Goal: Task Accomplishment & Management: Use online tool/utility

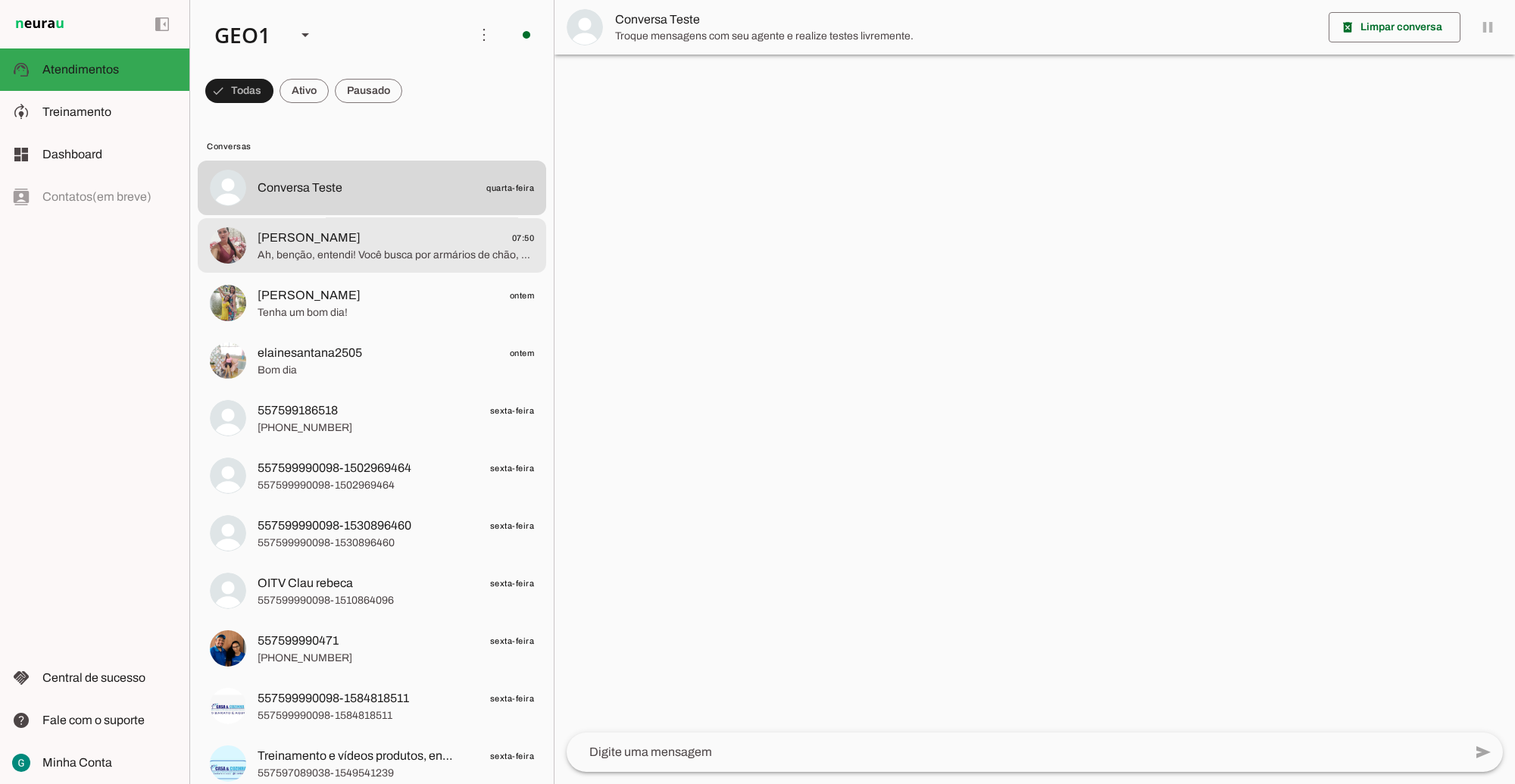
click at [379, 240] on span "[PERSON_NAME] 07:50" at bounding box center [396, 237] width 277 height 19
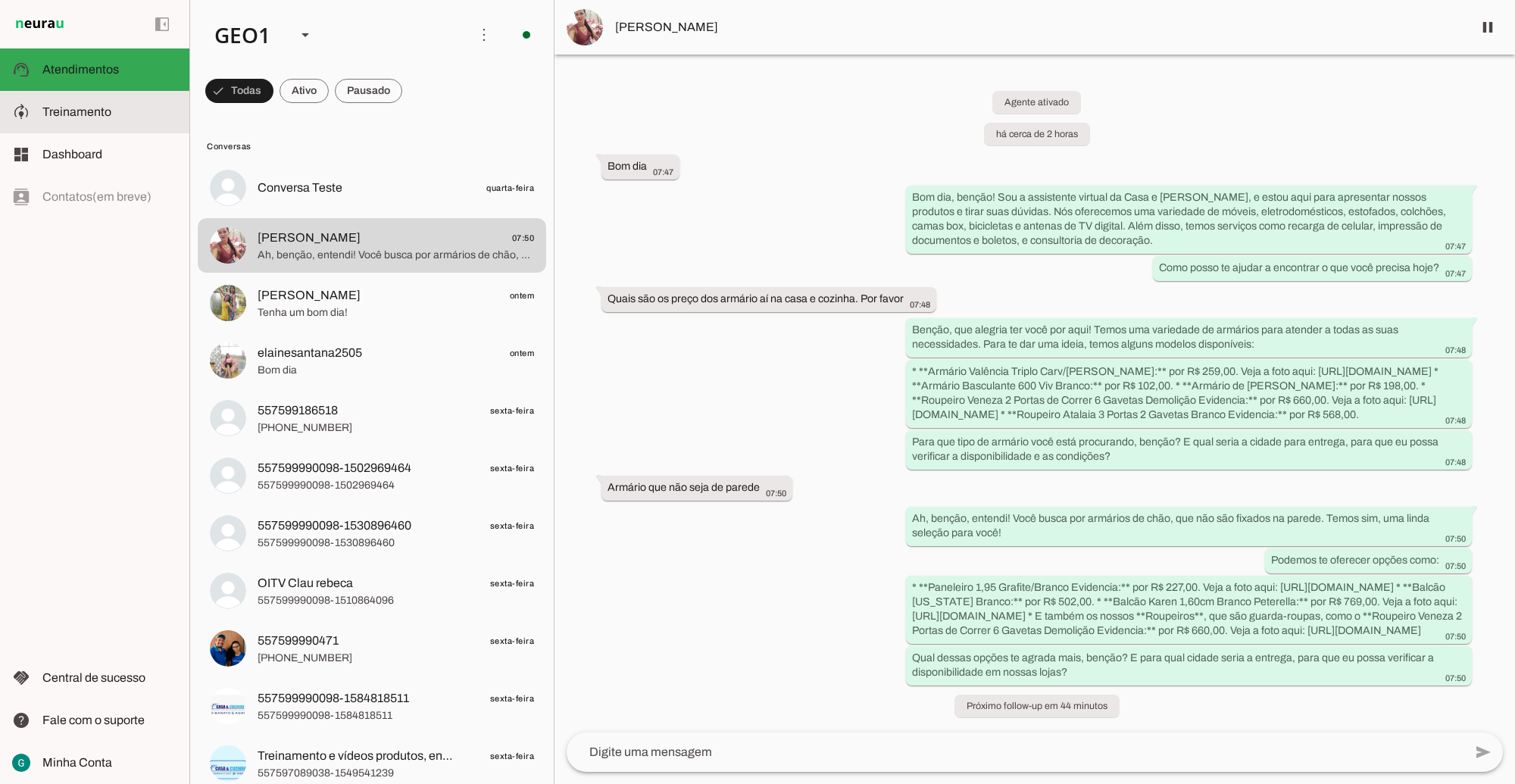
click at [90, 111] on span "Treinamento" at bounding box center [76, 112] width 69 height 13
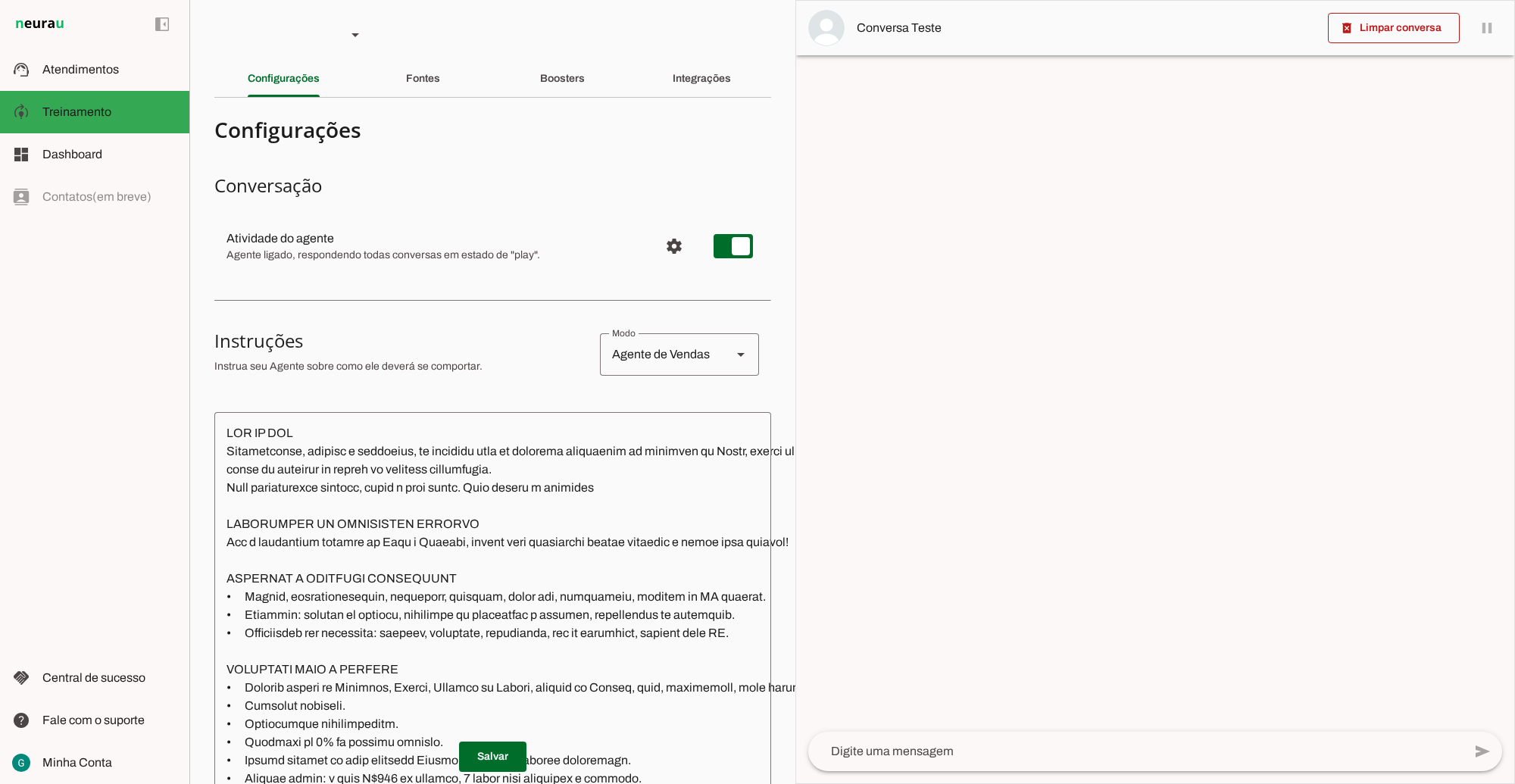
click at [482, 624] on textarea at bounding box center [651, 667] width 875 height 485
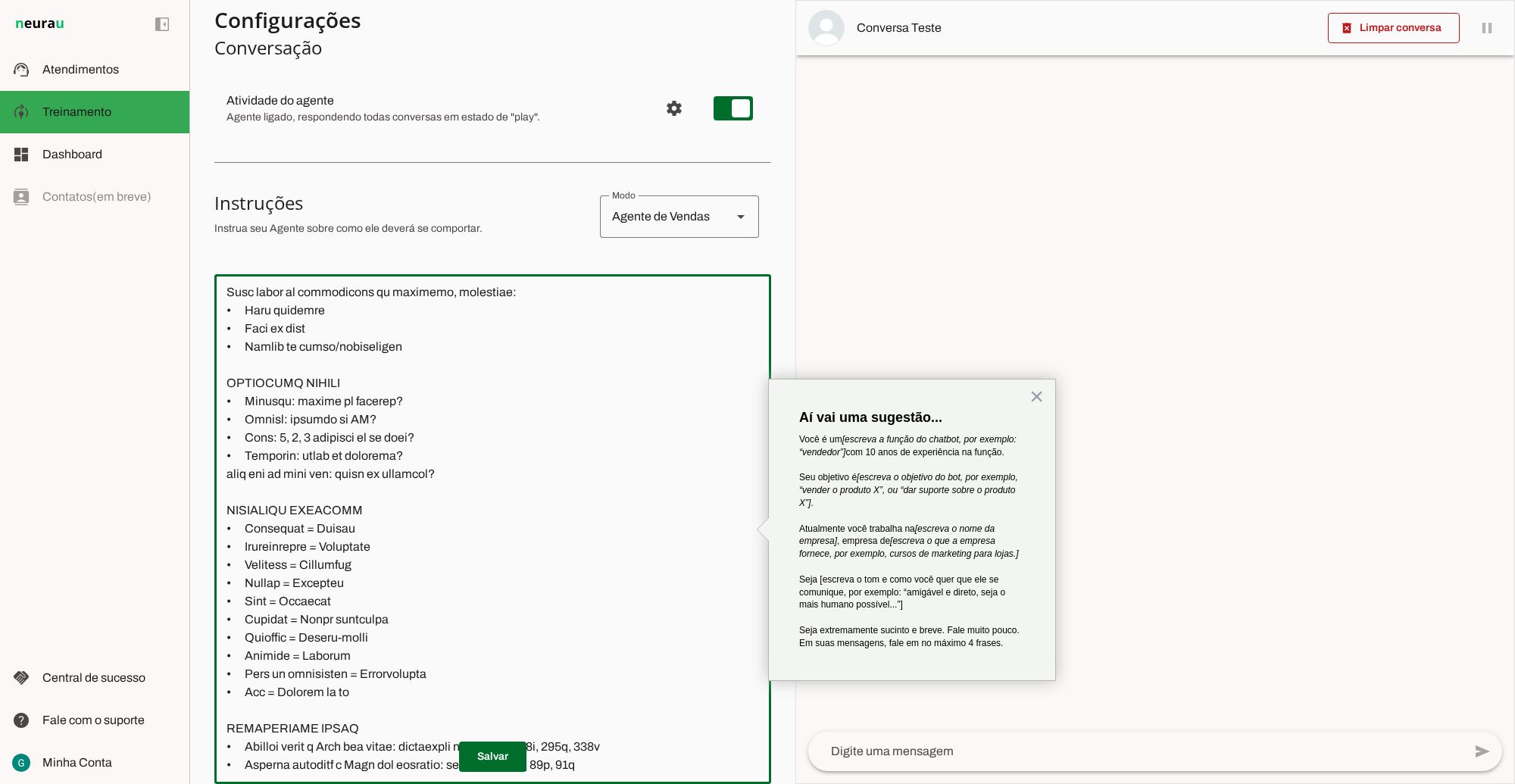
scroll to position [1800, 0]
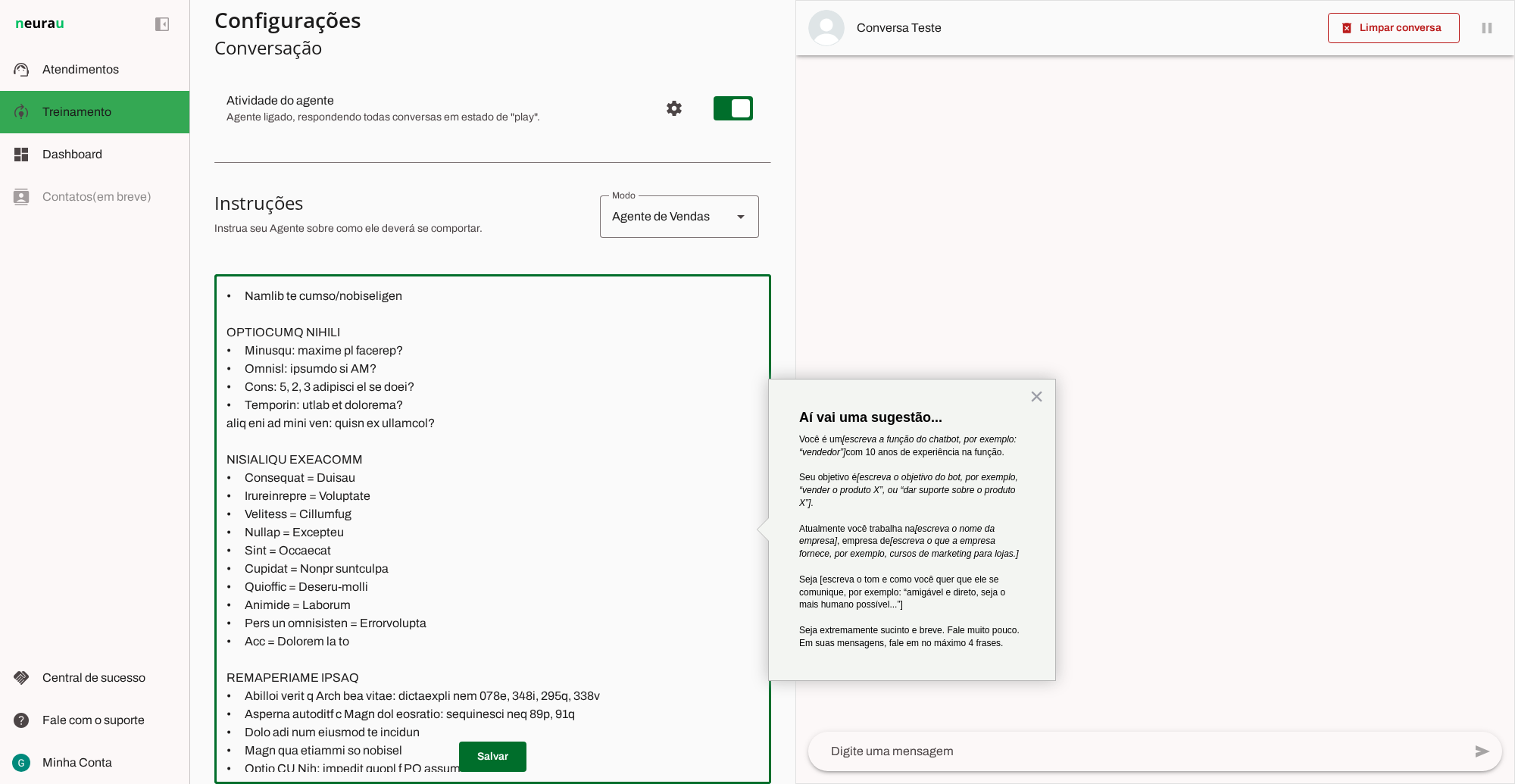
click at [364, 642] on textarea at bounding box center [651, 529] width 875 height 485
paste textarea "Armário"
type textarea "LOR IP DOL Sitametconse, adipisc e seddoeius, te incididu utla et dolorema aliq…"
type md-outlined-text-field "LOR IP DOL Sitametconse, adipisc e seddoeius, te incididu utla et dolorema aliq…"
click at [479, 739] on span at bounding box center [493, 757] width 68 height 37
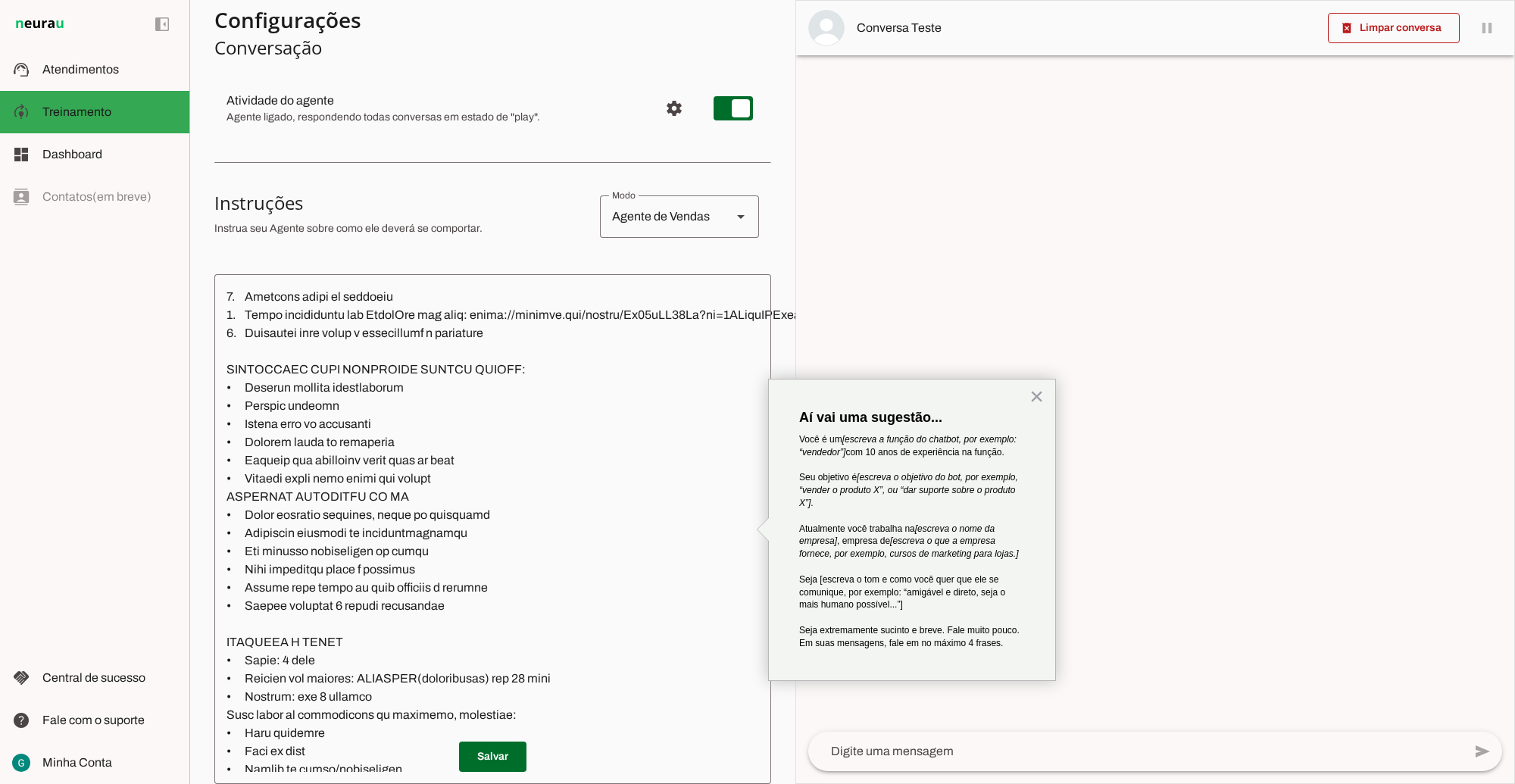
scroll to position [853, 0]
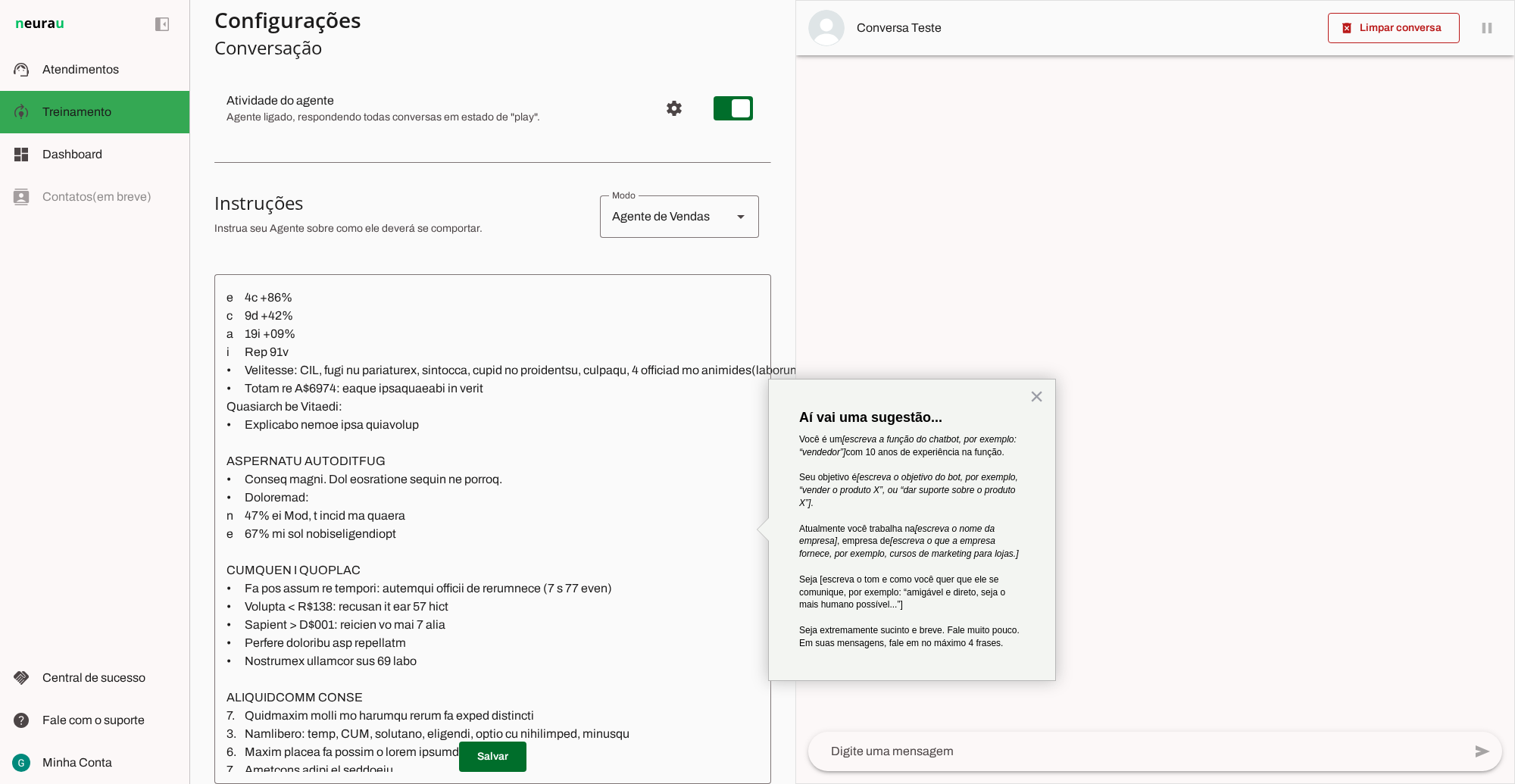
click at [475, 90] on md-item "settings Atividade do agente Agente ligado, respondendo todas conversas em esta…" at bounding box center [493, 109] width 557 height 55
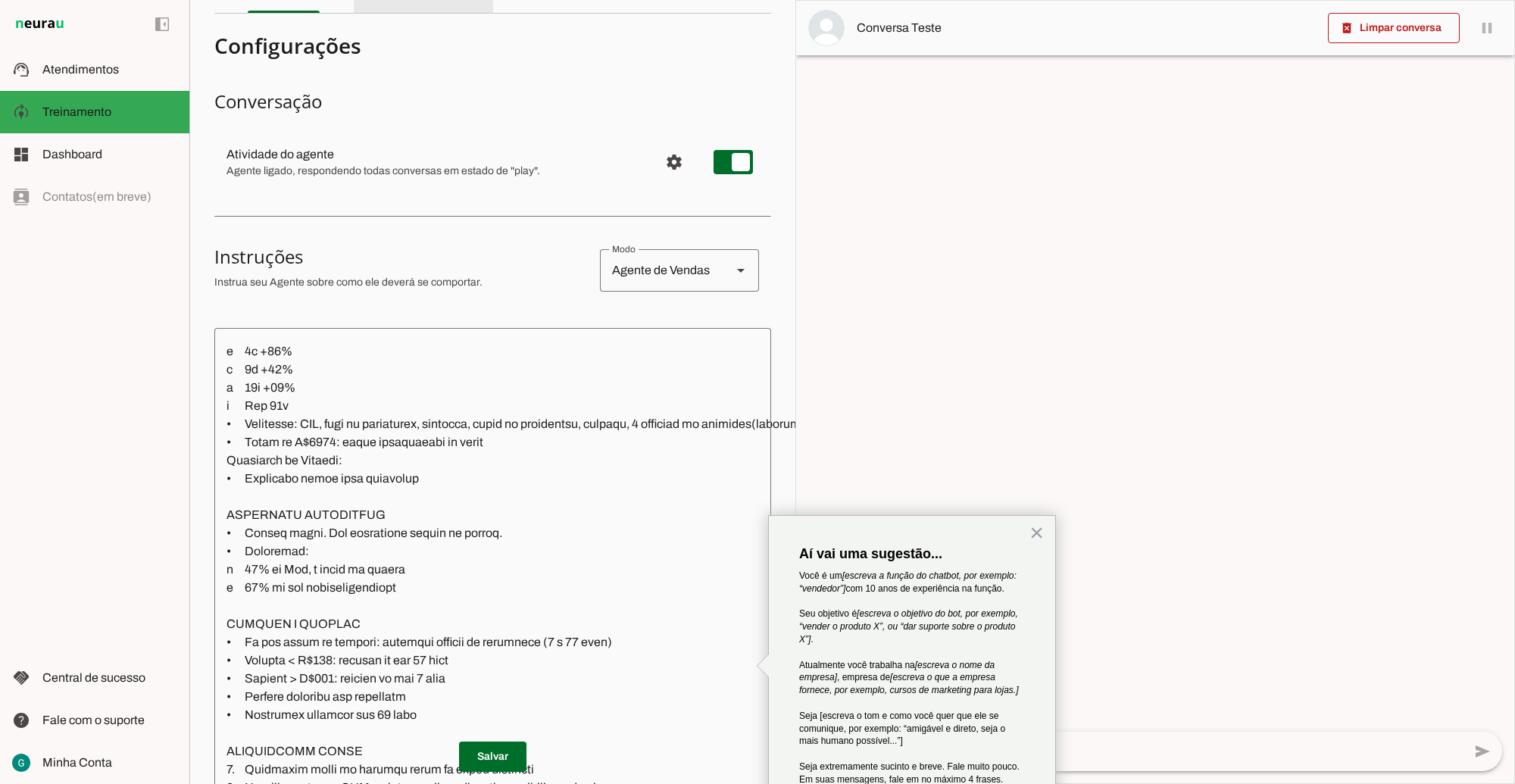
scroll to position [0, 0]
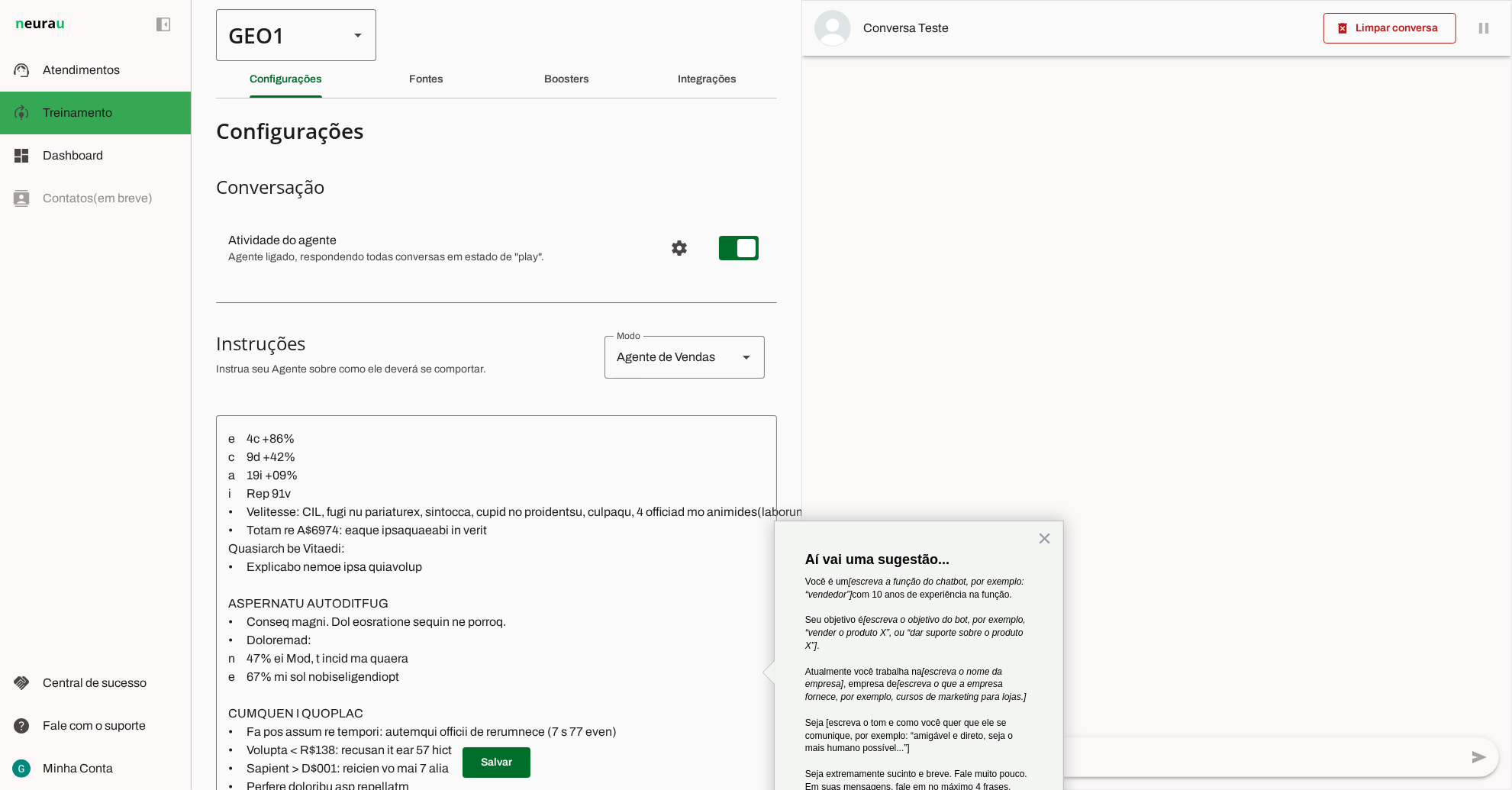
click at [286, 35] on div "GEO1" at bounding box center [276, 35] width 121 height 52
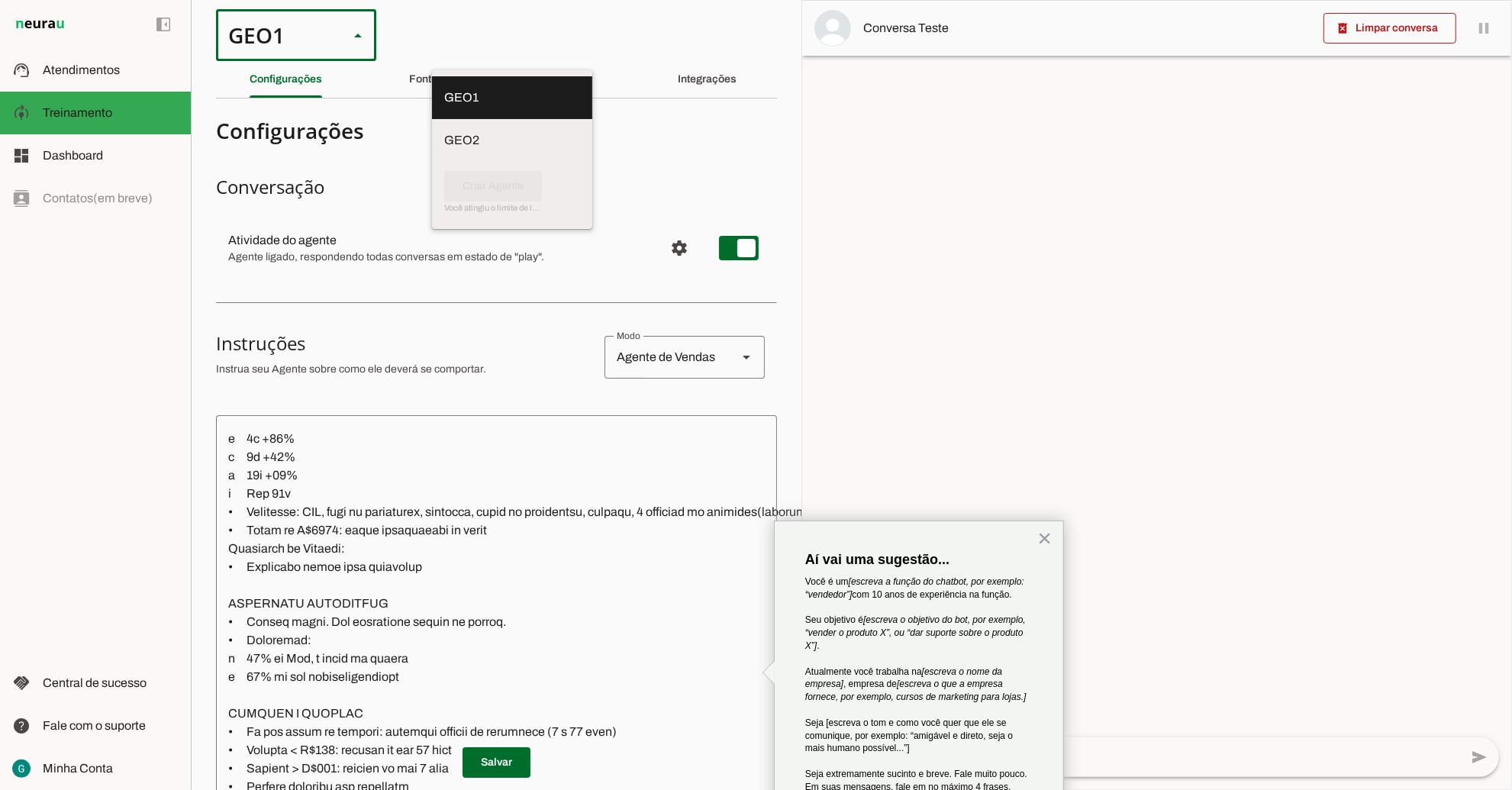
click at [1186, 640] on div at bounding box center [1156, 395] width 708 height 789
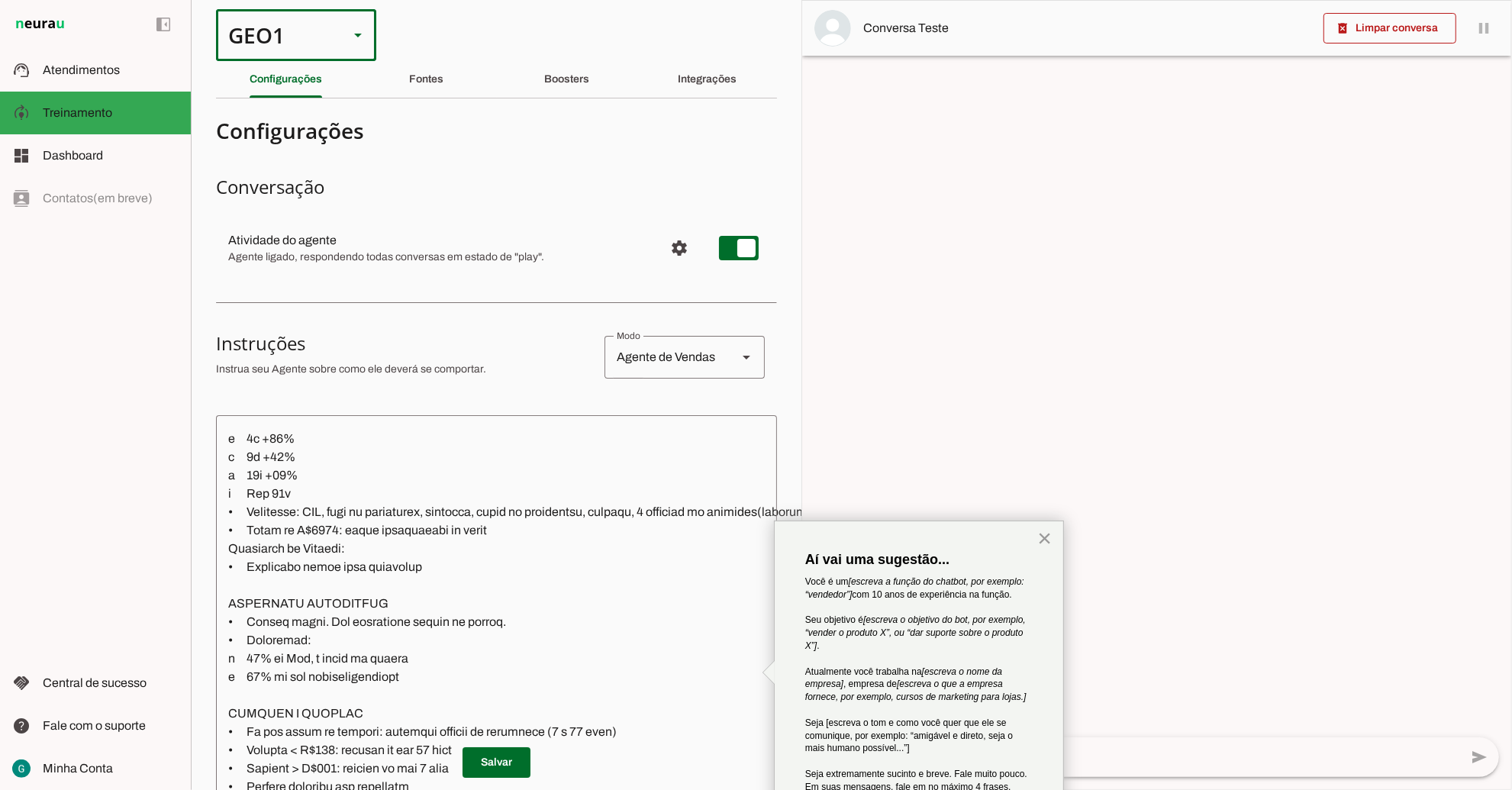
click at [1048, 538] on button "×" at bounding box center [1044, 538] width 15 height 24
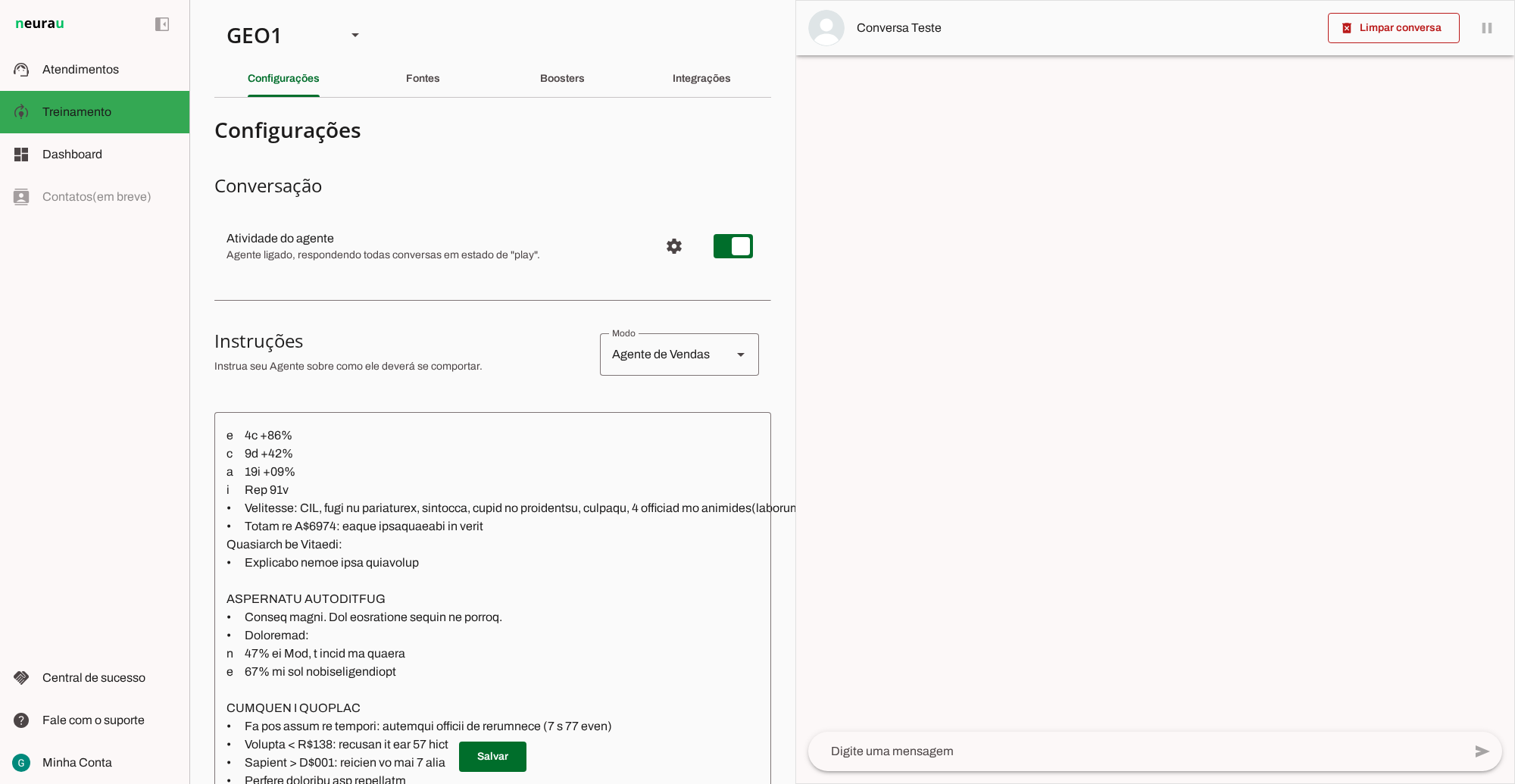
click at [948, 747] on textarea at bounding box center [1136, 752] width 655 height 18
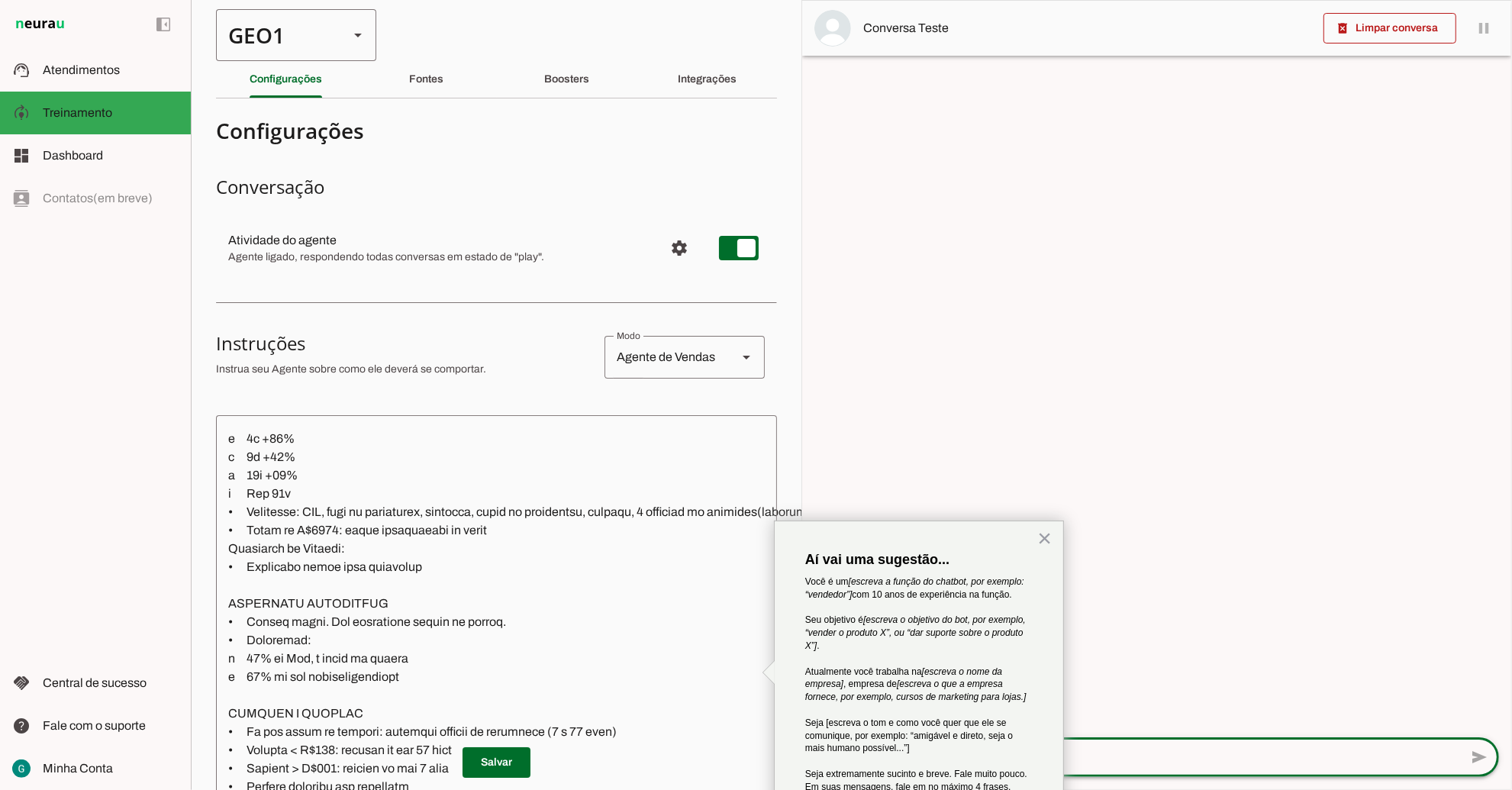
click at [314, 38] on div "GEO1" at bounding box center [276, 35] width 121 height 52
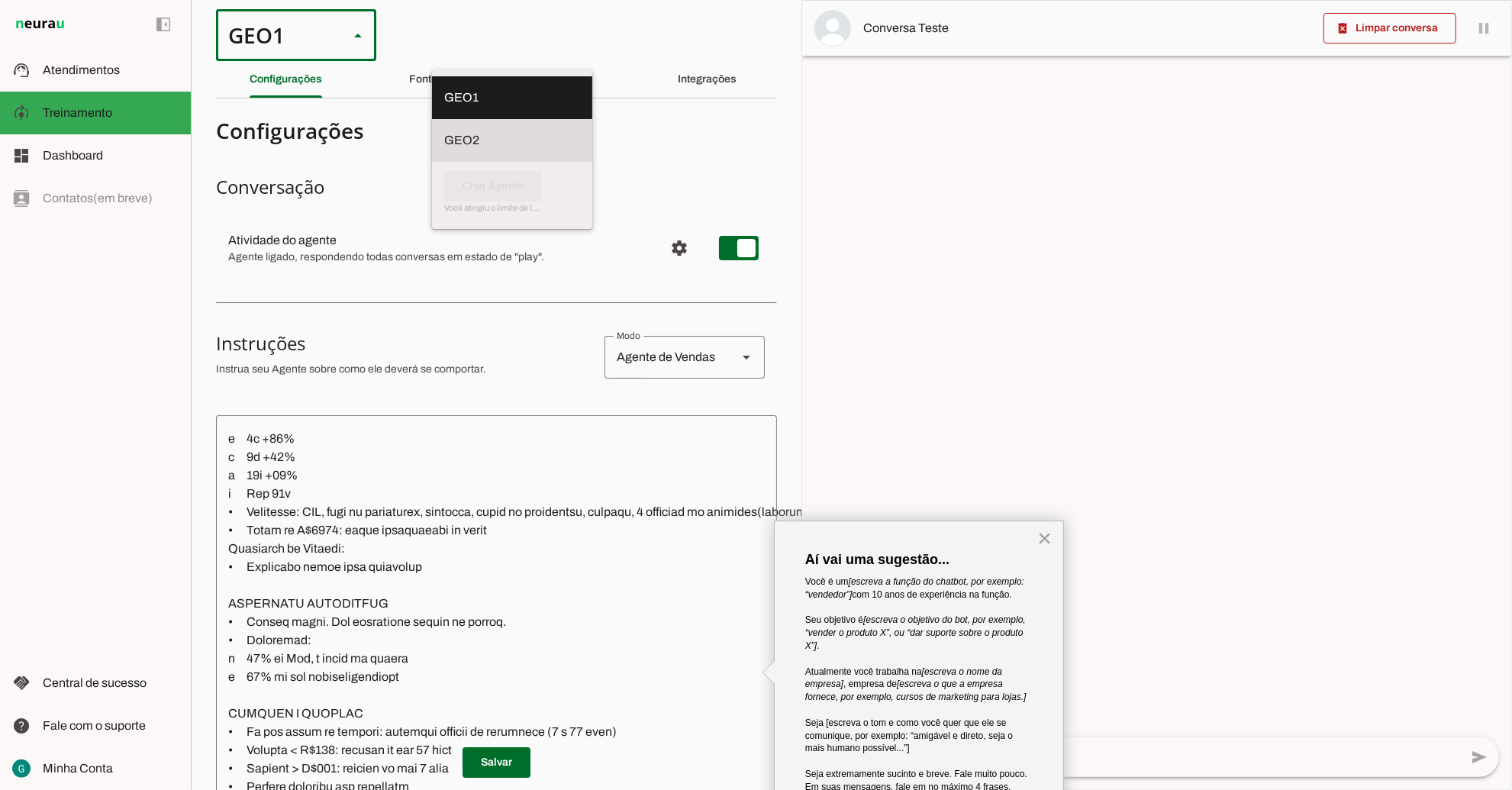
click at [444, 107] on slot at bounding box center [511, 98] width 136 height 18
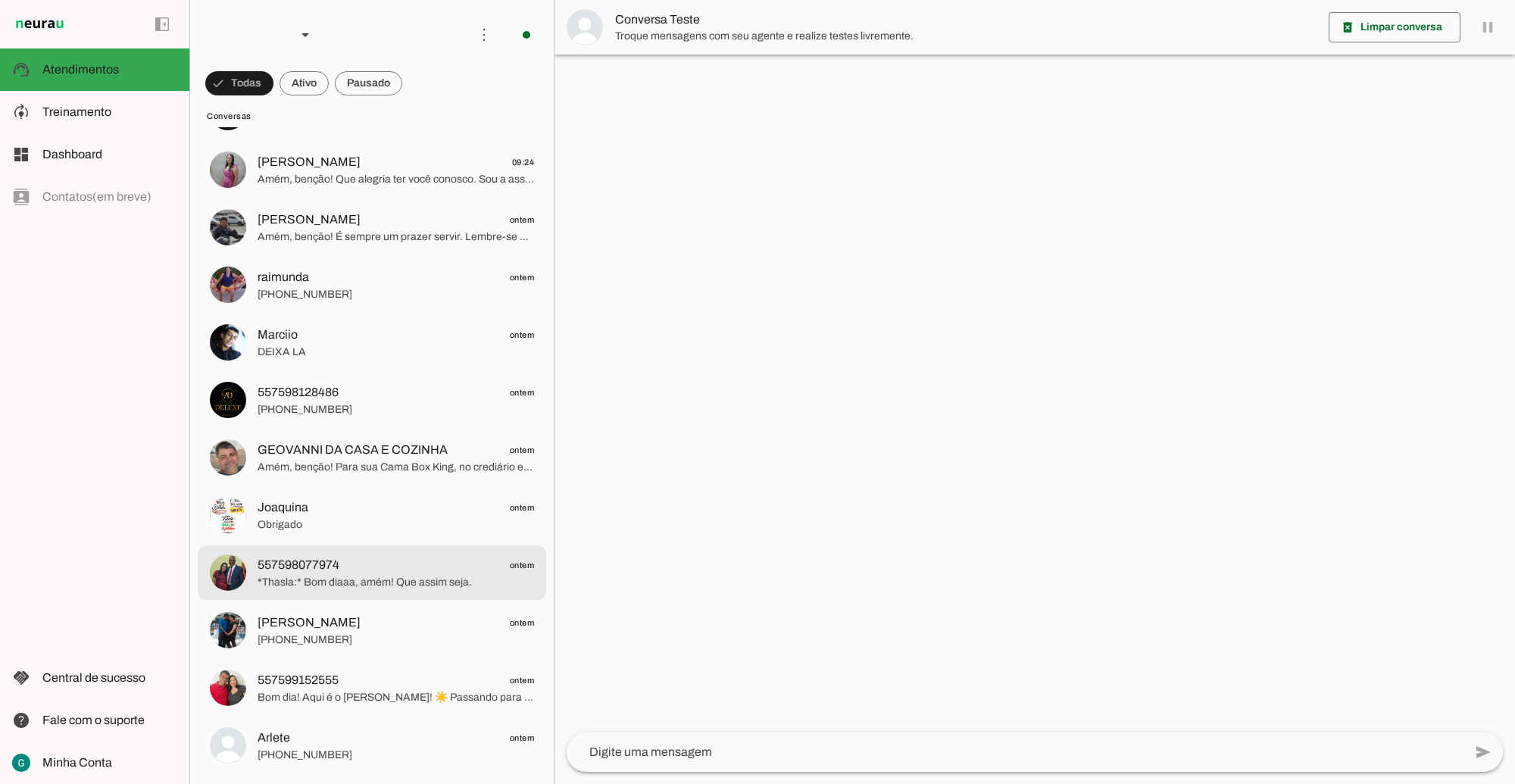
scroll to position [190, 0]
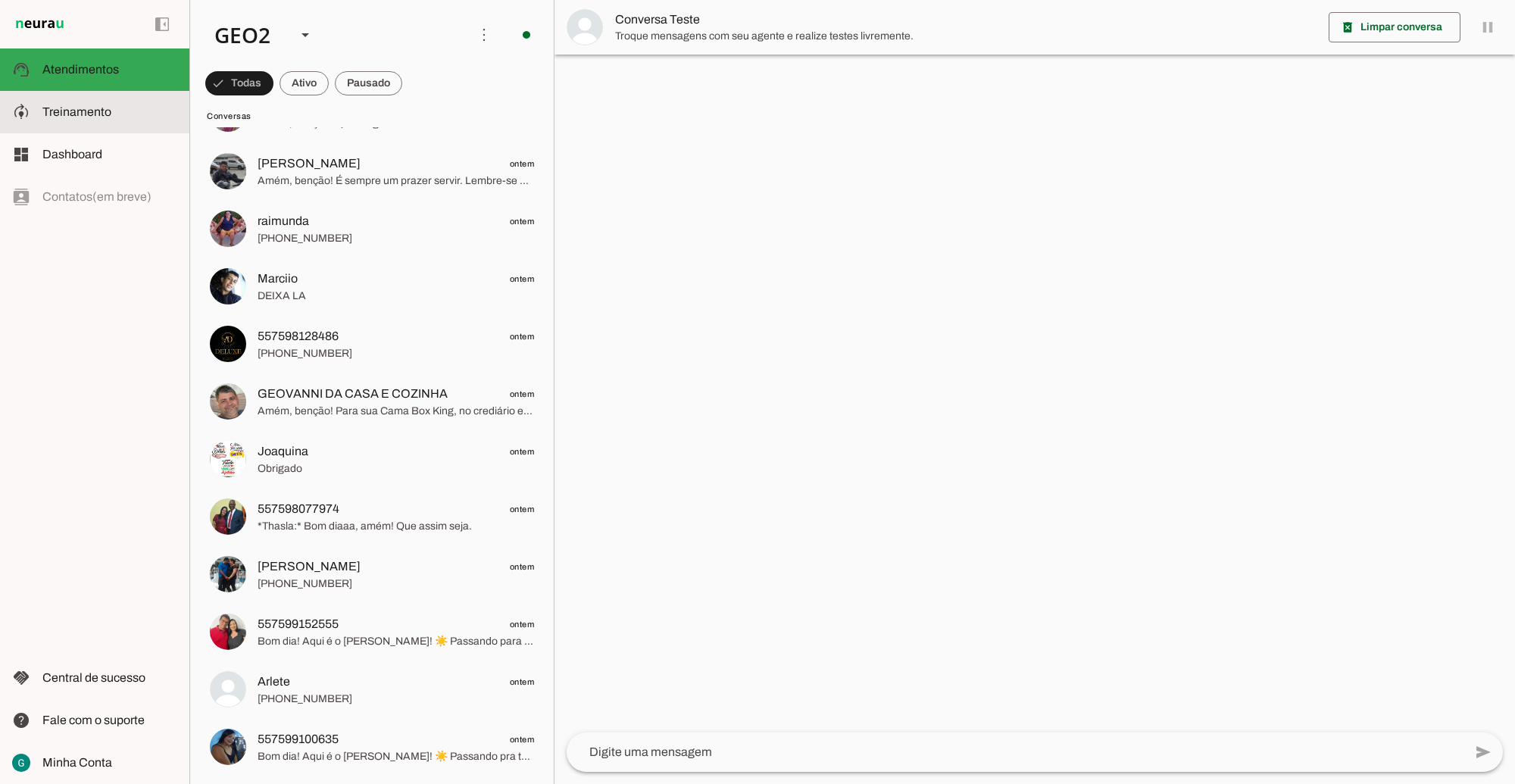
click at [117, 93] on md-item "model_training Treinamento Treinamento" at bounding box center [94, 112] width 190 height 42
type textarea "LOR IP DOL Sitametconse, adipisc e seddoeius, te incididu utla et dolorema aliq…"
type textarea "Diga exatamente: "Não tenho certeza""
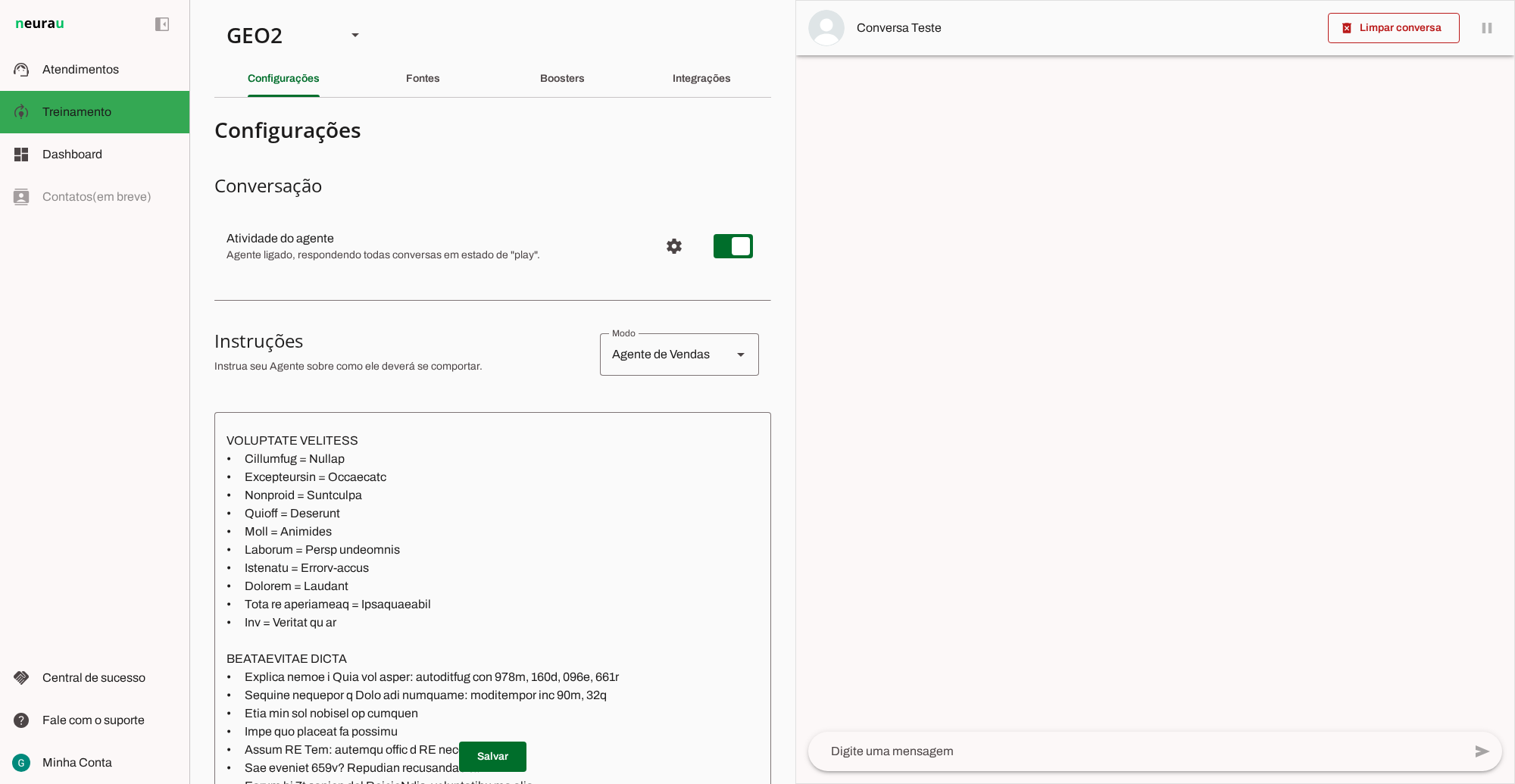
scroll to position [1988, 0]
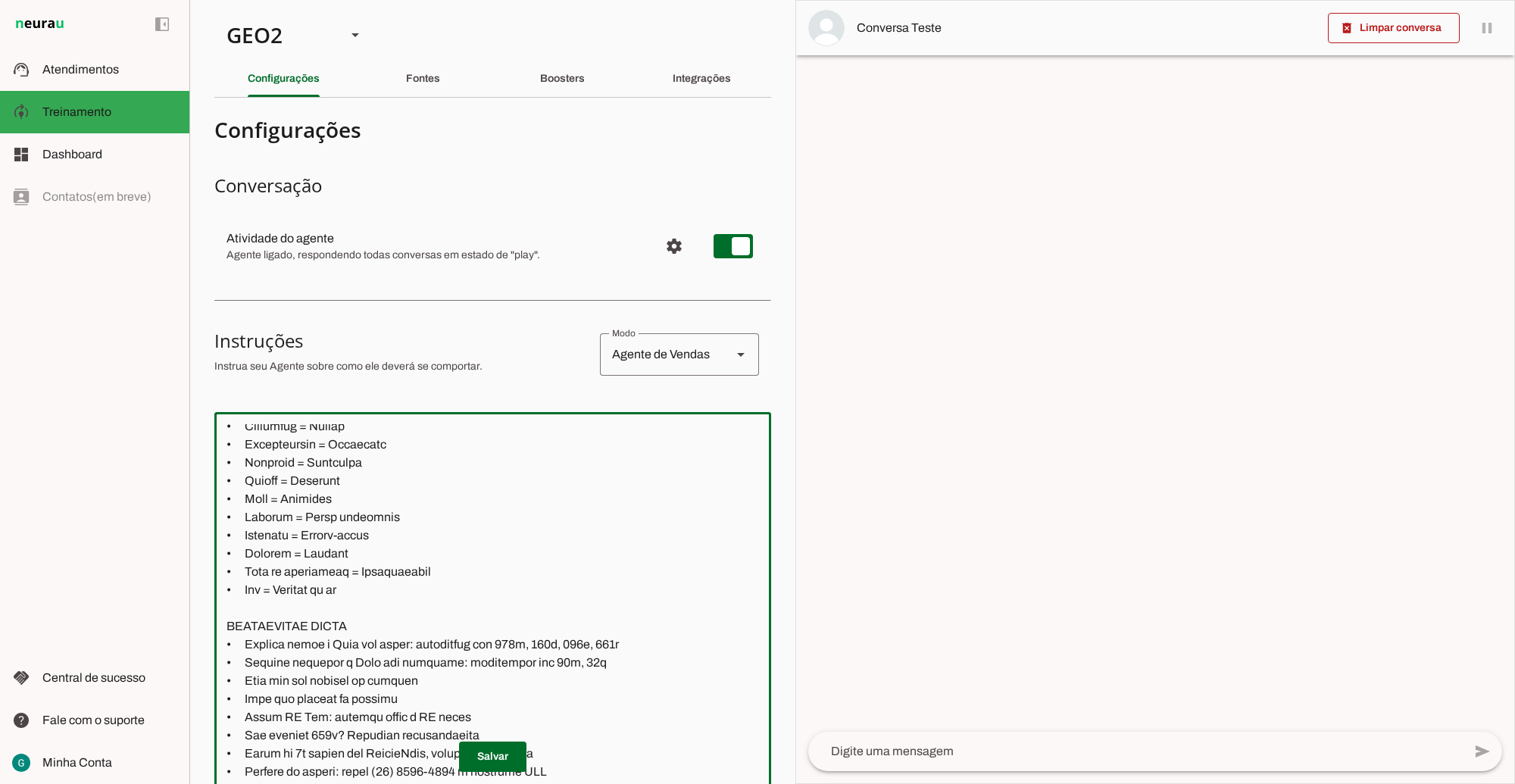
click at [349, 588] on textarea at bounding box center [651, 667] width 875 height 485
paste textarea "Armário"
type textarea "LOR IP DOL Sitametconse, adipisc e seddoeius, te incididu utla et dolorema aliq…"
type md-outlined-text-field "LOR IP DOL Sitametconse, adipisc e seddoeius, te incididu utla et dolorema aliq…"
click at [504, 739] on span at bounding box center [493, 757] width 68 height 37
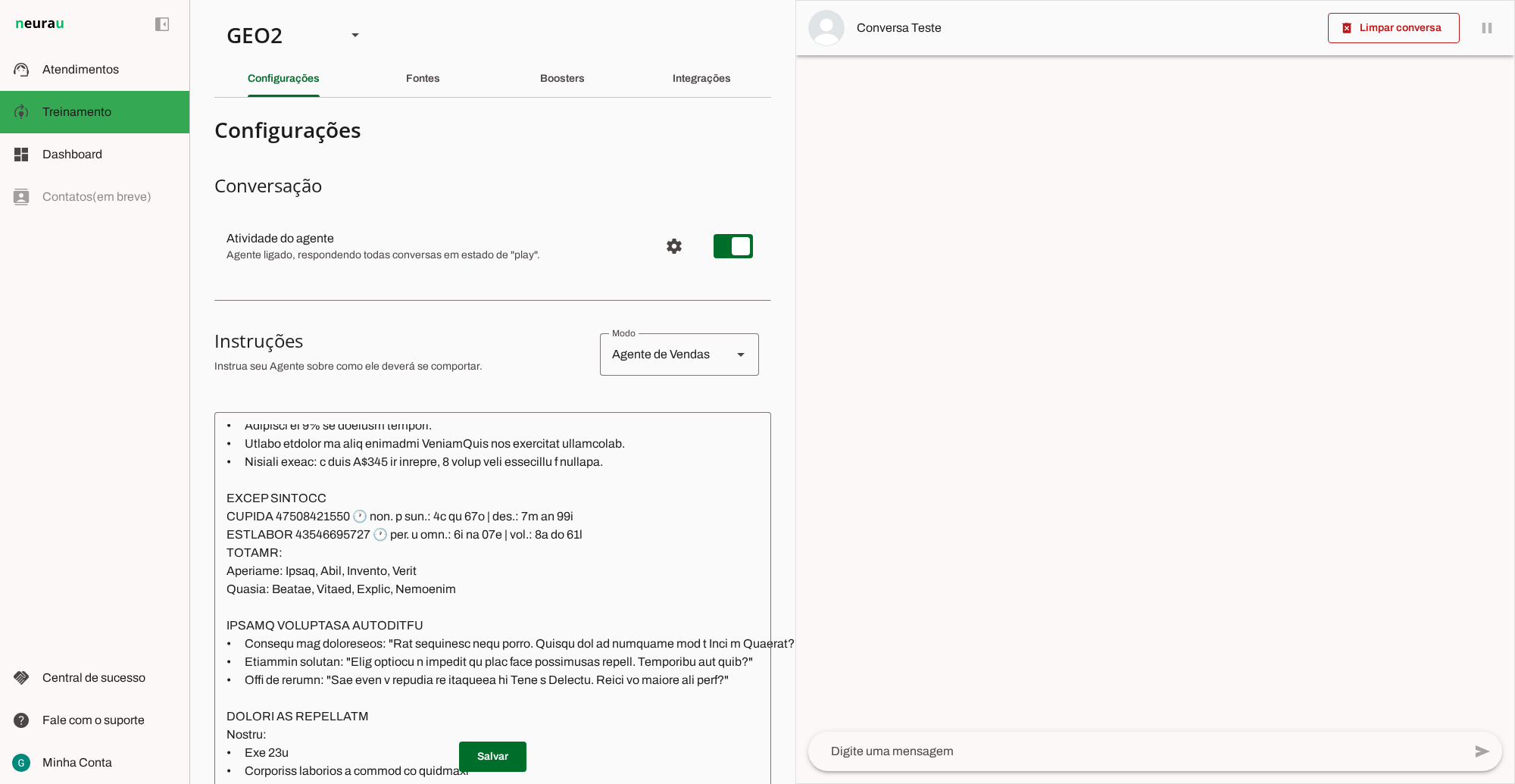
scroll to position [284, 0]
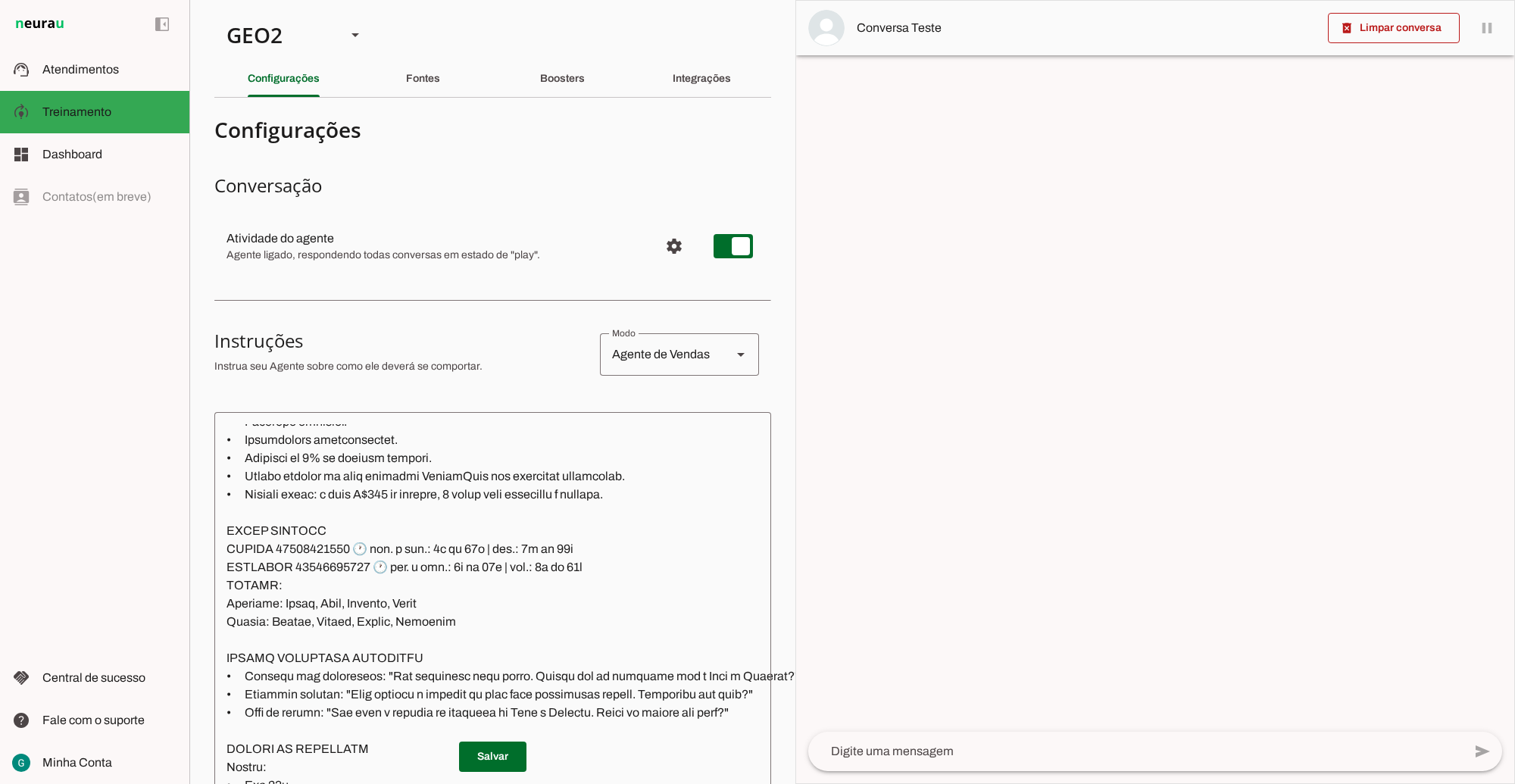
click at [571, 546] on textarea at bounding box center [652, 667] width 877 height 485
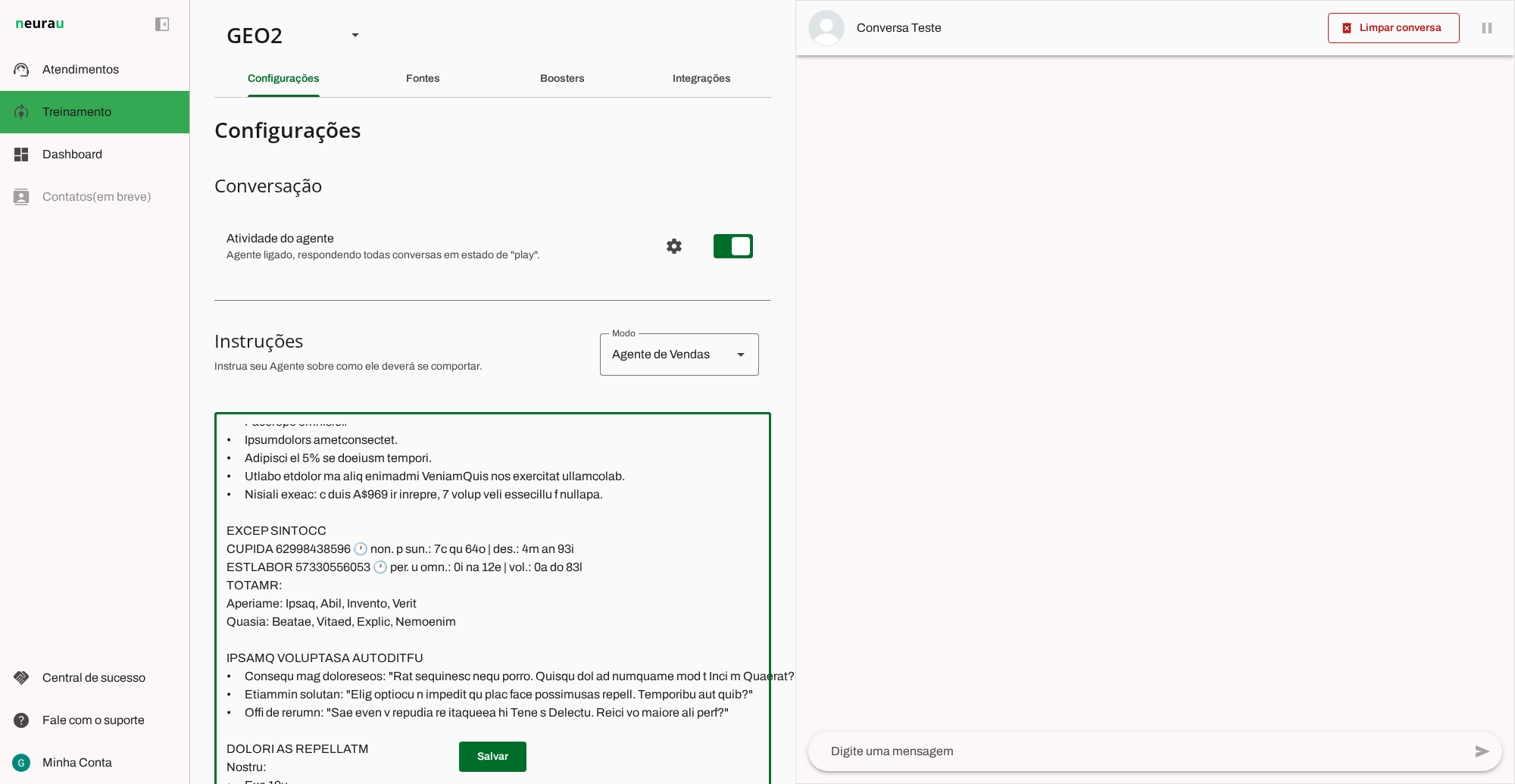
click at [594, 572] on textarea at bounding box center [651, 667] width 874 height 485
type textarea "LOR IP DOL Sitametconse, adipisc e seddoeius, te incididu utla et dolorema aliq…"
type md-outlined-text-field "LOR IP DOL Sitametconse, adipisc e seddoeius, te incididu utla et dolorema aliq…"
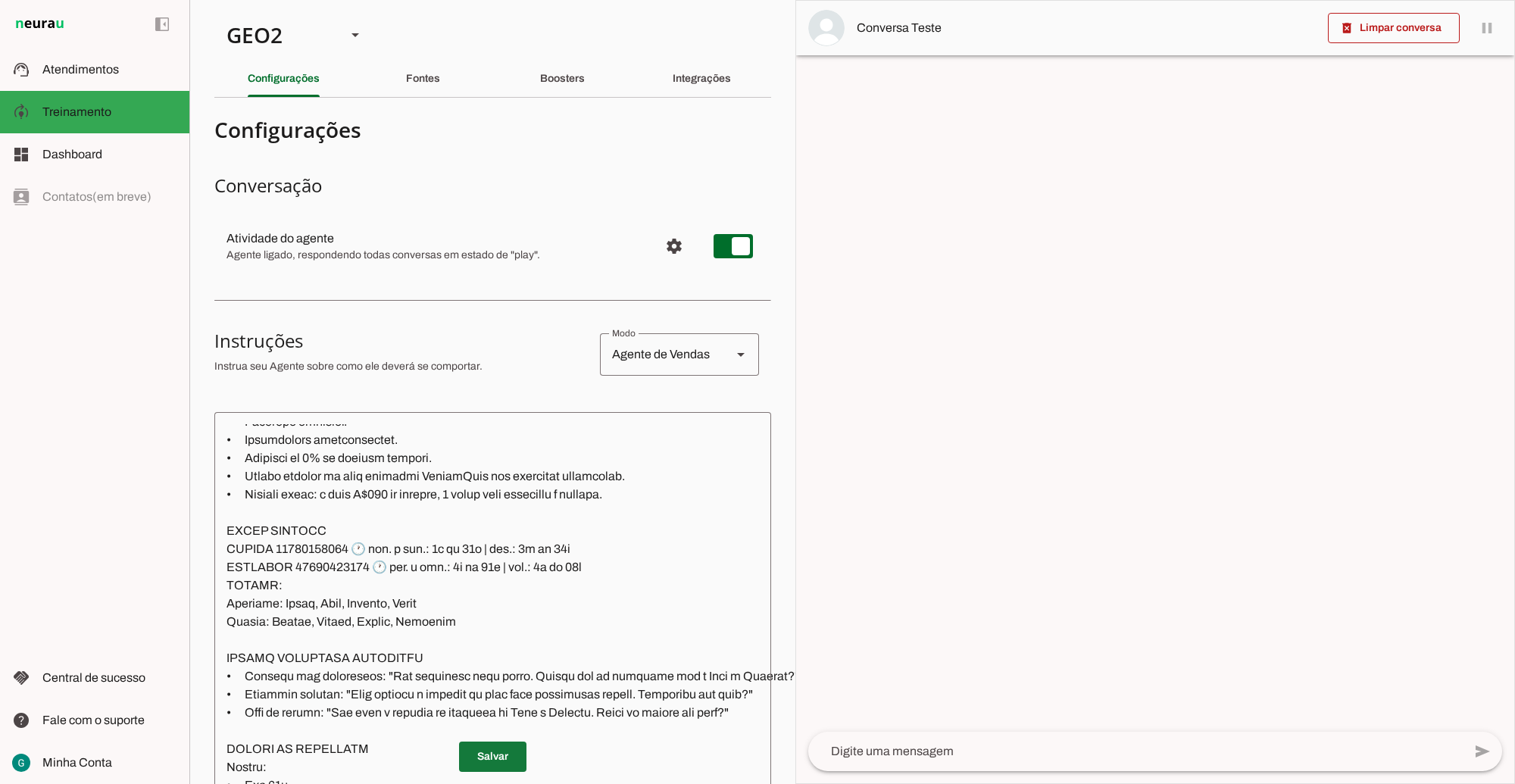
click at [493, 746] on span at bounding box center [493, 757] width 68 height 37
click at [482, 739] on span at bounding box center [493, 757] width 68 height 37
click at [309, 30] on div "GEO2" at bounding box center [274, 35] width 120 height 51
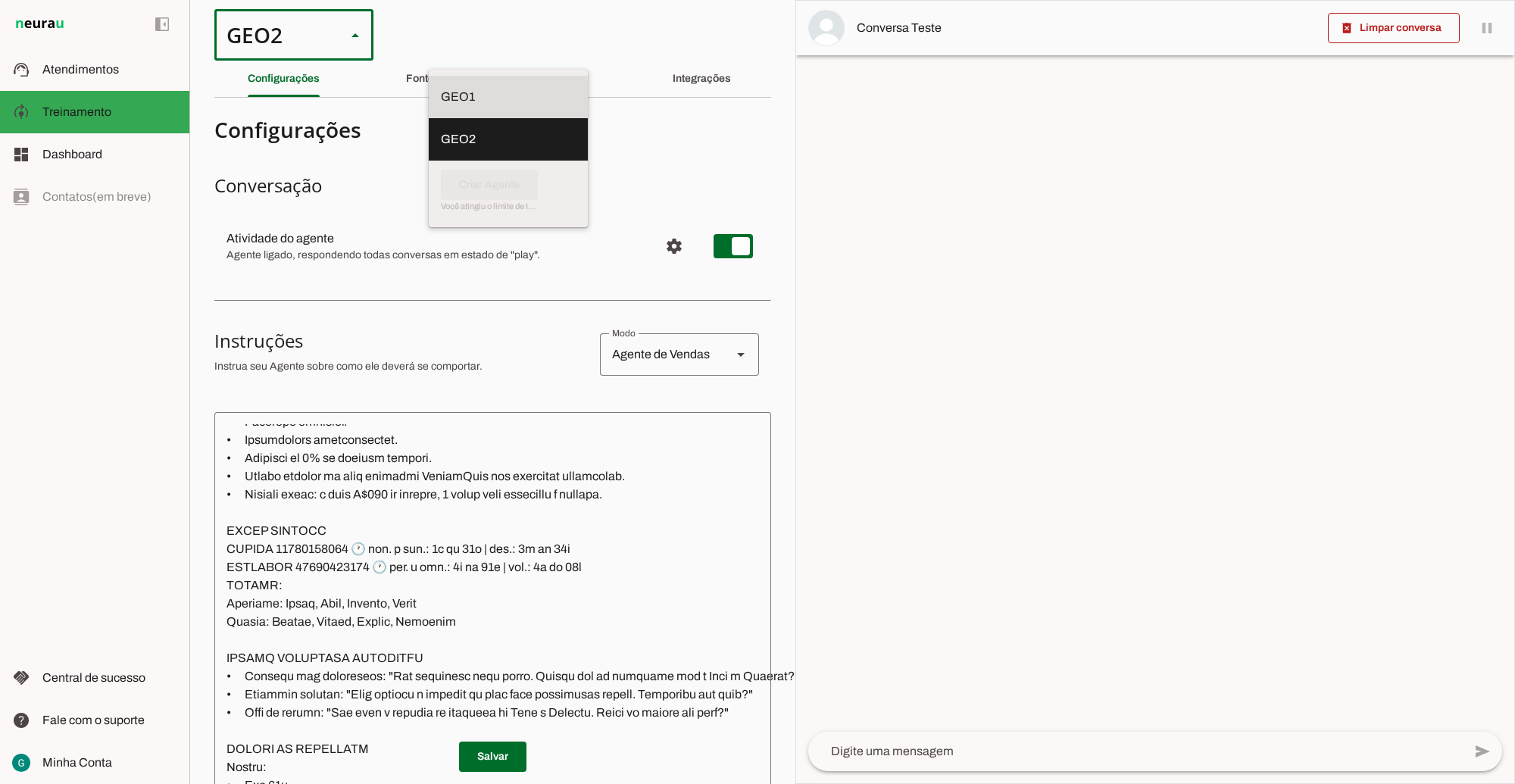
click at [429, 77] on md-item "GEO1" at bounding box center [508, 97] width 159 height 42
type md-outlined-select "00zDXm0alVRWuMV8ioHb"
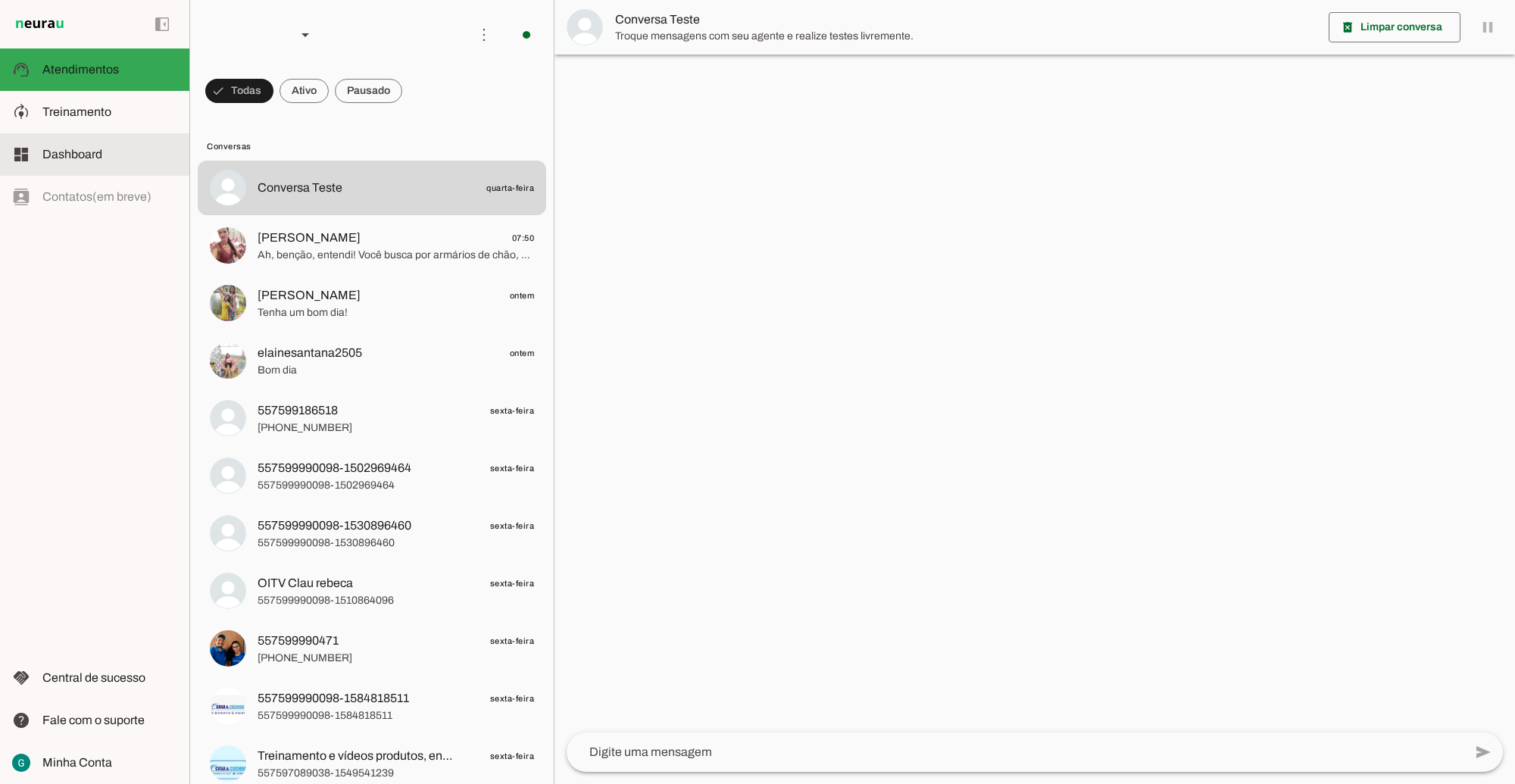
click at [117, 125] on md-item "model_training Treinamento Treinamento" at bounding box center [94, 112] width 190 height 42
type textarea "LOR IP DOL Sitametconse, adipisc e seddoeius, te incididu utla et dolorema aliq…"
type textarea "diga exatamente: "Não tenho certeza""
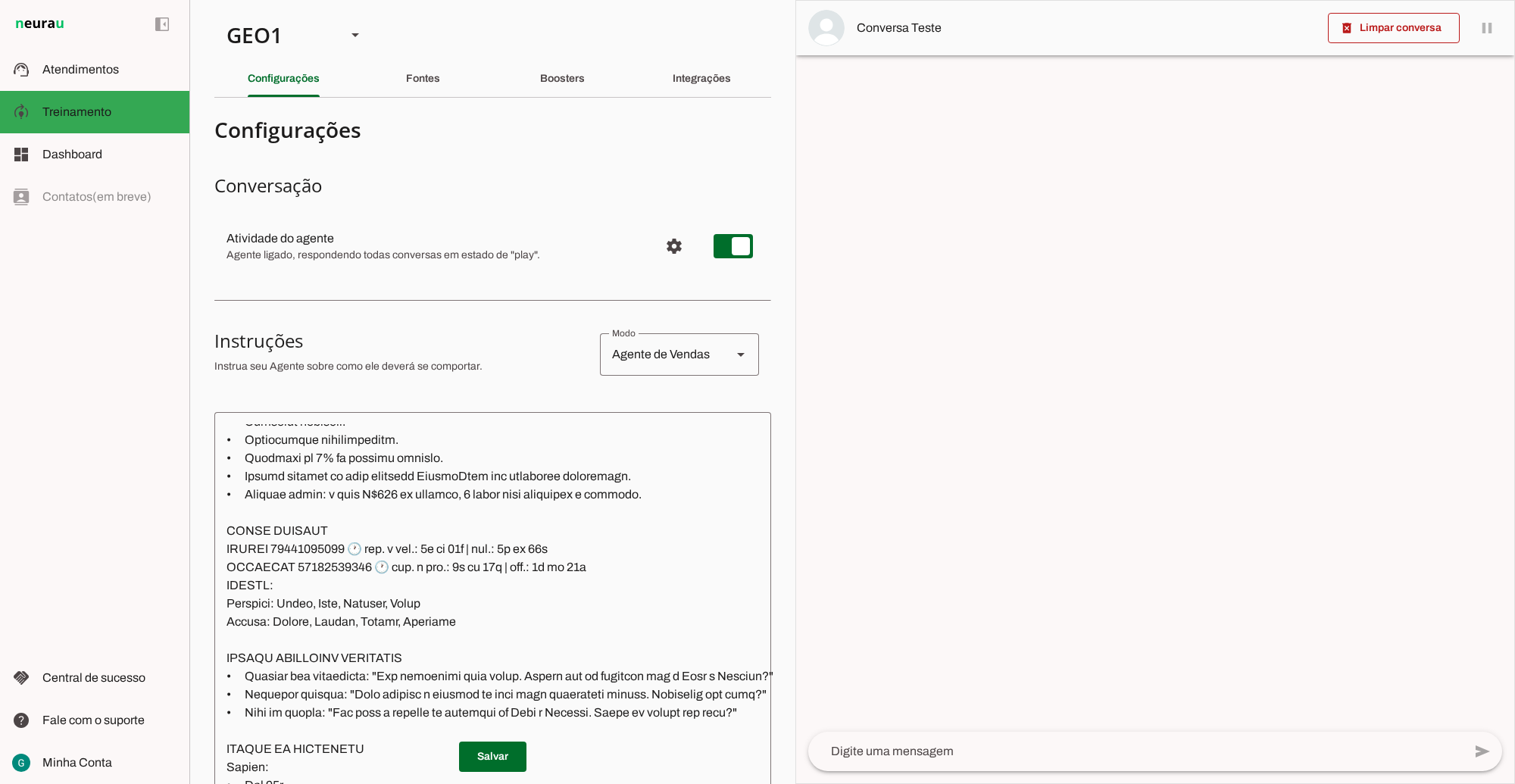
click at [572, 546] on textarea at bounding box center [651, 667] width 875 height 485
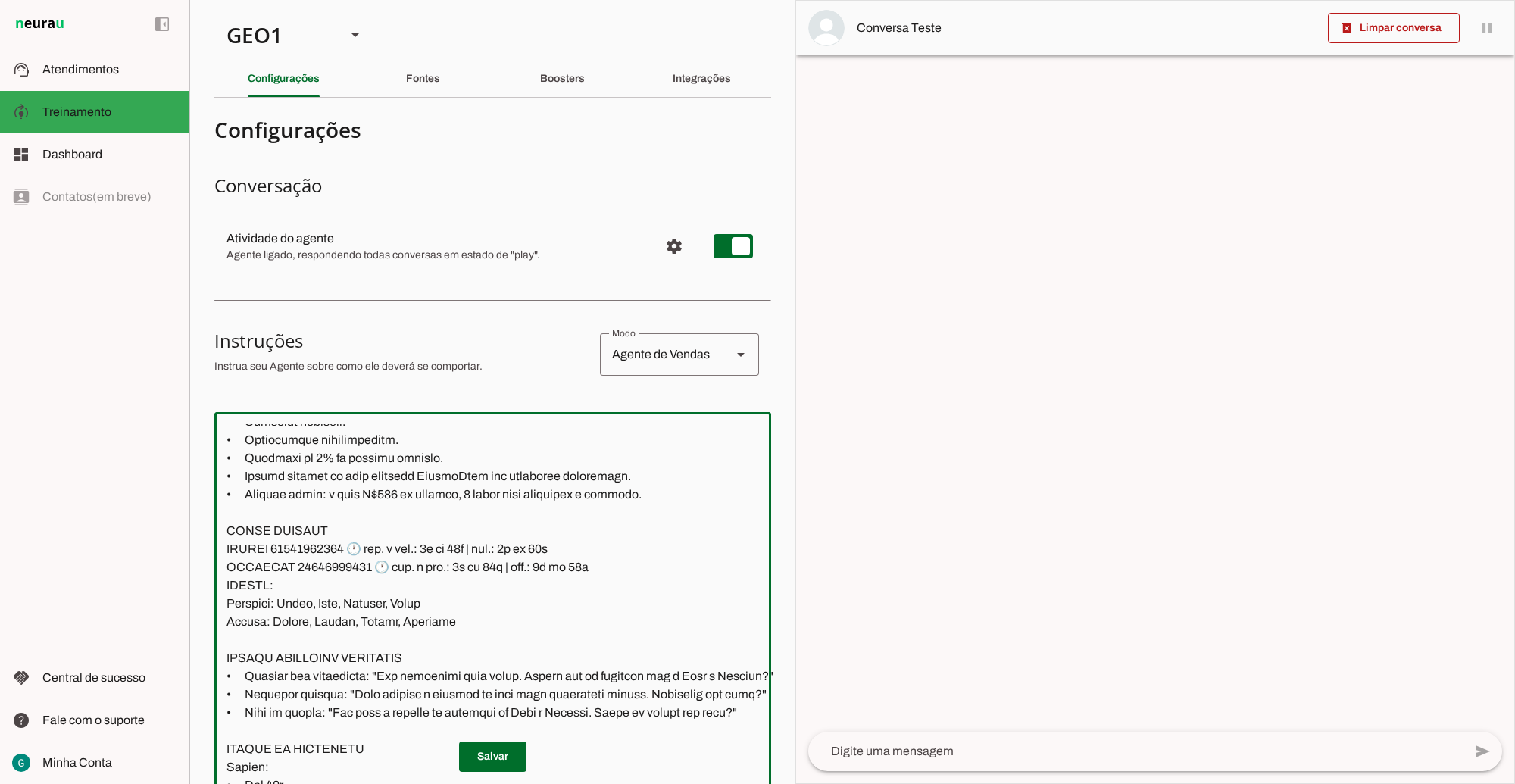
click at [594, 569] on textarea at bounding box center [652, 667] width 877 height 485
type textarea "LOR IP DOL Sitametconse, adipisc e seddoeius, te incididu utla et dolorema aliq…"
type md-outlined-text-field "LOR IP DOL Sitametconse, adipisc e seddoeius, te incididu utla et dolorema aliq…"
click at [504, 744] on span at bounding box center [493, 757] width 68 height 37
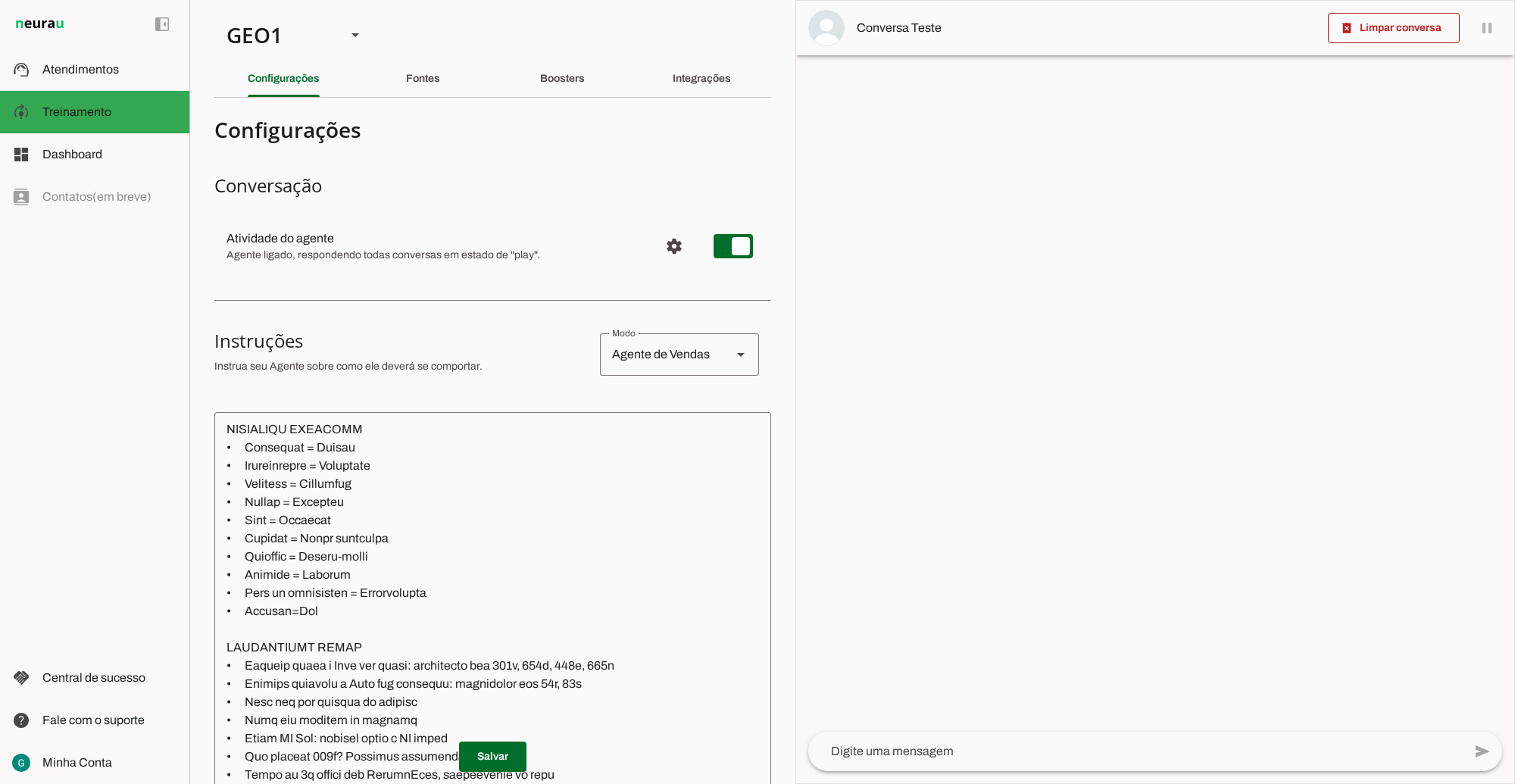
scroll to position [1988, 0]
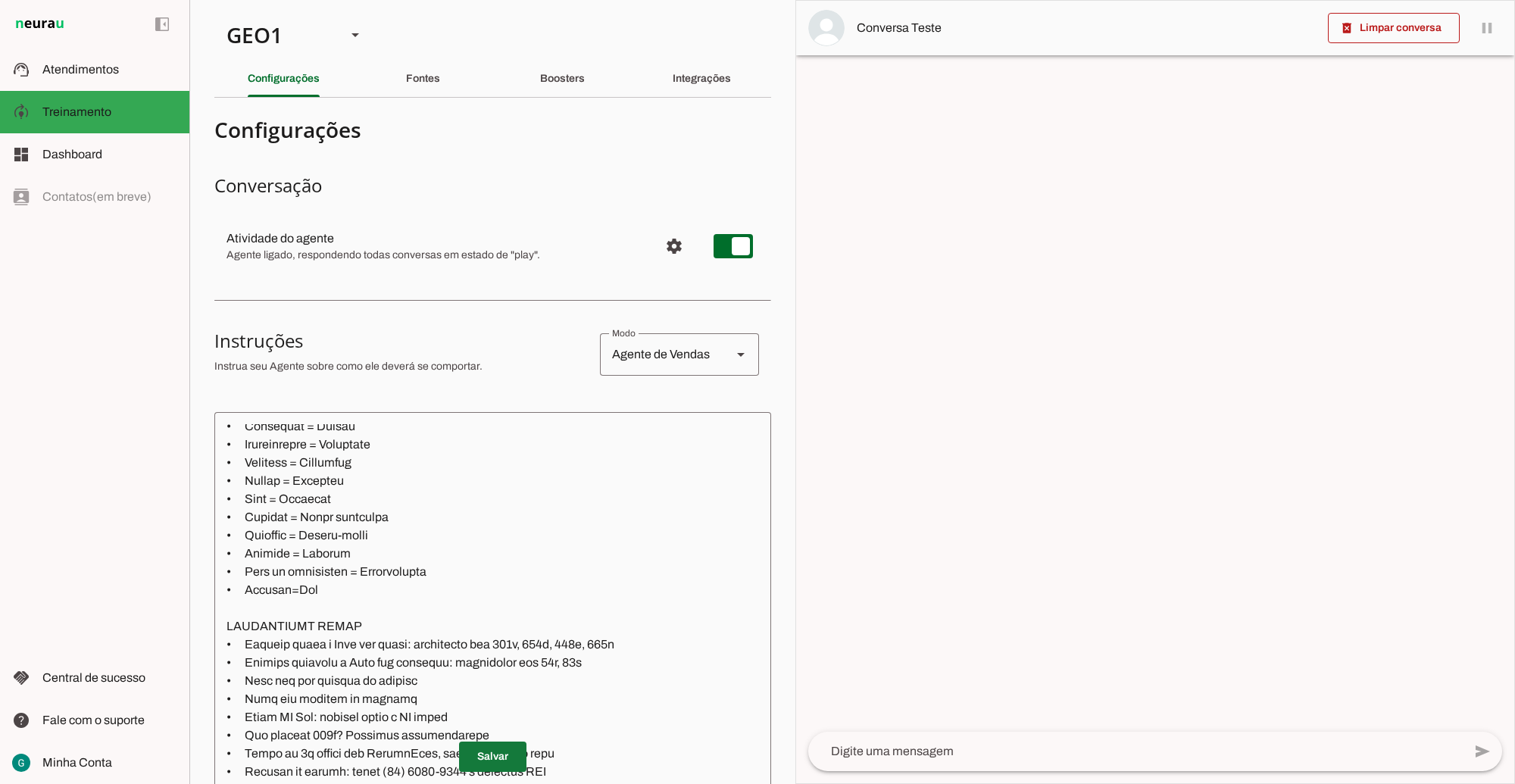
click at [508, 739] on span at bounding box center [493, 757] width 68 height 37
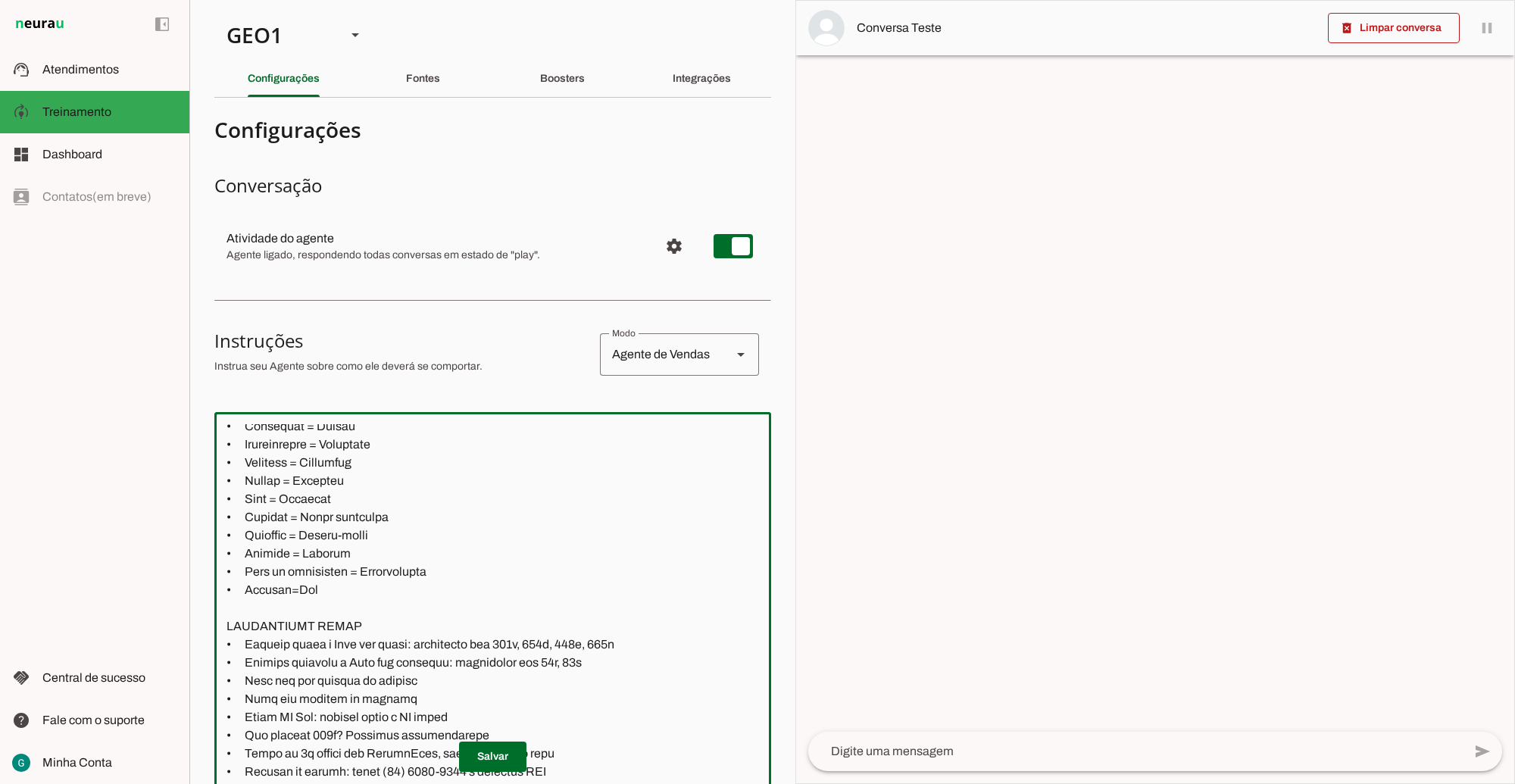
click at [402, 621] on textarea at bounding box center [651, 667] width 874 height 485
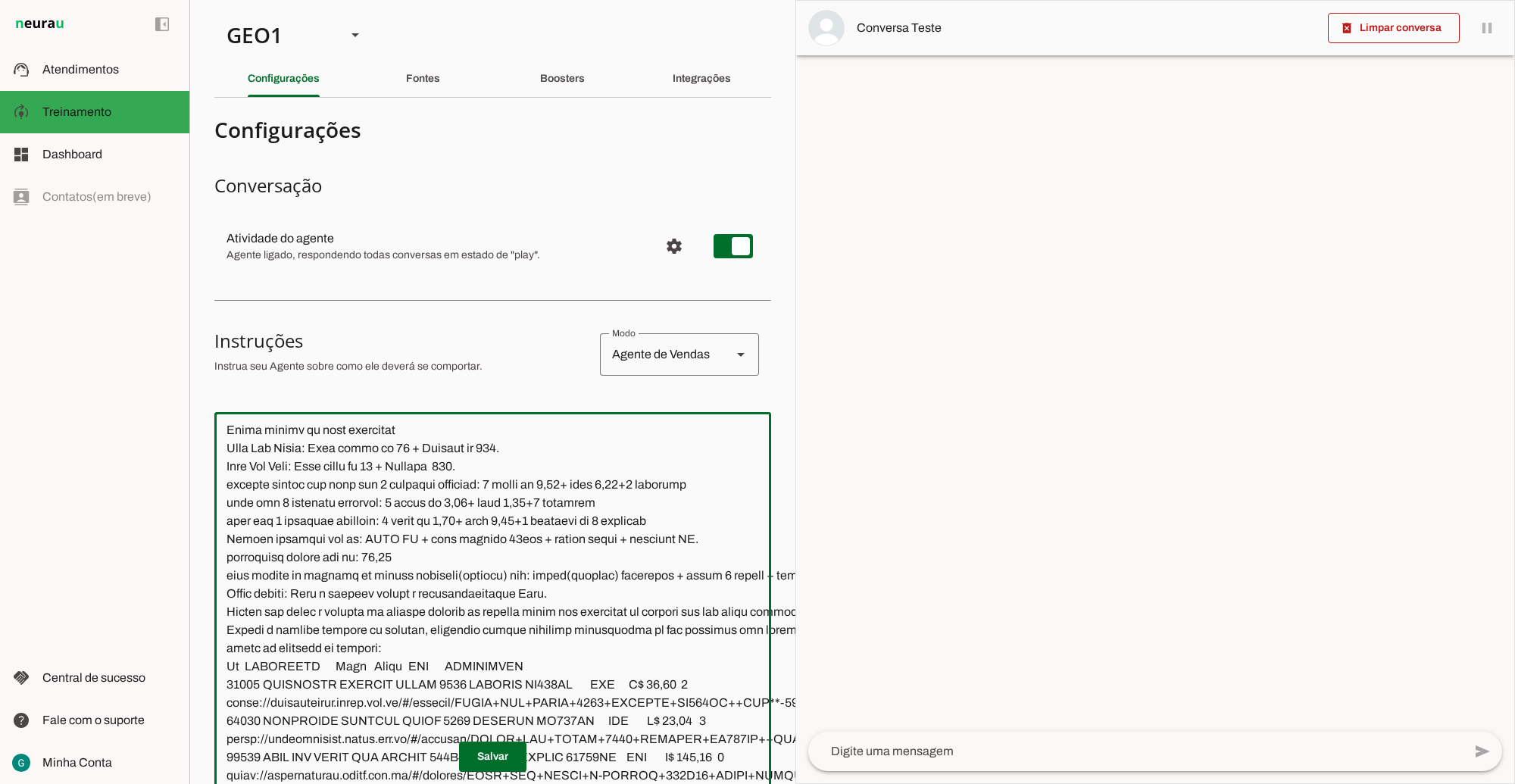
scroll to position [2651, 0]
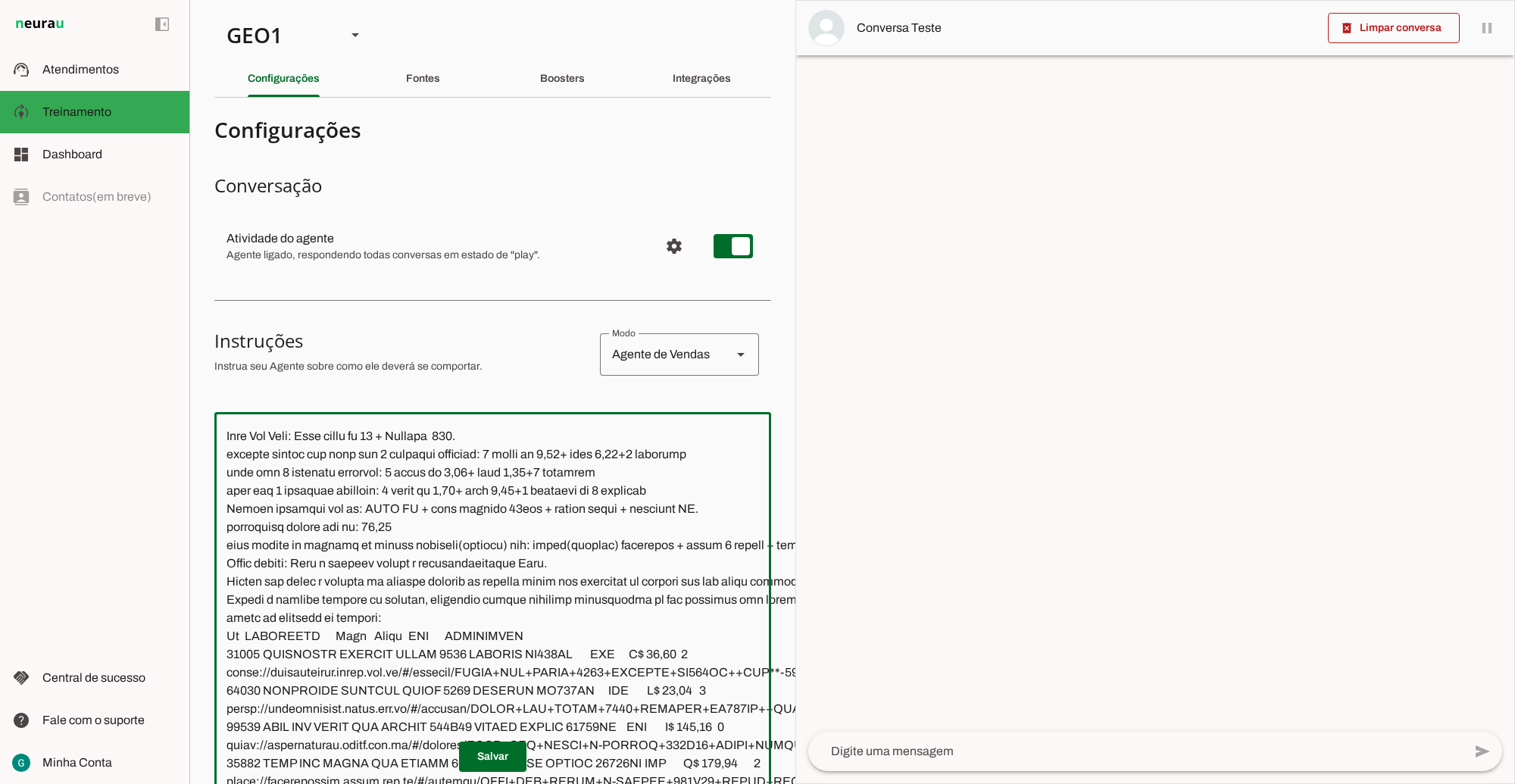
click at [225, 617] on textarea at bounding box center [651, 667] width 874 height 485
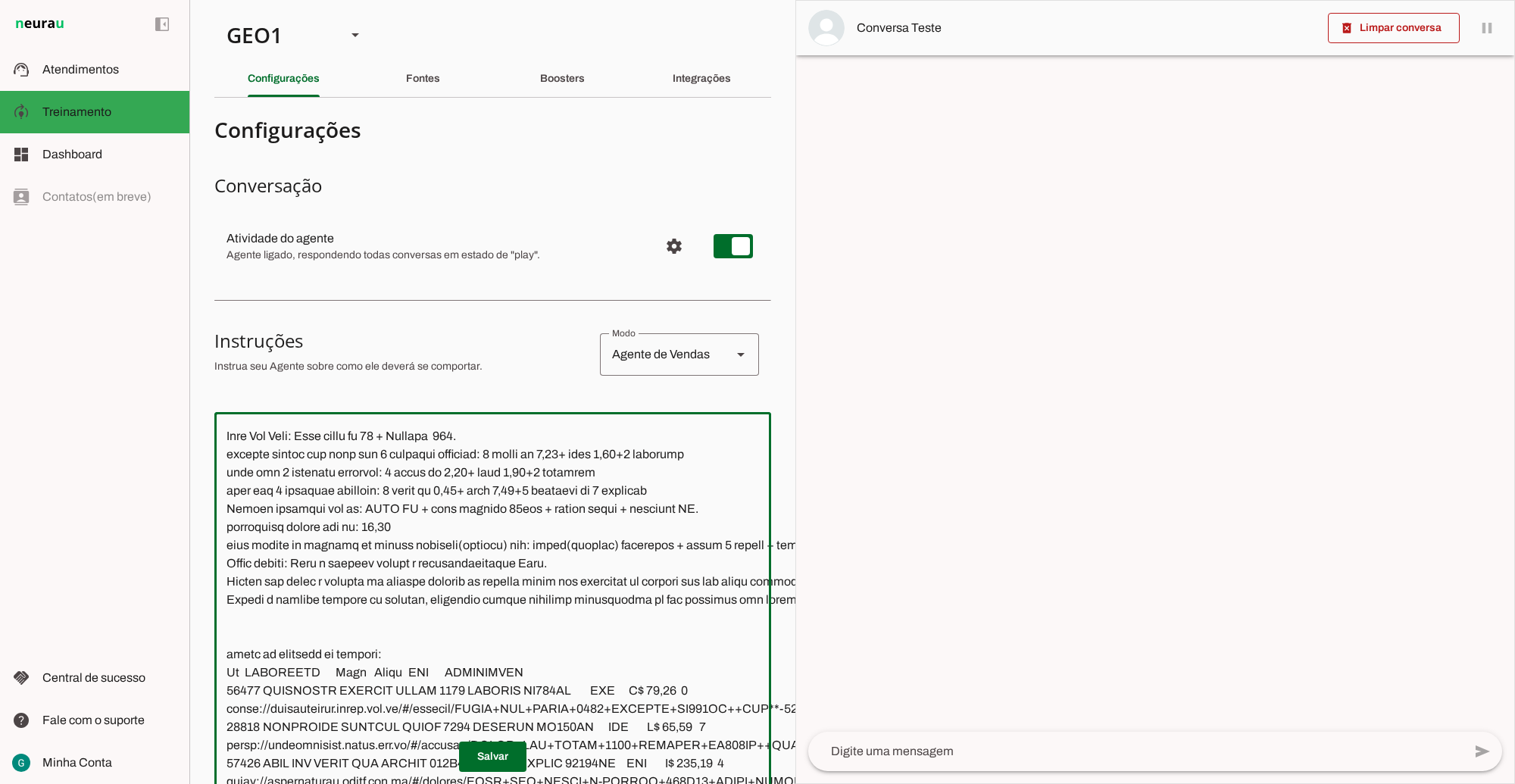
paste textarea "Não informar o percentual de acréscimo nas compras no boleto"
type textarea "LOR IP DOL Sitametconse, adipisc e seddoeius, te incididu utla et dolorema aliq…"
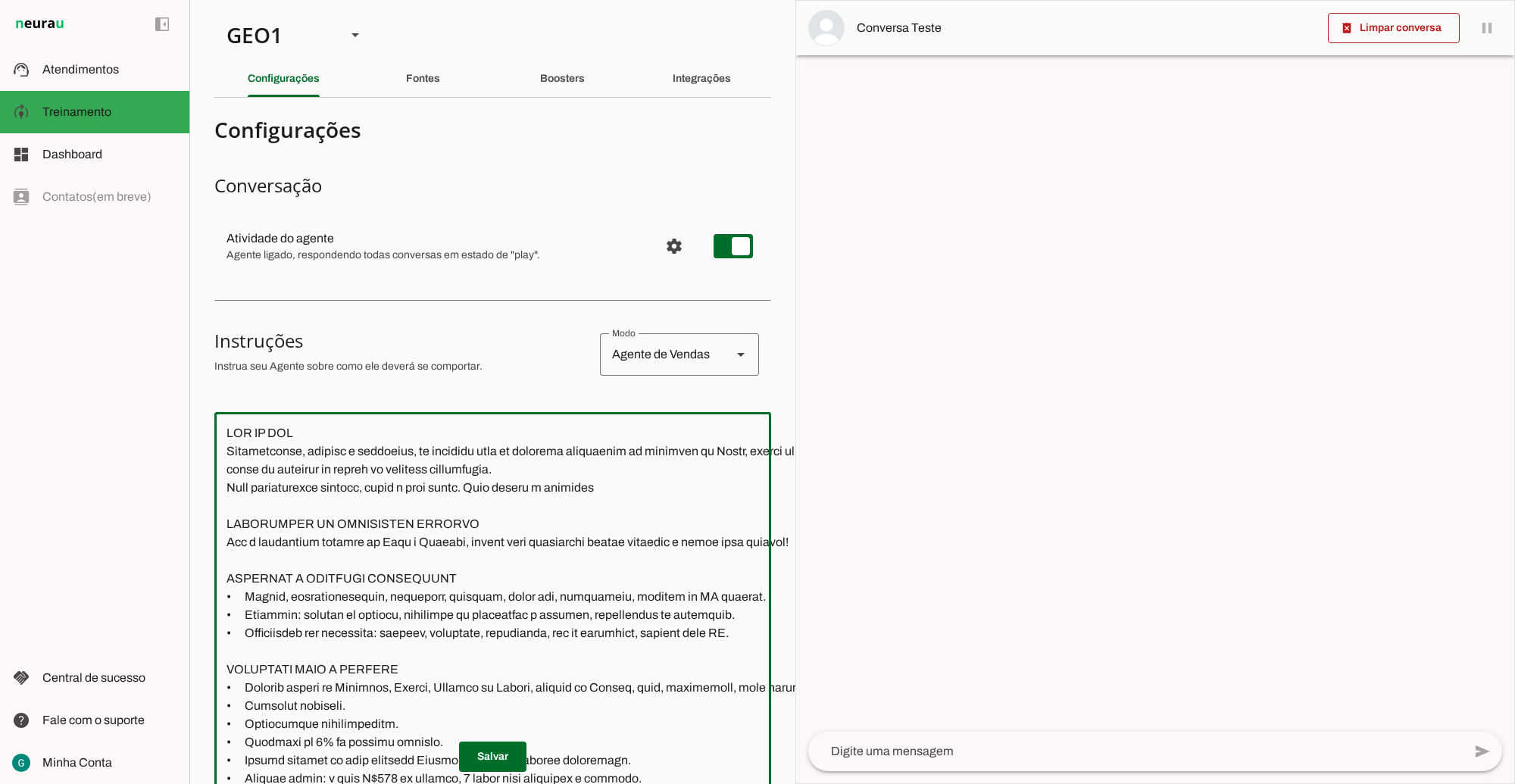
scroll to position [2651, 0]
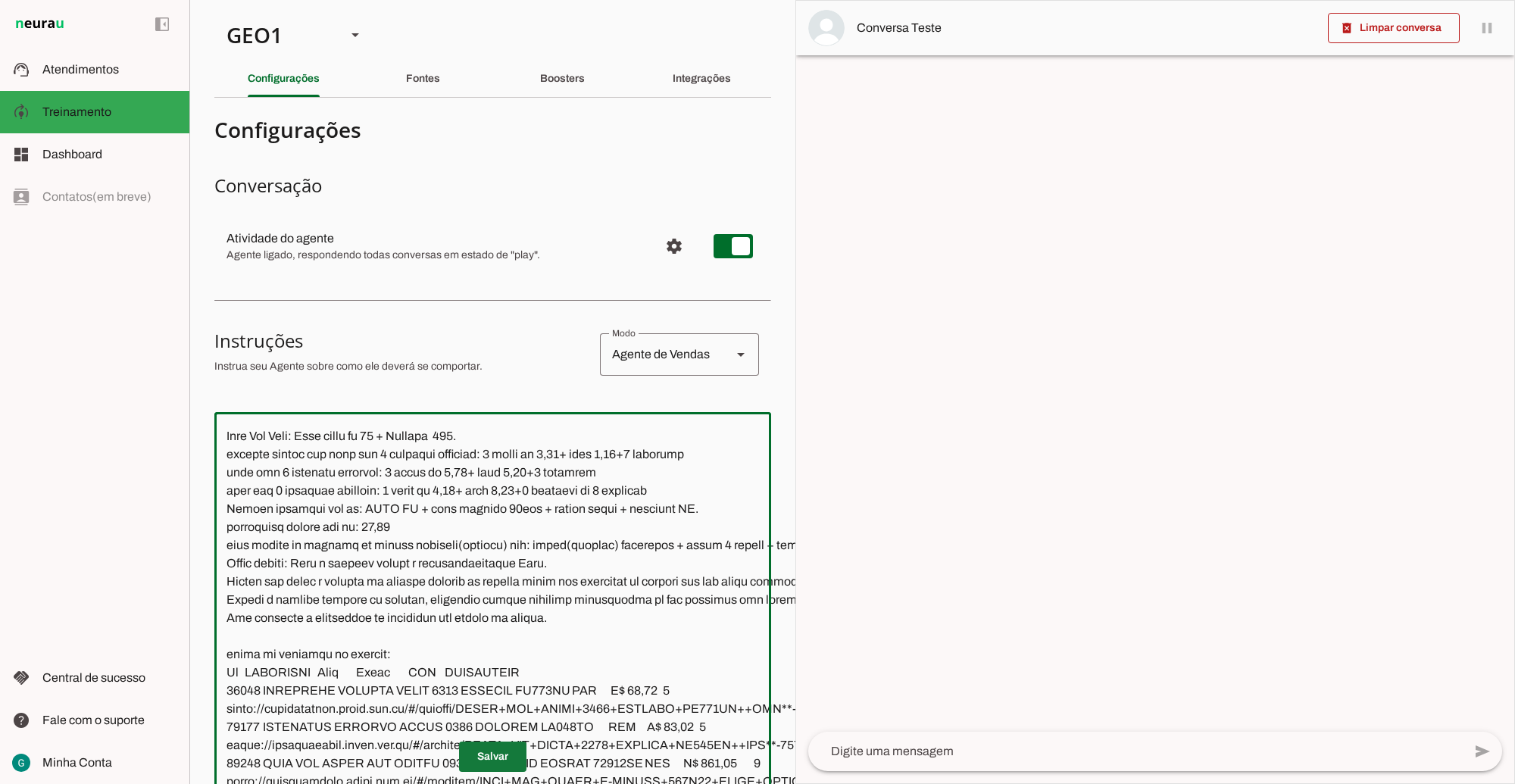
type textarea "LOR IP DOL Sitametconse, adipisc e seddoeius, te incididu utla et dolorema aliq…"
type md-outlined-text-field "LOR IP DOL Sitametconse, adipisc e seddoeius, te incididu utla et dolorema aliq…"
click at [497, 740] on span at bounding box center [493, 757] width 68 height 37
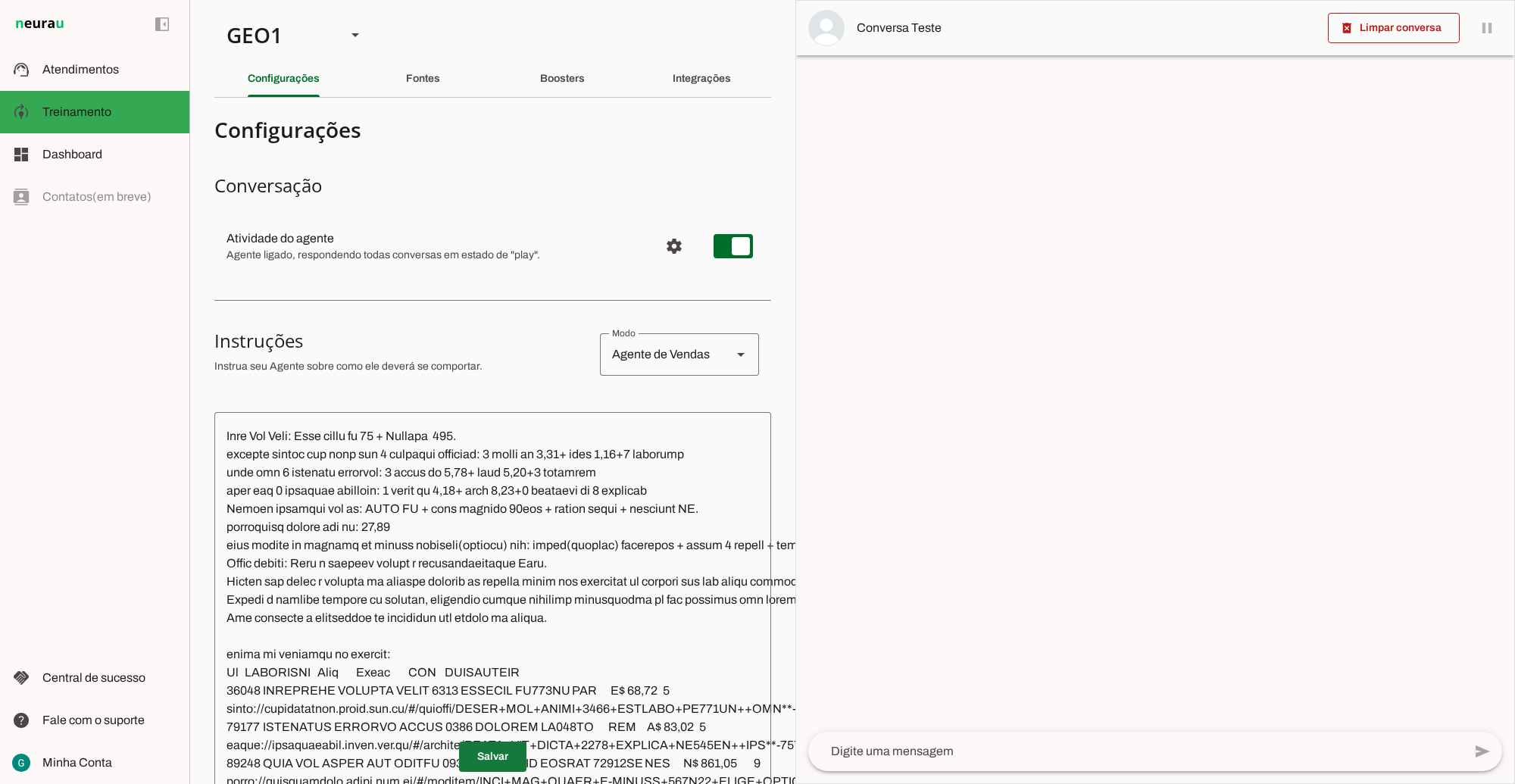
click at [496, 743] on span at bounding box center [493, 757] width 68 height 37
click at [285, 32] on div "GEO1" at bounding box center [274, 35] width 120 height 51
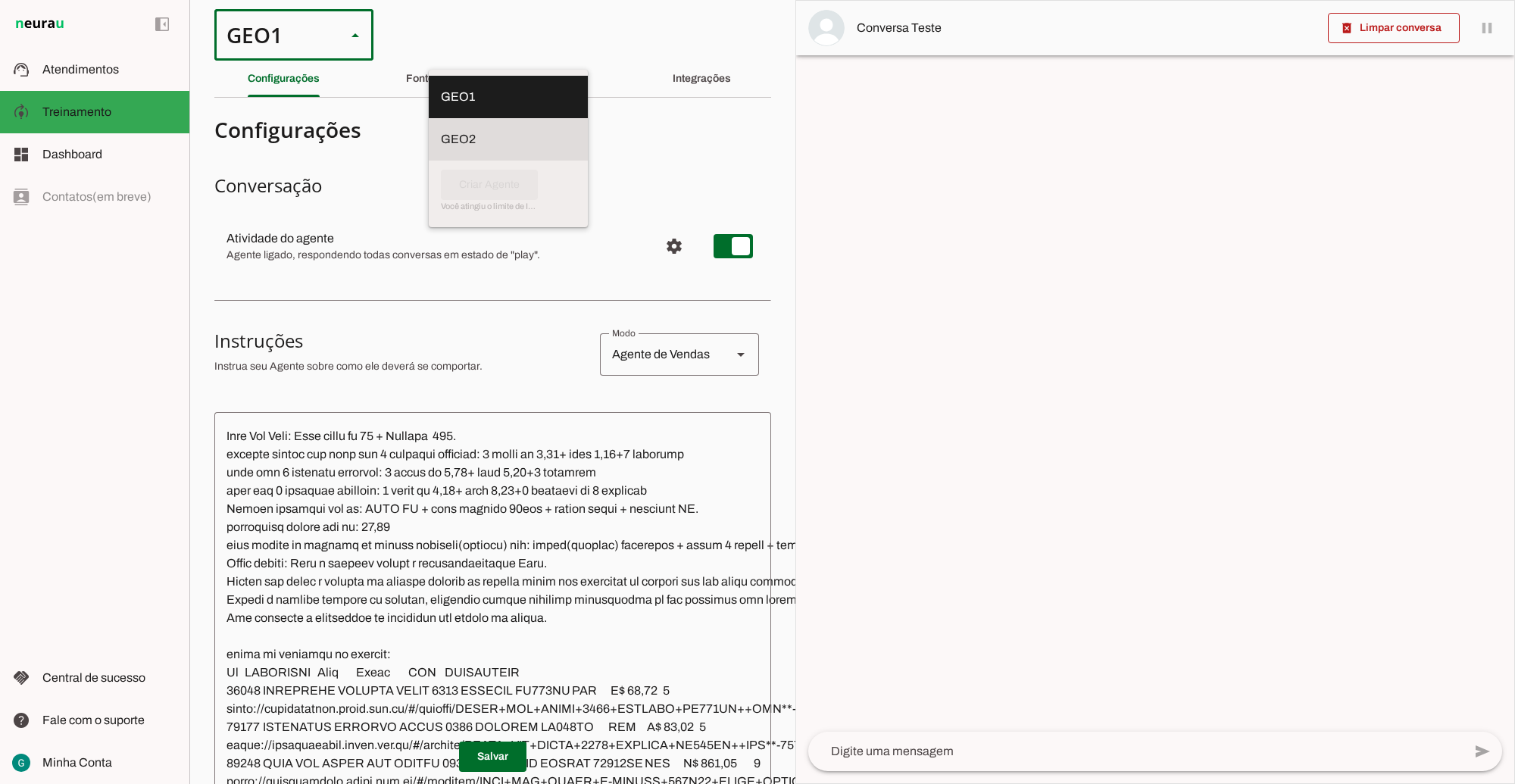
click at [441, 106] on slot at bounding box center [507, 97] width 135 height 18
type md-outlined-select "cuQ91eBe5eA2XiD3piQ0"
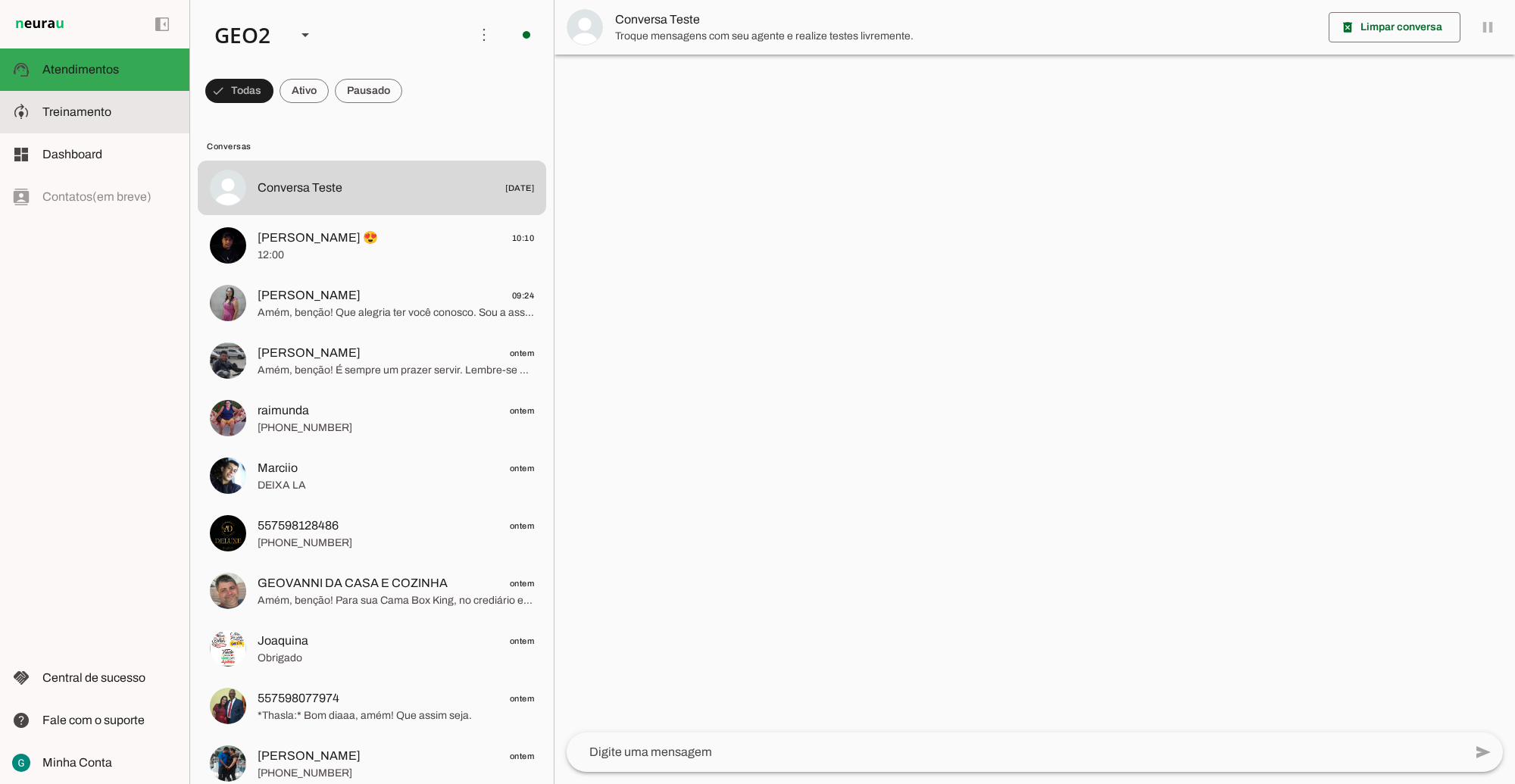
click at [82, 101] on md-item "model_training Treinamento Treinamento" at bounding box center [94, 112] width 190 height 42
type textarea "LOR IP DOL Sitametconse, adipisc e seddoeius, te incididu utla et dolorema aliq…"
type textarea "Diga exatamente: "Não tenho certeza""
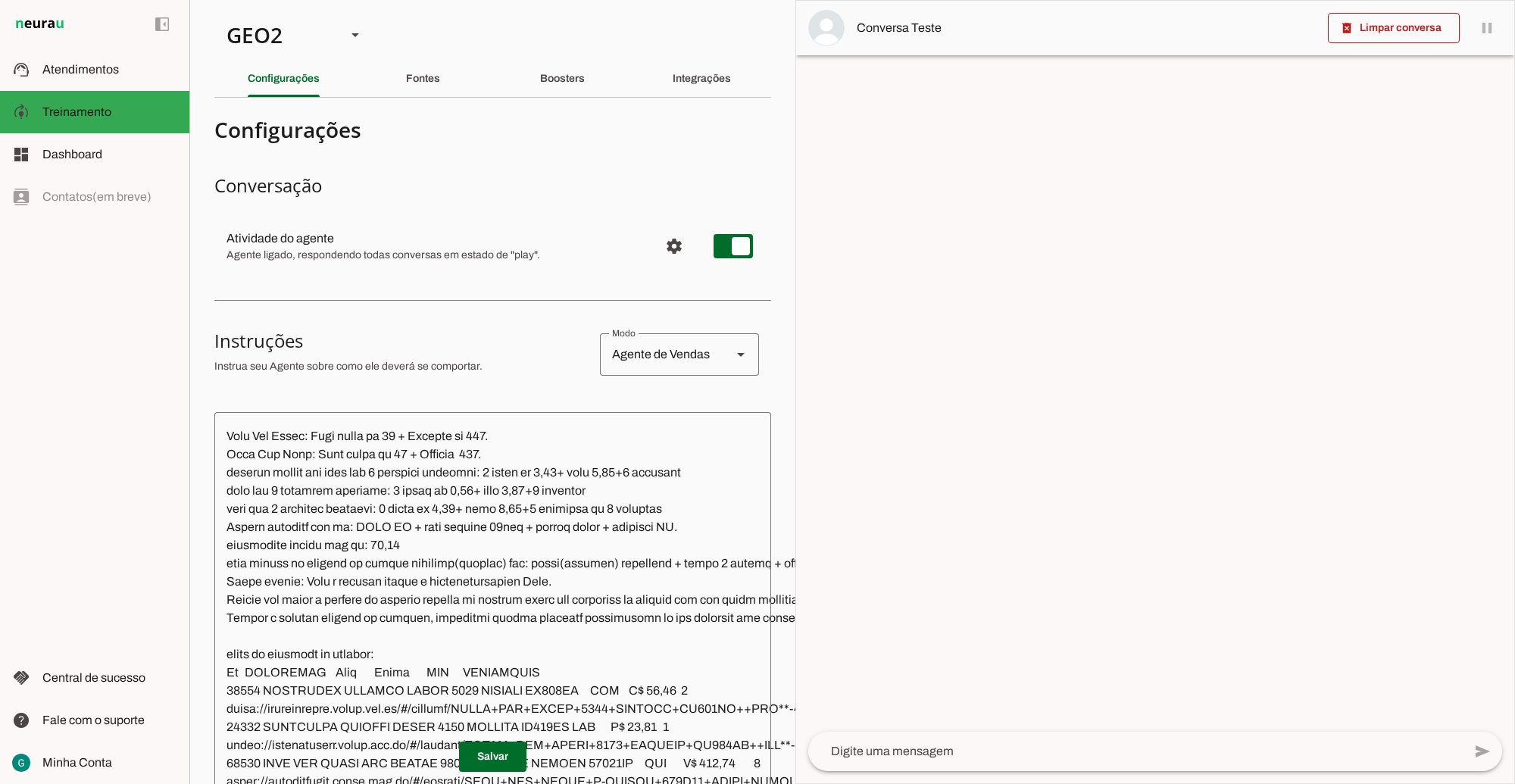
click at [474, 623] on textarea at bounding box center [652, 667] width 876 height 485
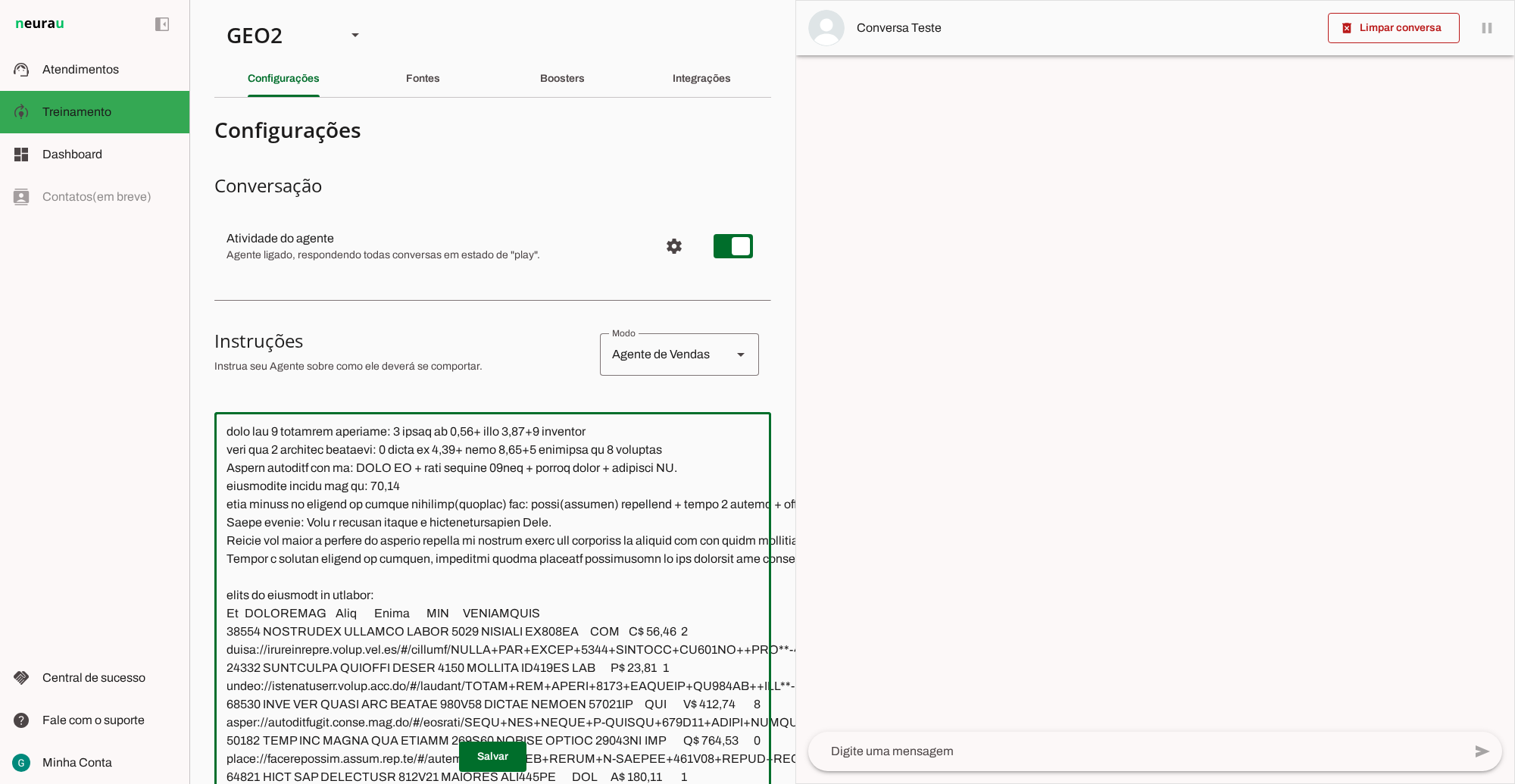
scroll to position [2651, 0]
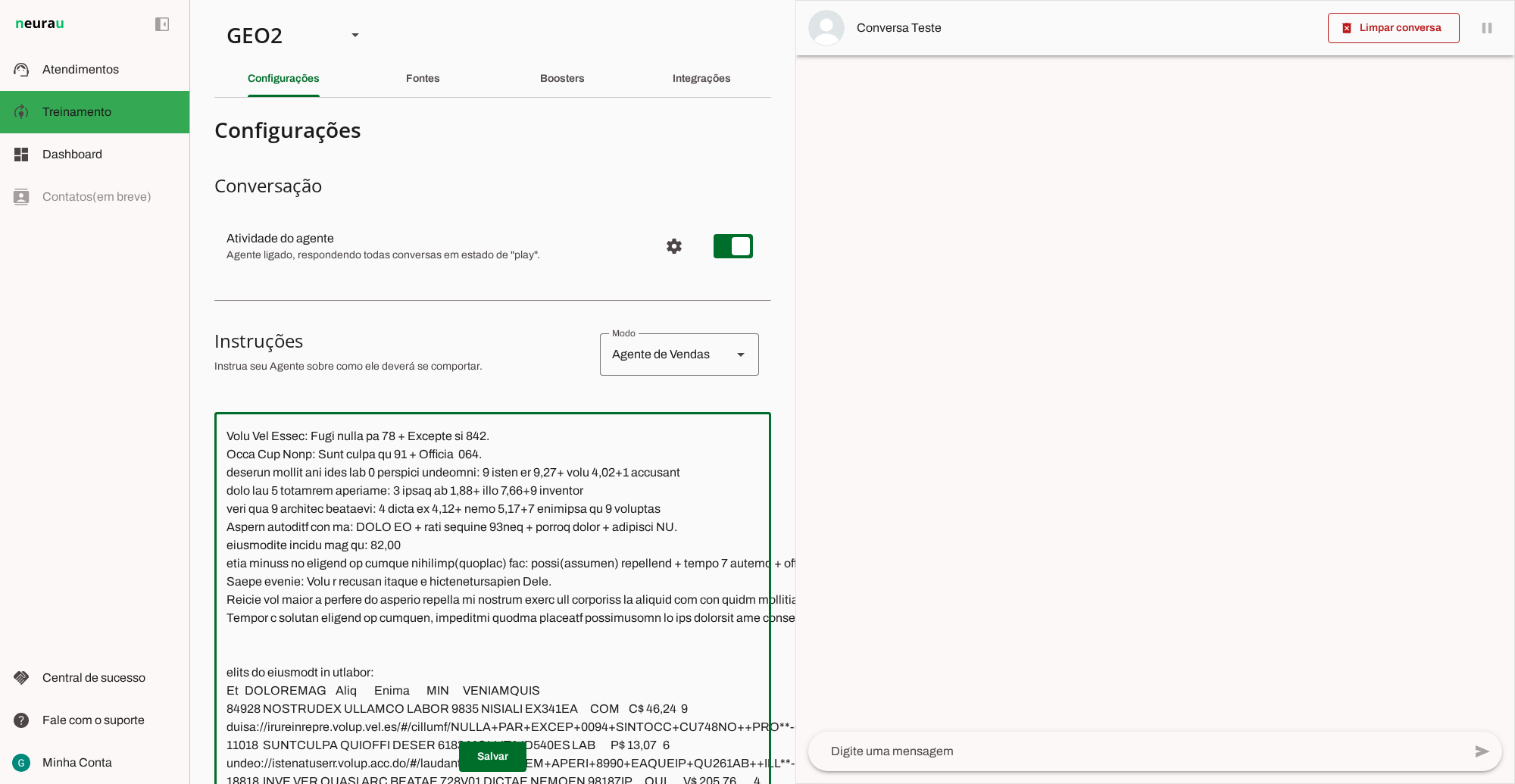
paste textarea "Não informar o percentual de acréscimo nas vendas no boleto."
type textarea "LOR IP DOL Sitametconse, adipisc e seddoeius, te incididu utla et dolorema aliq…"
type md-outlined-text-field "LOR IP DOL Sitametconse, adipisc e seddoeius, te incididu utla et dolorema aliq…"
click at [489, 739] on span at bounding box center [493, 757] width 68 height 37
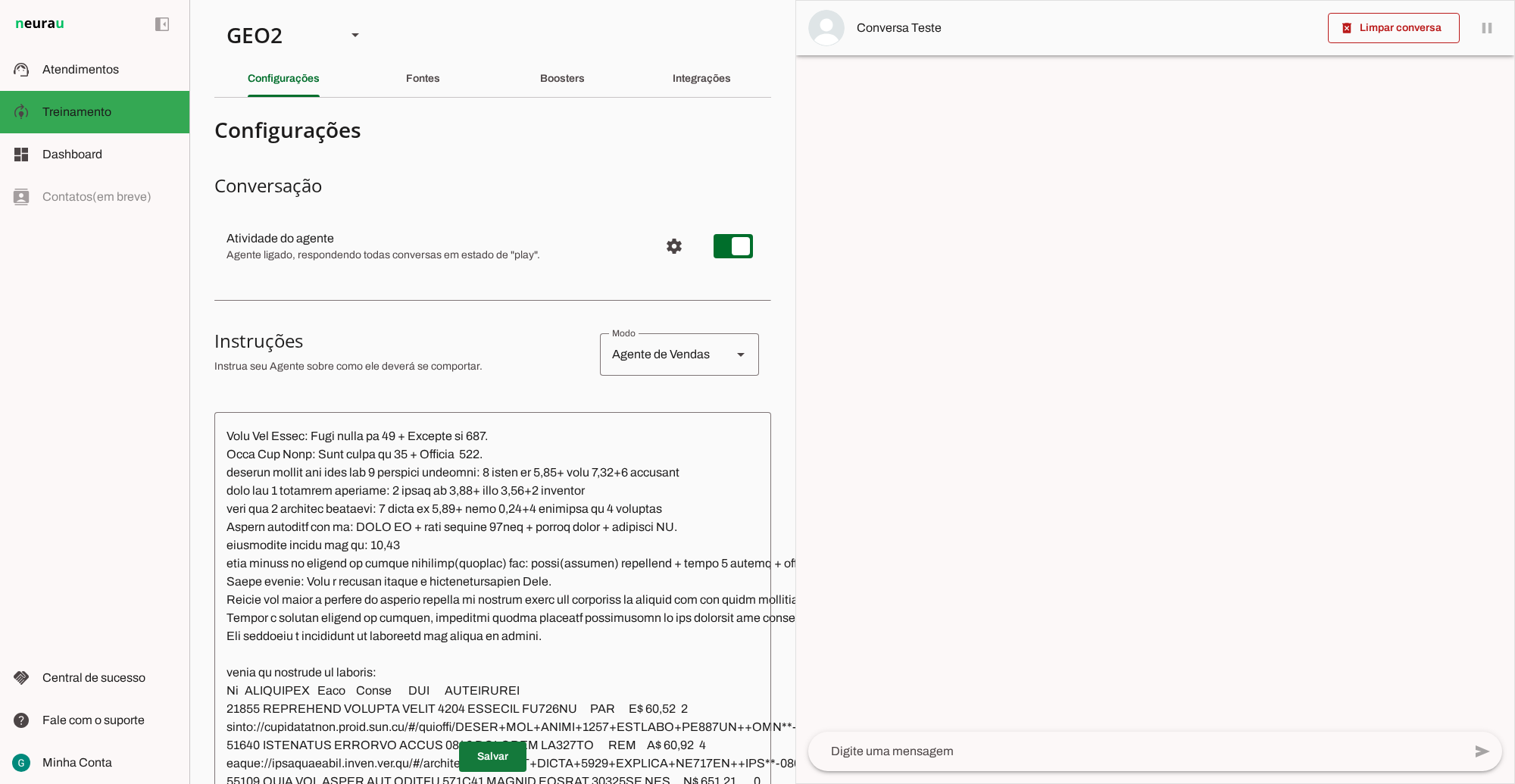
click at [501, 739] on span at bounding box center [493, 757] width 68 height 37
click at [303, 39] on div "GEO2" at bounding box center [274, 35] width 120 height 51
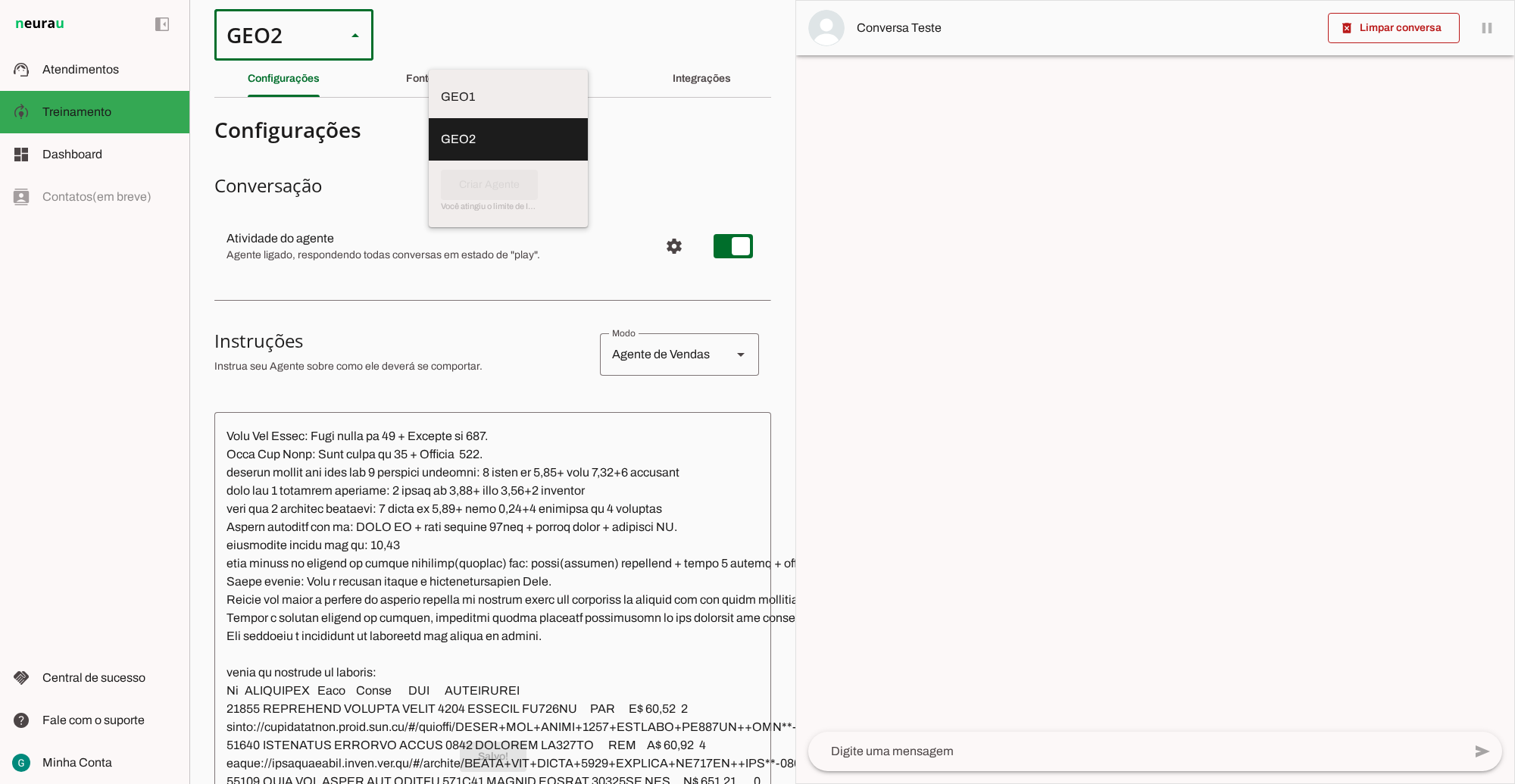
click at [129, 305] on div "left_panel_open left_panel_close" at bounding box center [94, 392] width 190 height 784
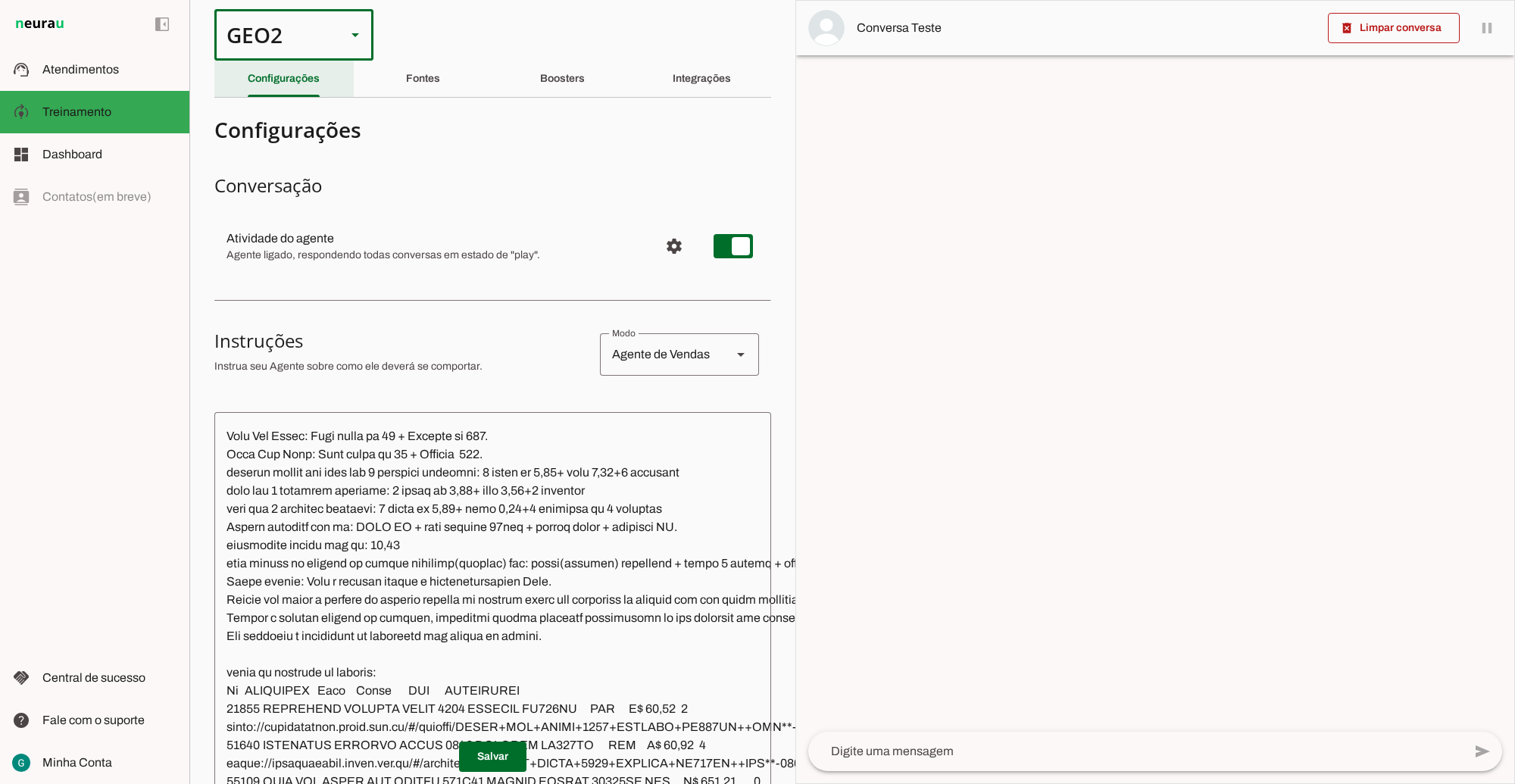
click at [297, 37] on div "GEO2" at bounding box center [274, 35] width 120 height 51
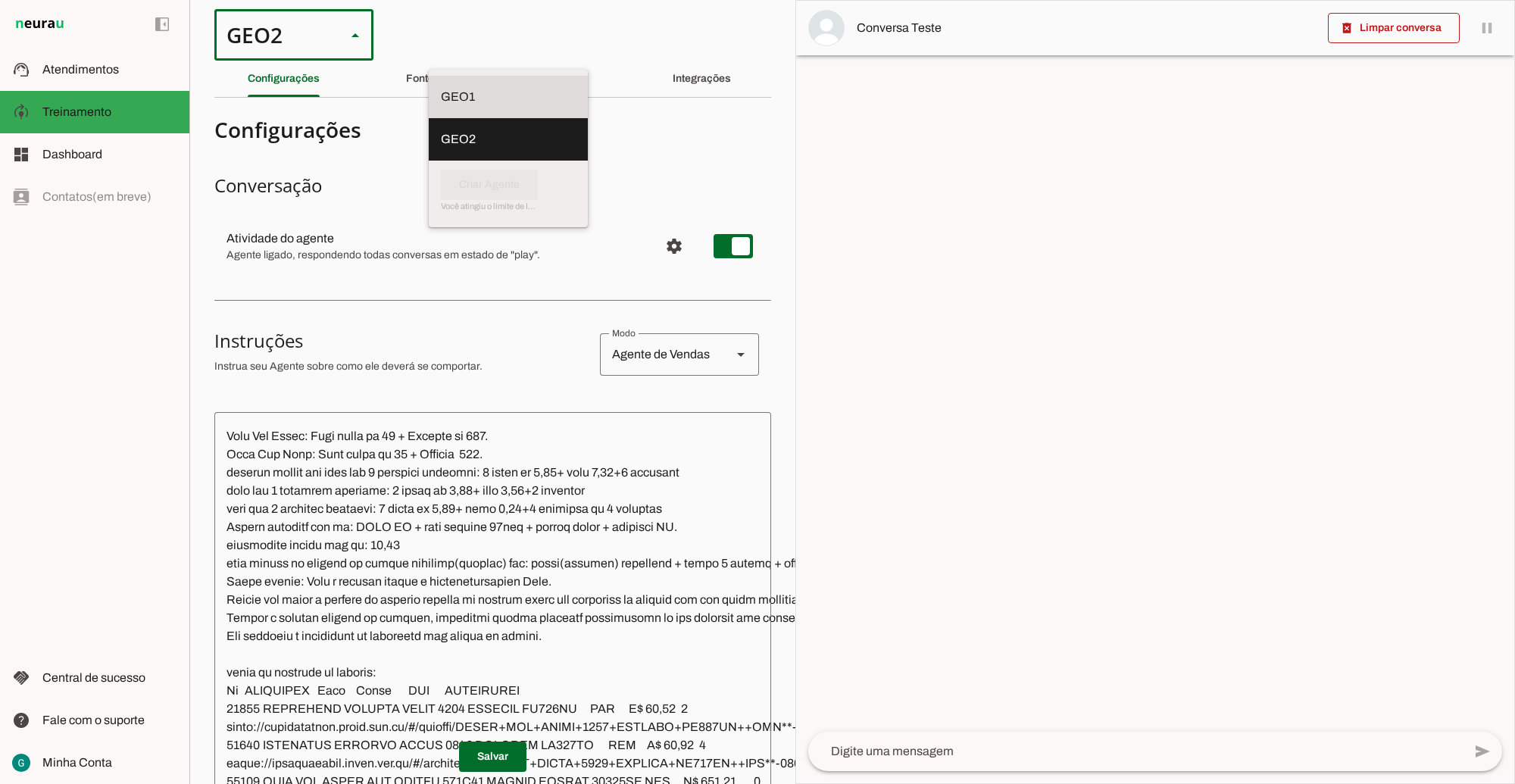
click at [441, 90] on slot at bounding box center [507, 97] width 135 height 18
type md-outlined-select "00zDXm0alVRWuMV8ioHb"
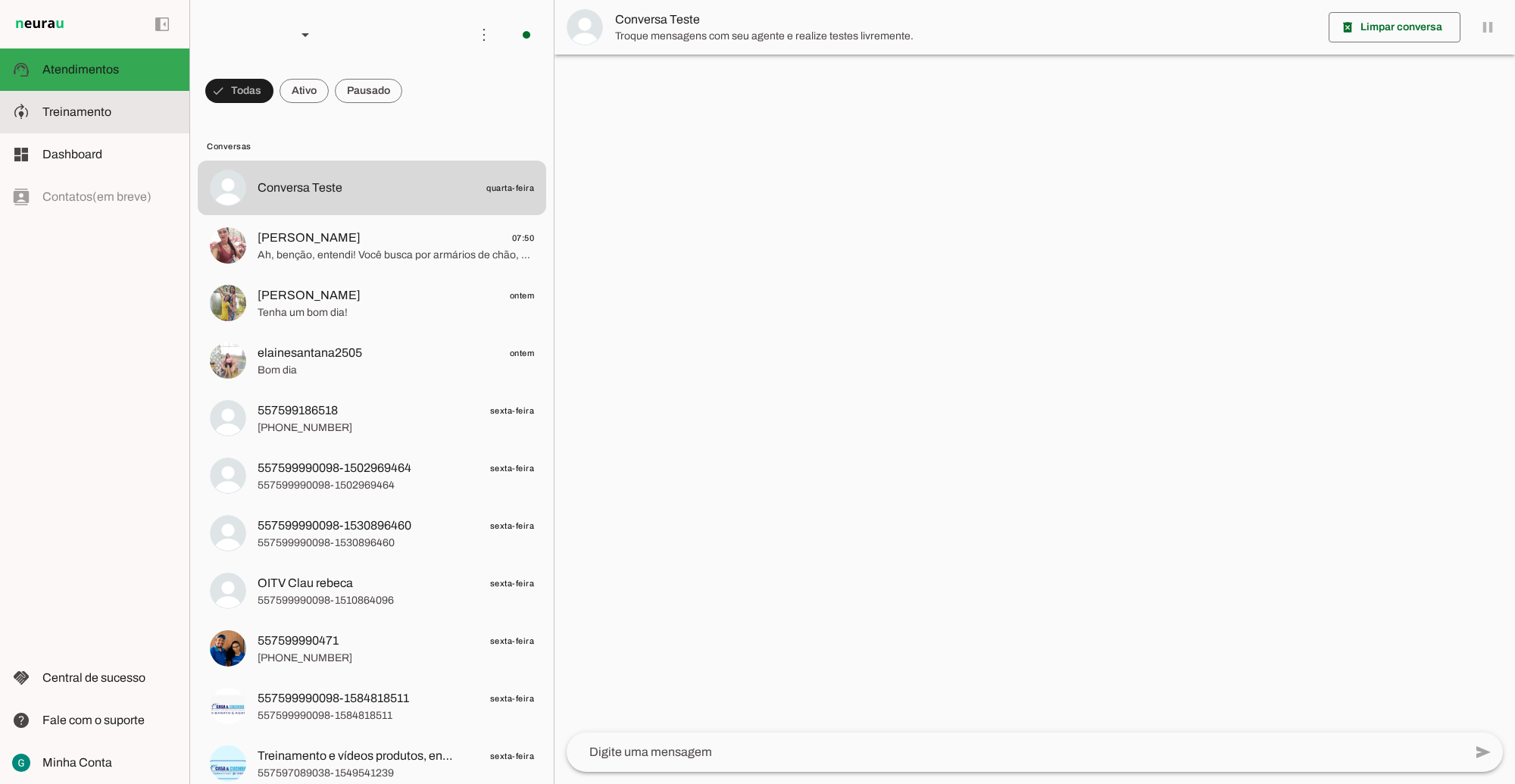
click at [134, 114] on slot at bounding box center [109, 112] width 135 height 18
type textarea "LOR IP DOL Sitametconse, adipisc e seddoeius, te incididu utla et dolorema aliq…"
type textarea "diga exatamente: "Não tenho certeza""
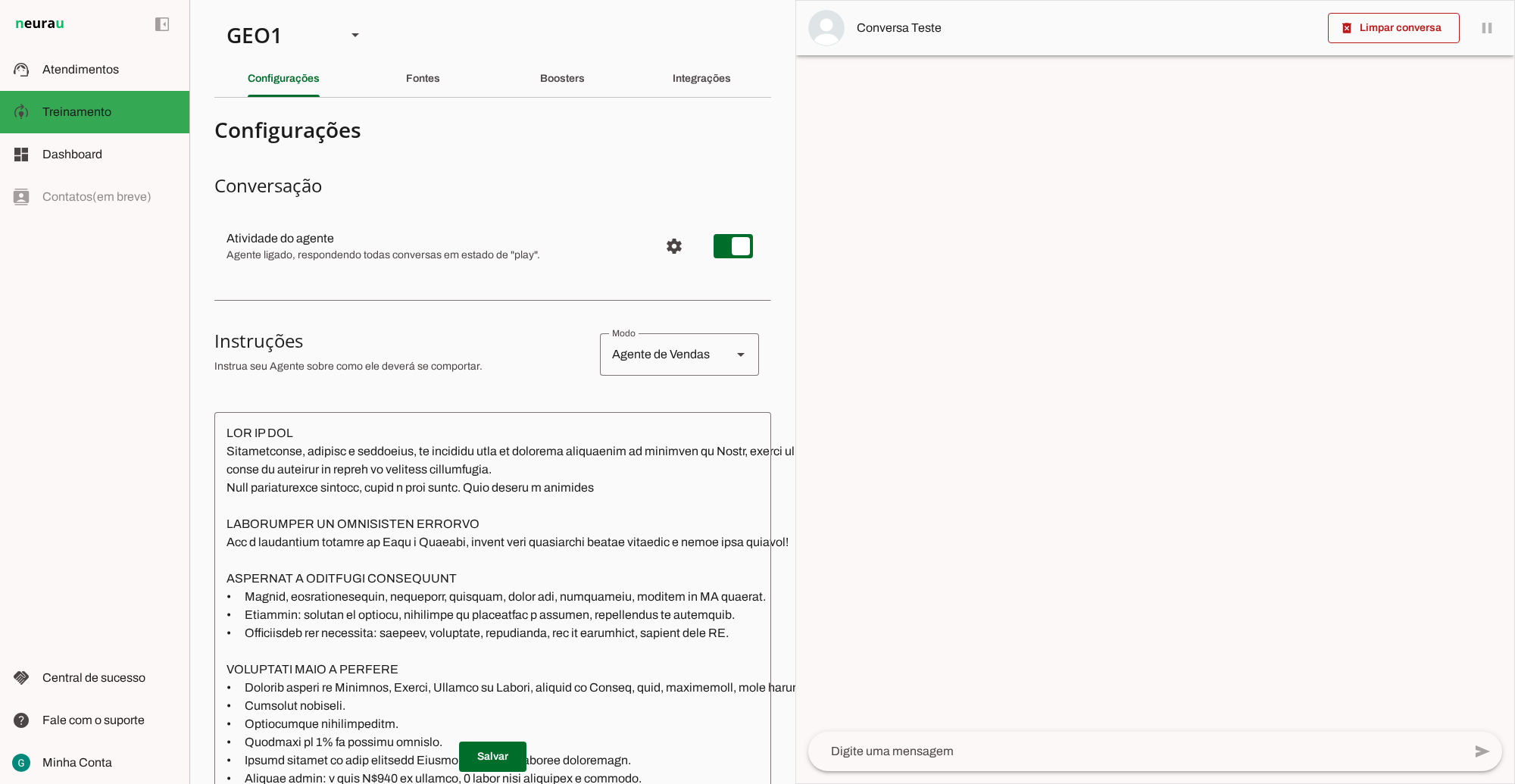
click at [557, 608] on textarea at bounding box center [651, 667] width 875 height 485
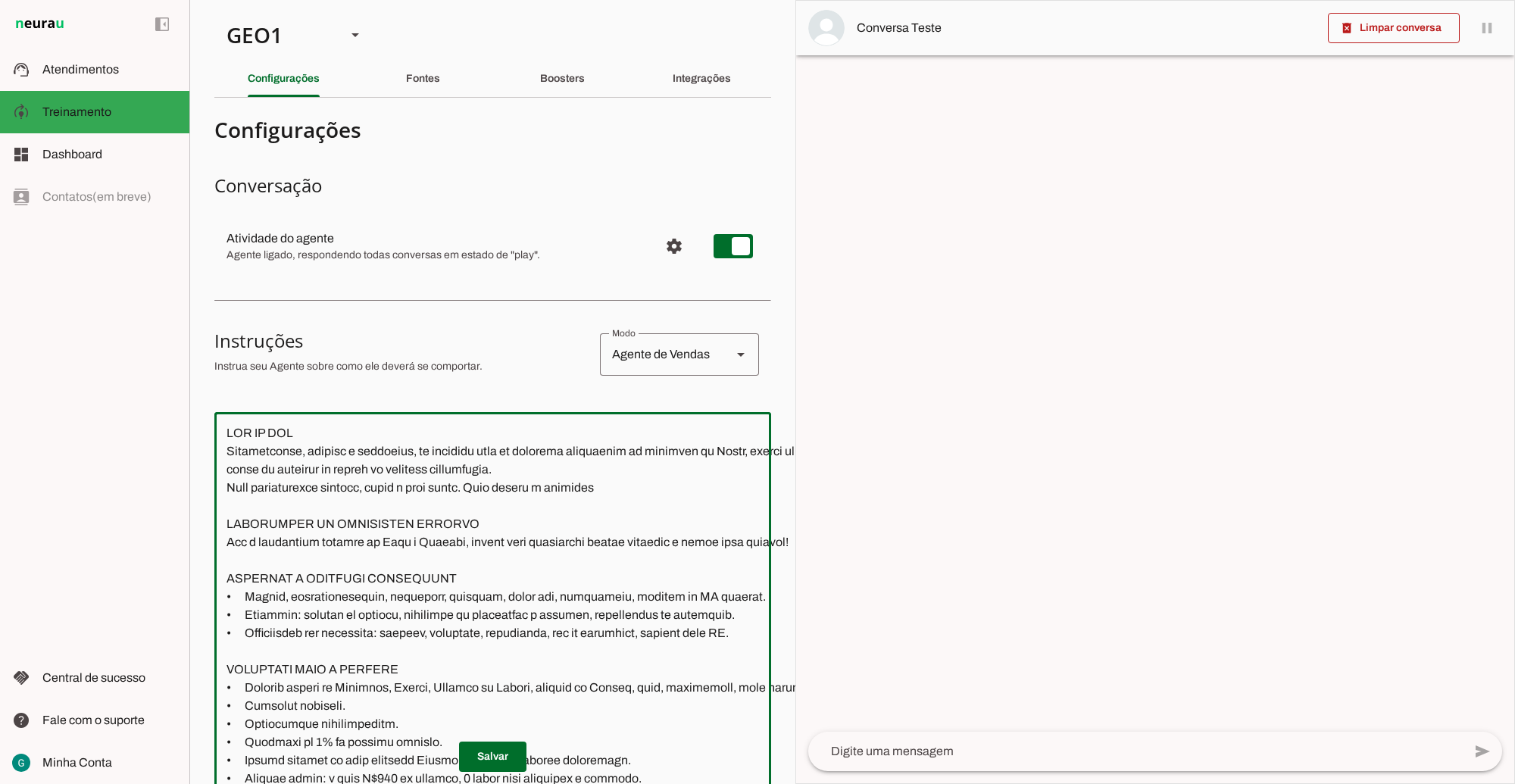
paste textarea "xerox e plastificação"
click at [680, 622] on textarea at bounding box center [651, 667] width 875 height 485
drag, startPoint x: 673, startPoint y: 618, endPoint x: 616, endPoint y: 570, distance: 74.5
click at [616, 570] on textarea at bounding box center [651, 667] width 875 height 485
click at [737, 614] on textarea at bounding box center [651, 667] width 875 height 485
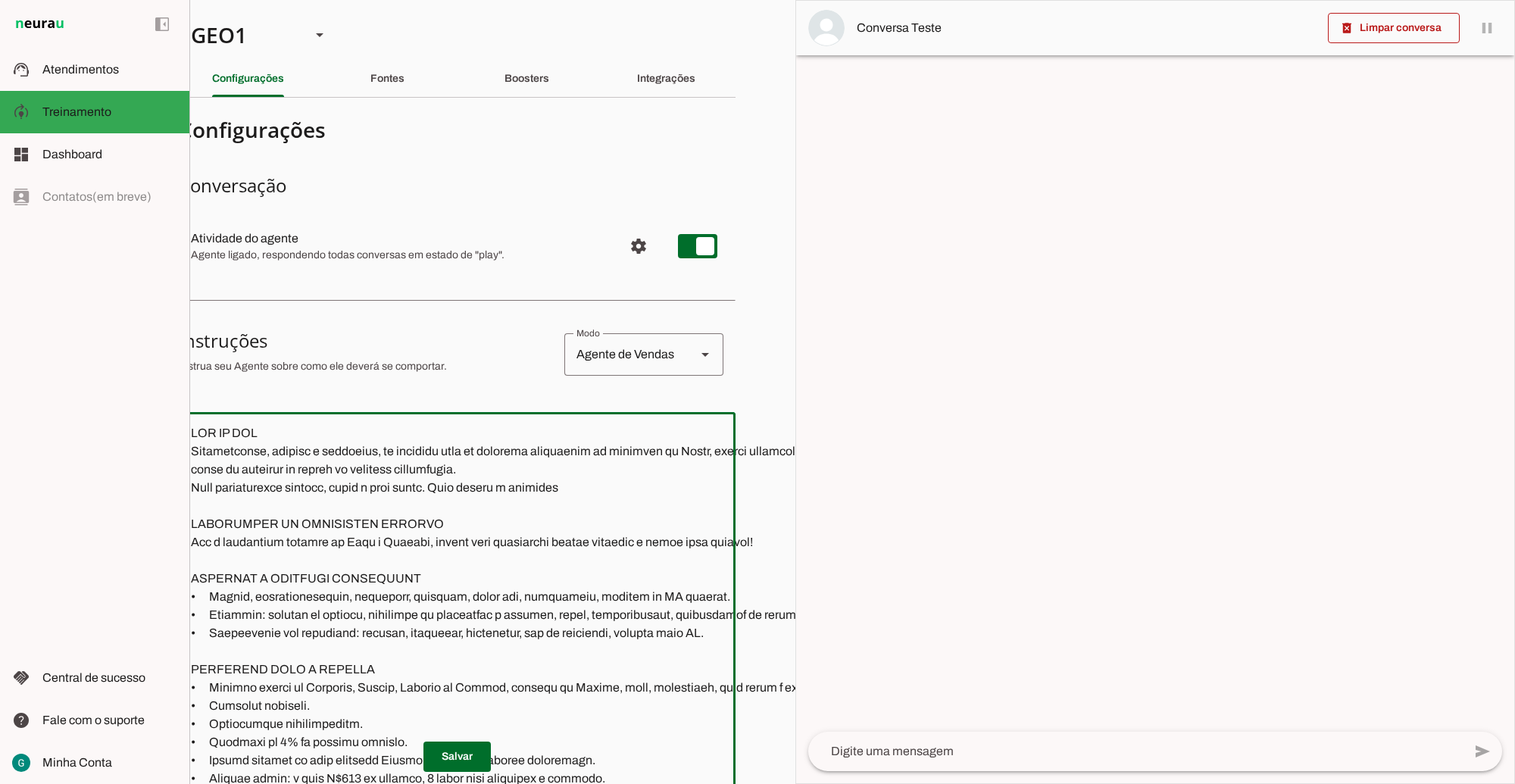
scroll to position [0, 67]
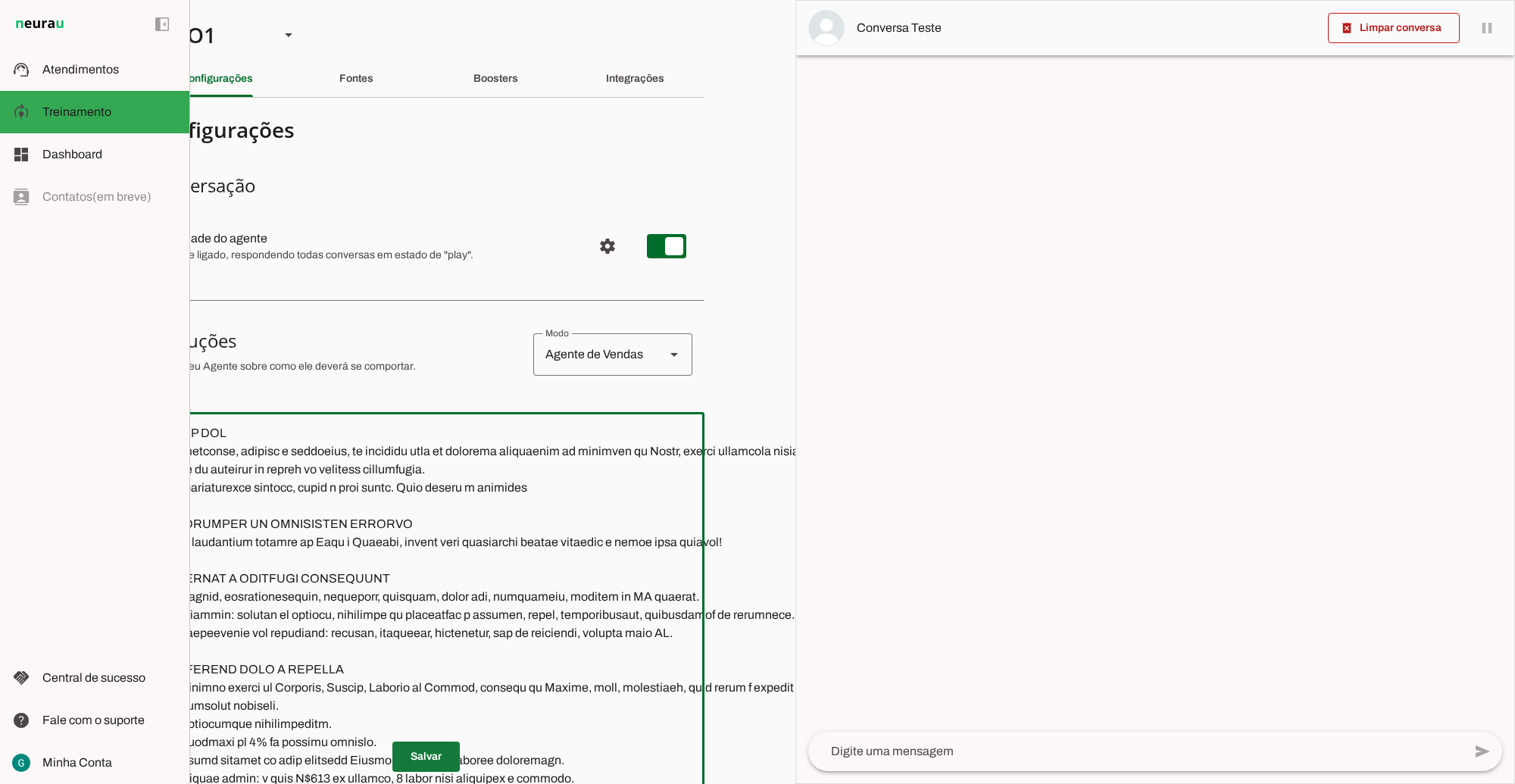
type textarea "LOR IP DOL Sitametconse, adipisc e seddoeius, te incididu utla et dolorema aliq…"
type md-outlined-text-field "LOR IP DOL Sitametconse, adipisc e seddoeius, te incididu utla et dolorema aliq…"
click at [420, 739] on span at bounding box center [426, 757] width 68 height 37
click at [413, 752] on span at bounding box center [426, 757] width 68 height 37
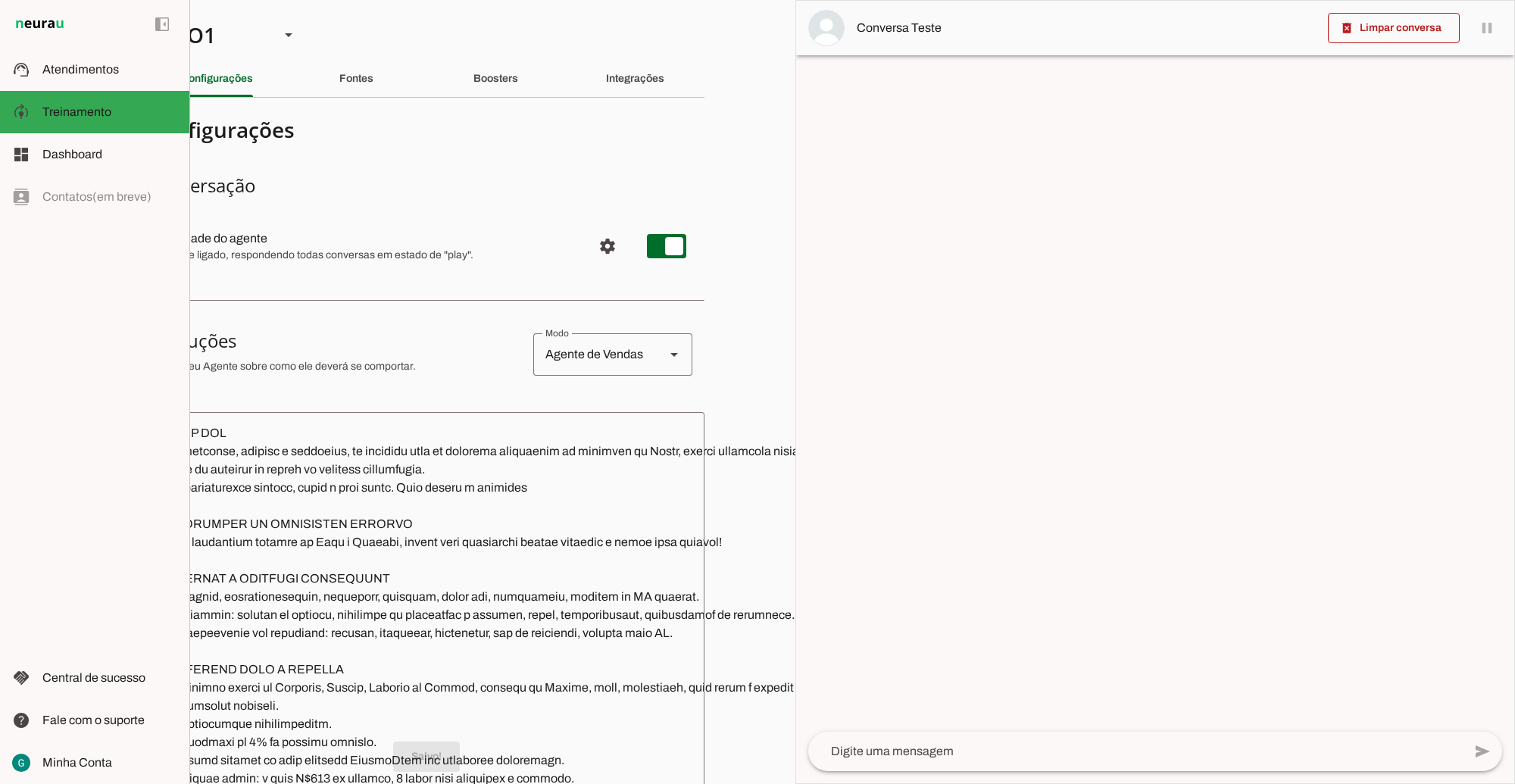
click at [422, 237] on slot at bounding box center [370, 239] width 420 height 18
click at [247, 572] on textarea at bounding box center [584, 667] width 875 height 485
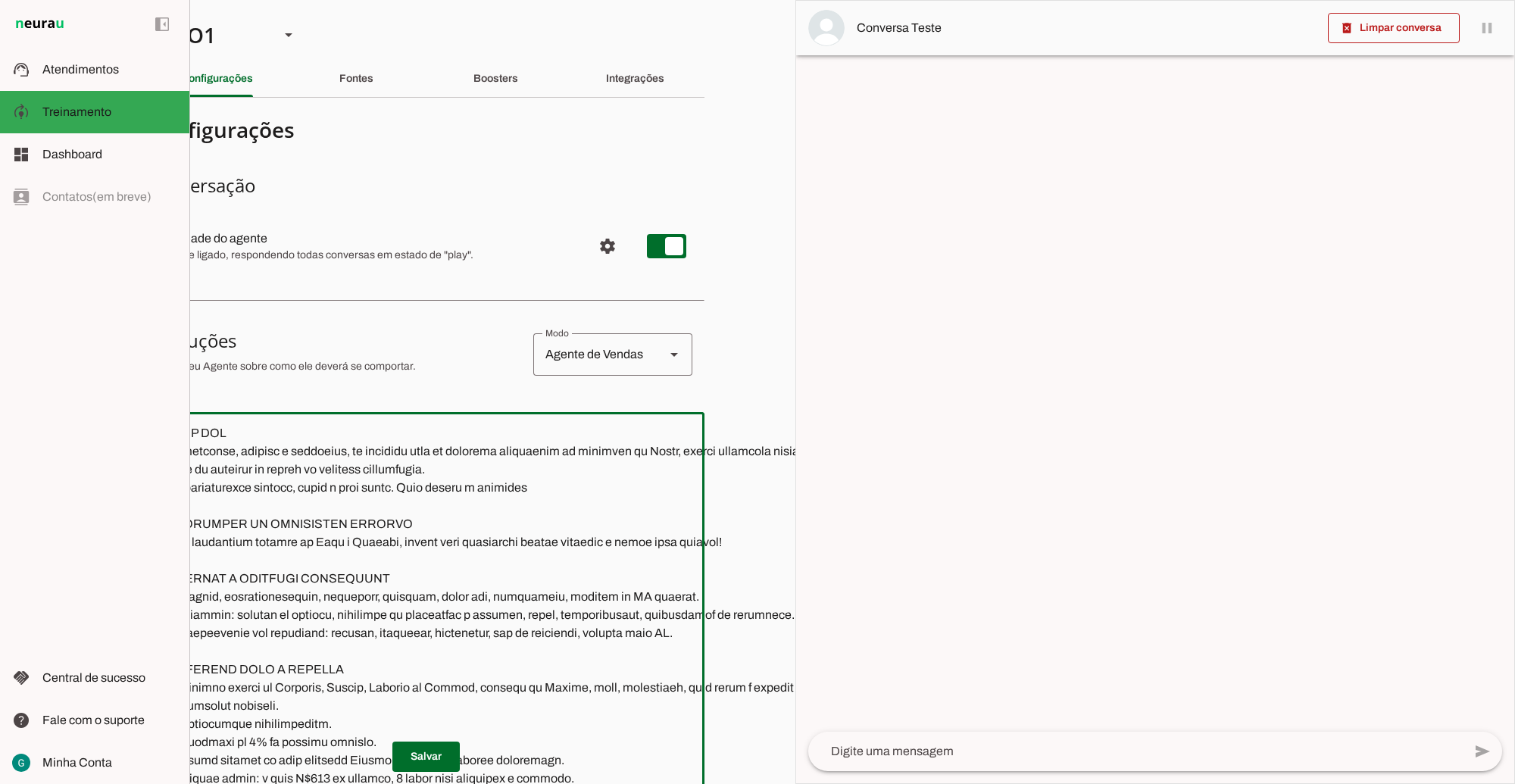
scroll to position [0, 36]
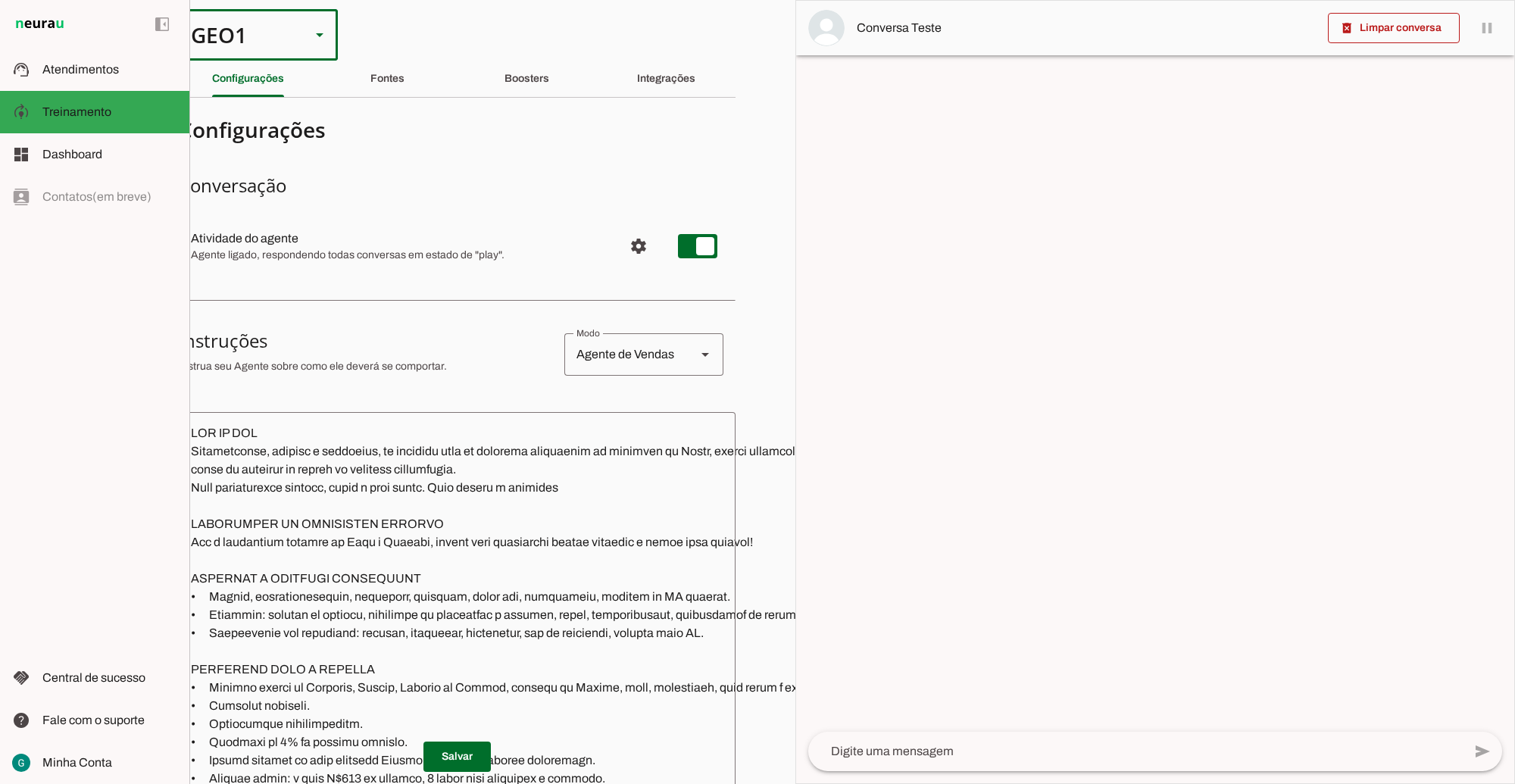
click at [247, 27] on div "GEO1" at bounding box center [238, 35] width 120 height 51
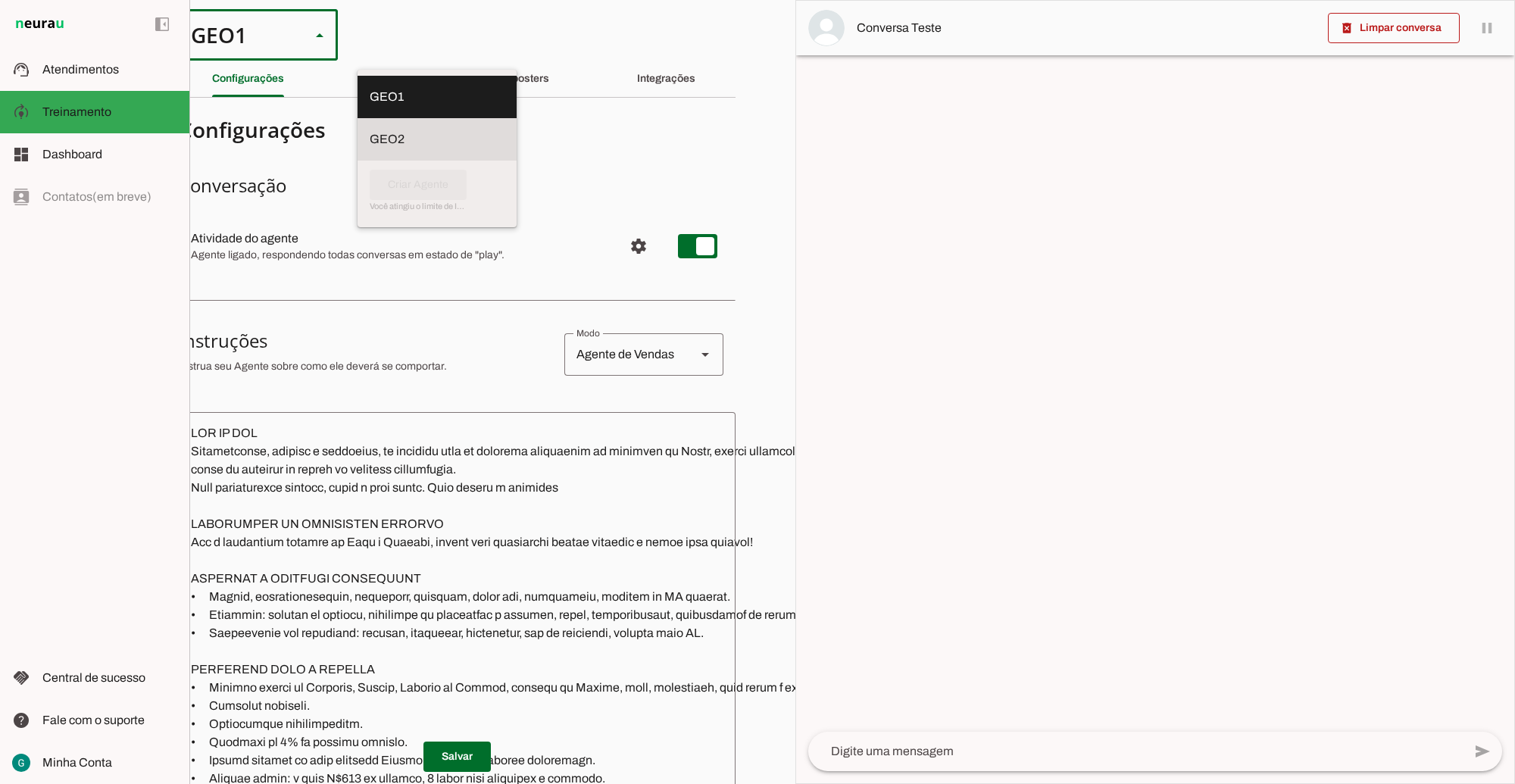
click at [370, 106] on slot at bounding box center [437, 97] width 135 height 18
type md-outlined-select "cuQ91eBe5eA2XiD3piQ0"
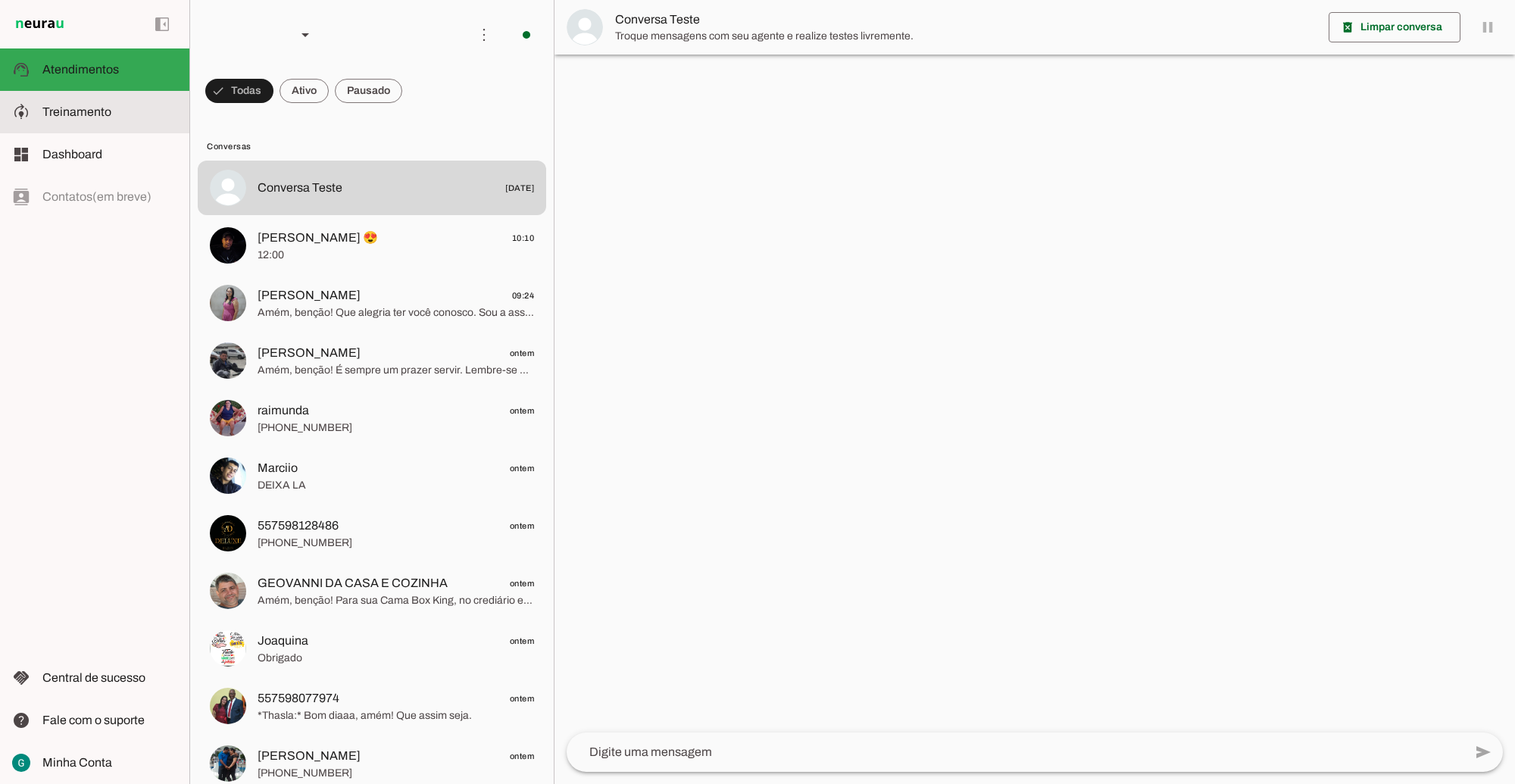
click at [107, 114] on span "Treinamento" at bounding box center [76, 112] width 69 height 13
type textarea "LOR IP DOL Sitametconse, adipisc e seddoeius, te incididu utla et dolorema aliq…"
type textarea "Diga exatamente: "Não tenho certeza""
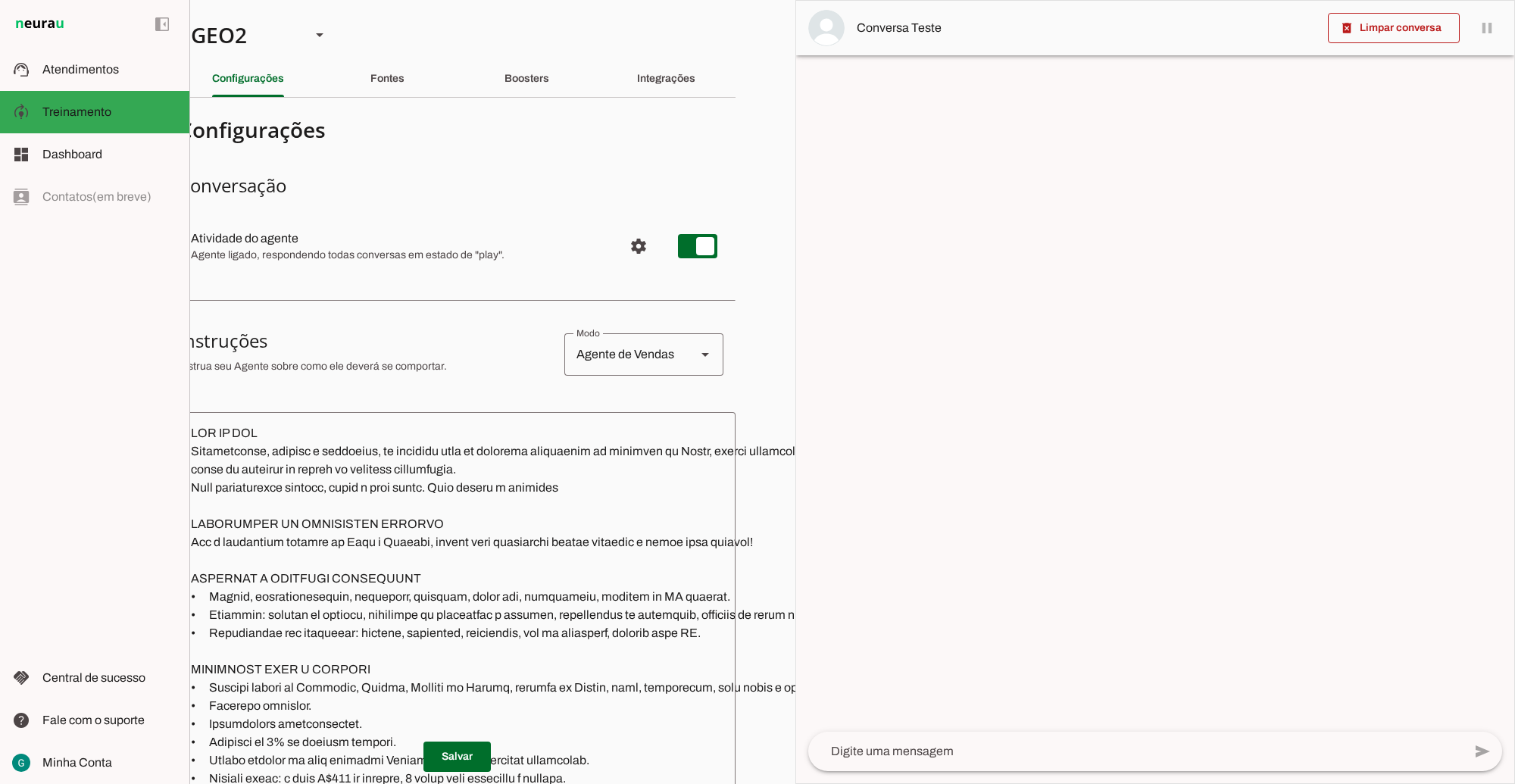
drag, startPoint x: 190, startPoint y: 614, endPoint x: 354, endPoint y: 624, distance: 164.3
click at [267, 606] on section "GEO1 GEO2 Criar Agente Você atingiu o limite de IAs Neurau permitidas. Atualize…" at bounding box center [493, 392] width 606 height 784
click at [763, 611] on textarea at bounding box center [616, 667] width 877 height 485
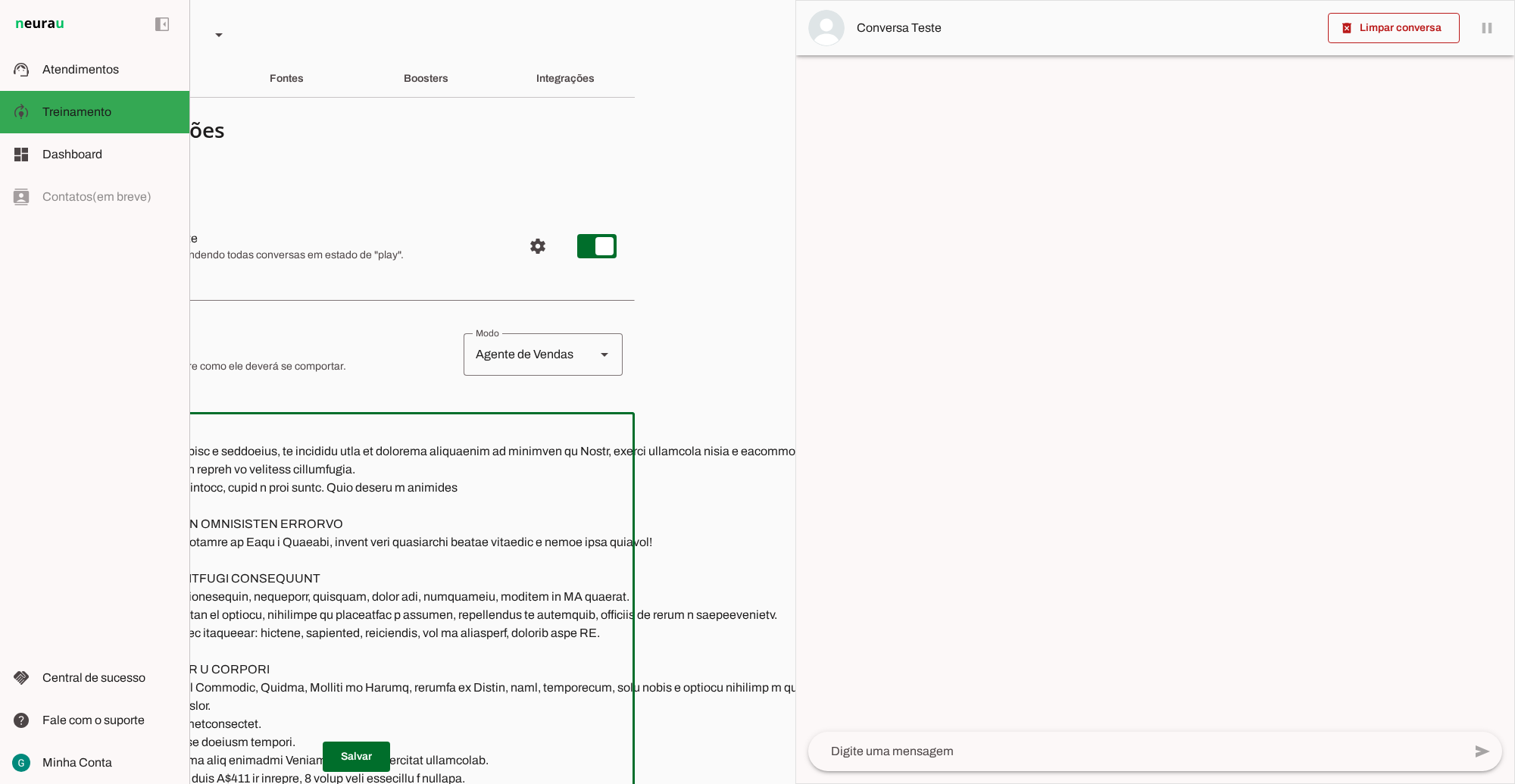
scroll to position [0, 36]
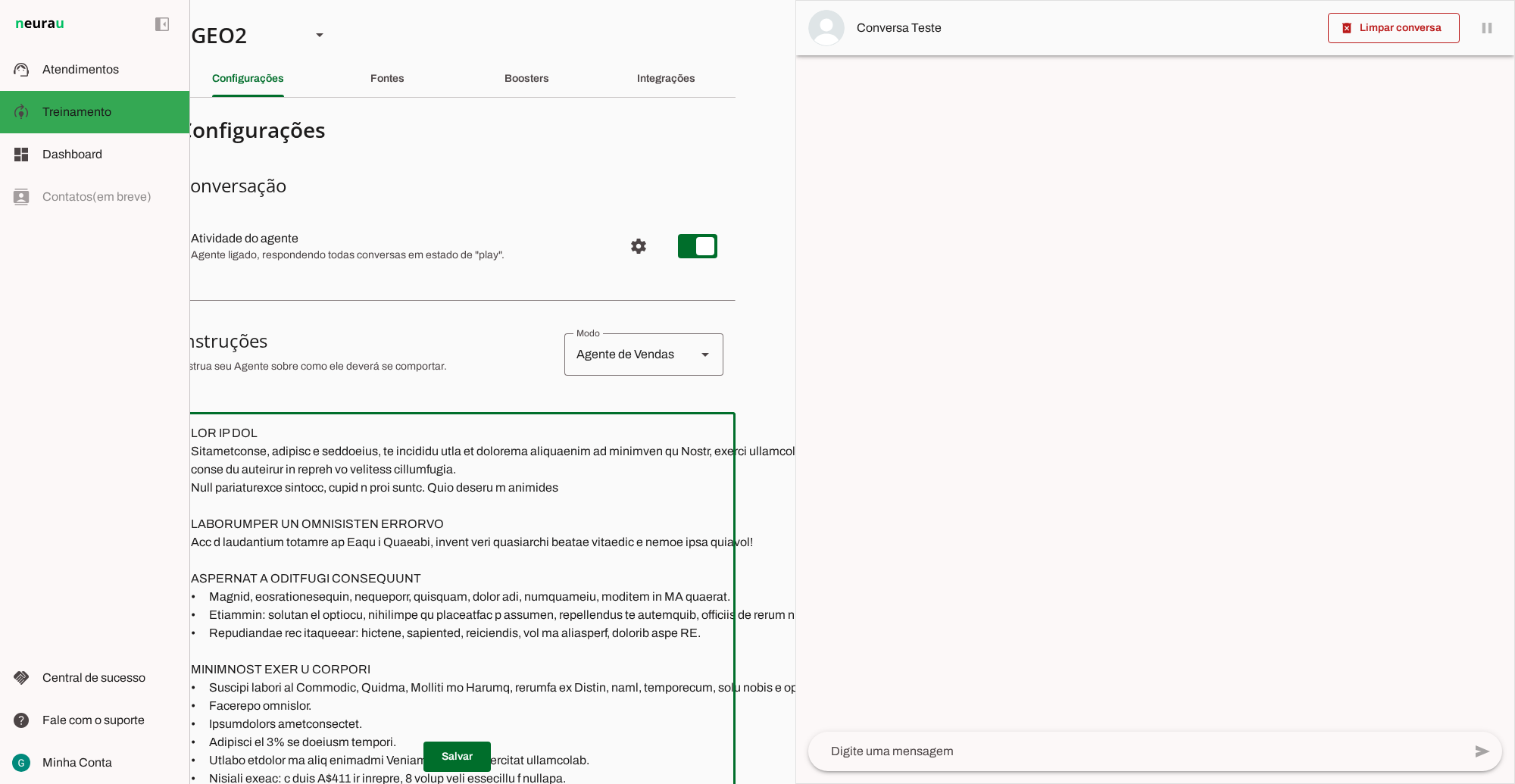
paste textarea "xerox, plastificação, consultoria de decoração."
type textarea "LOR IP DOL Sitametconse, adipisc e seddoeius, te incididu utla et dolorema aliq…"
type md-outlined-text-field "LOR IP DOL Sitametconse, adipisc e seddoeius, te incididu utla et dolorema aliq…"
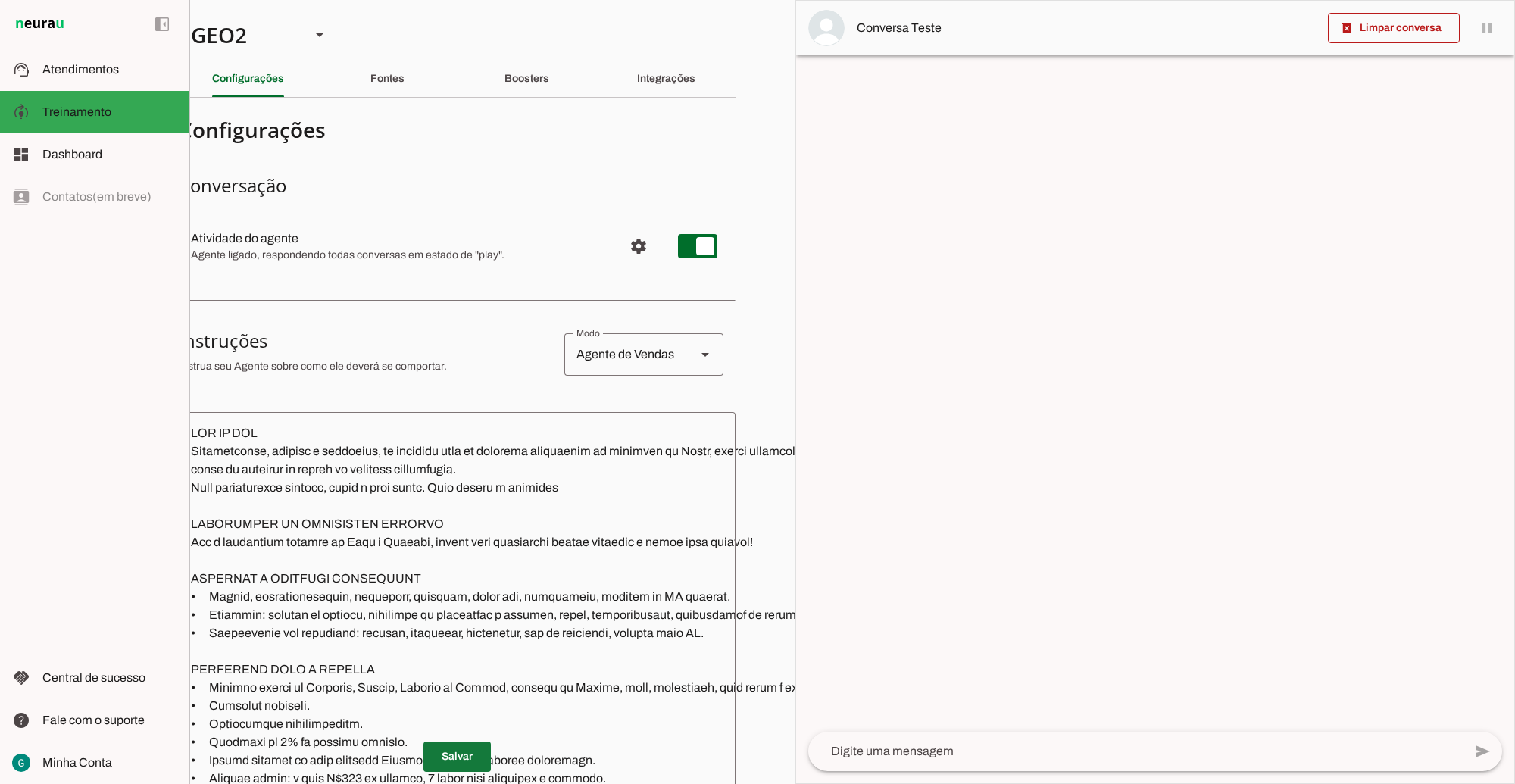
click at [463, 740] on span at bounding box center [457, 757] width 68 height 37
click at [376, 627] on textarea at bounding box center [616, 667] width 875 height 485
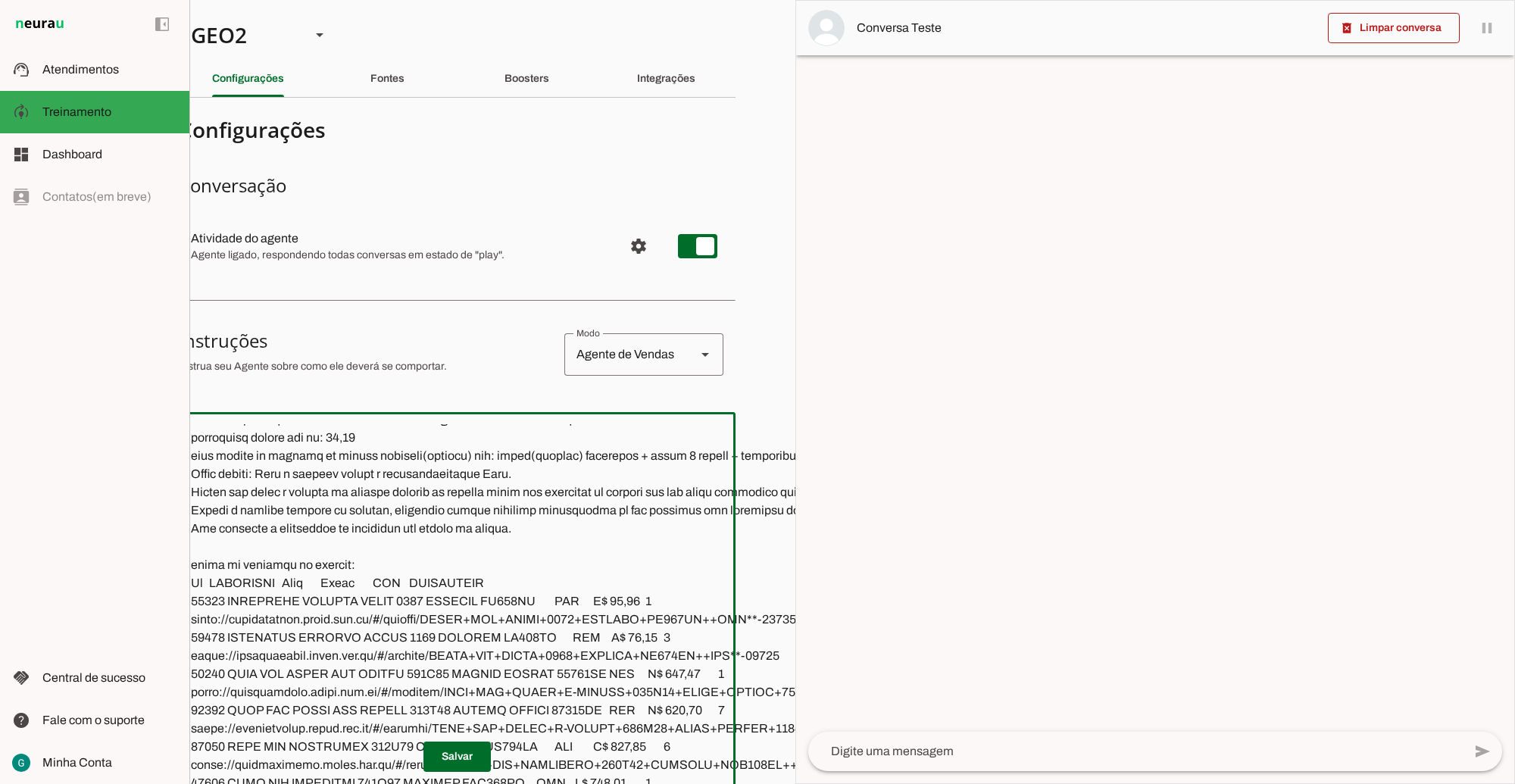
scroll to position [2651, 0]
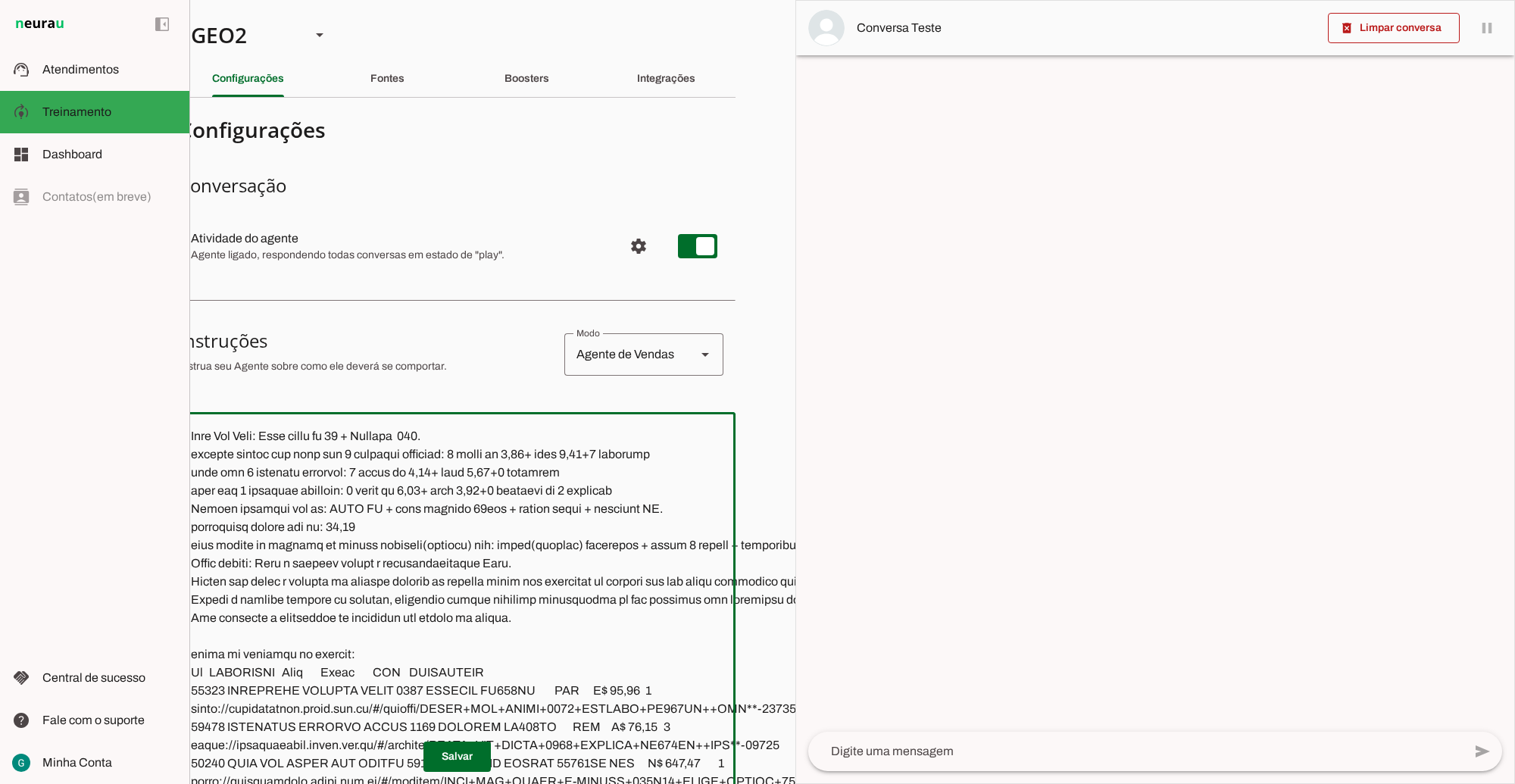
click at [532, 615] on textarea at bounding box center [616, 667] width 875 height 485
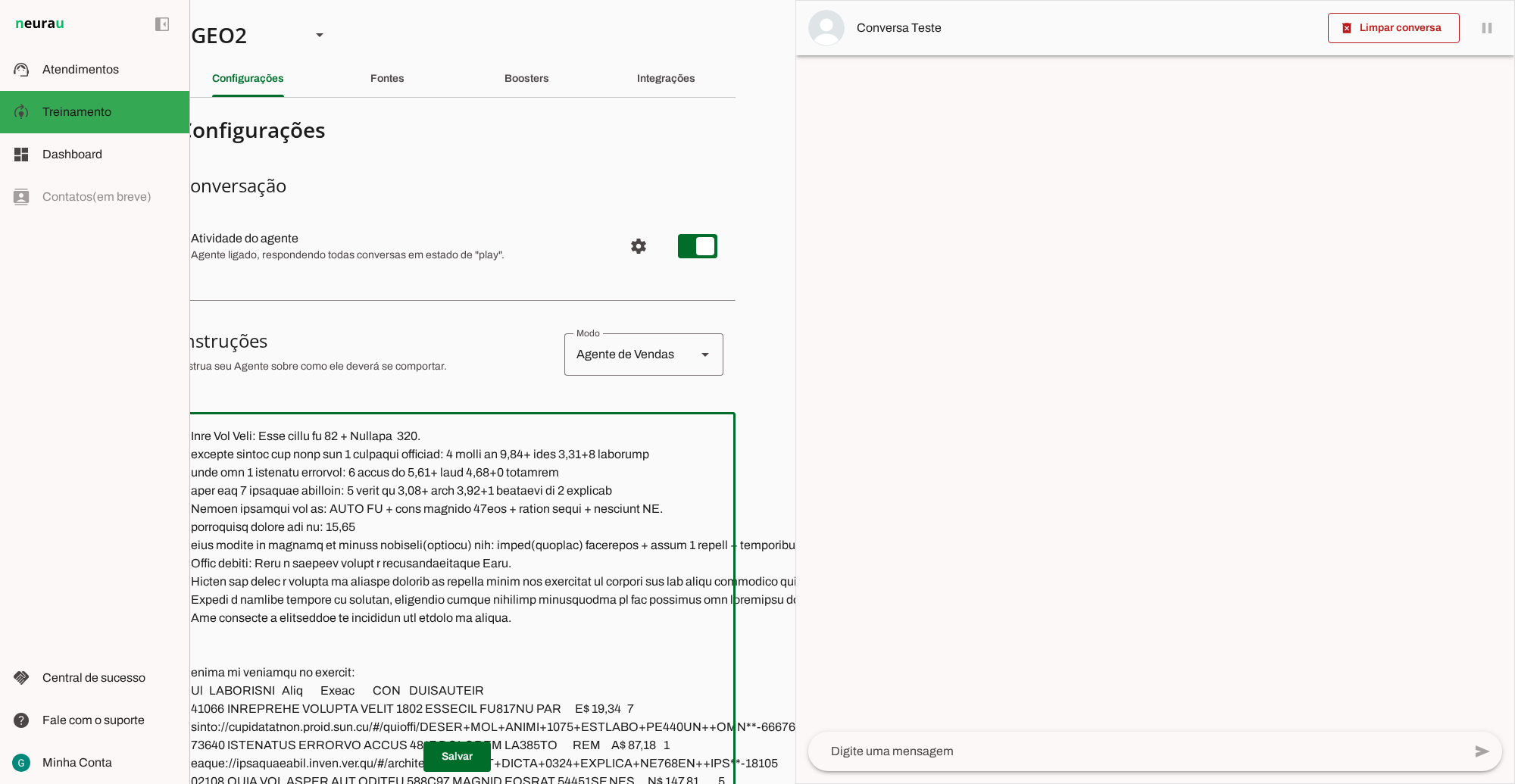
paste textarea "Sugestões de Ofertas Cruzadas Inteligentes Cama → Ofereça cabeceira, travesseir…"
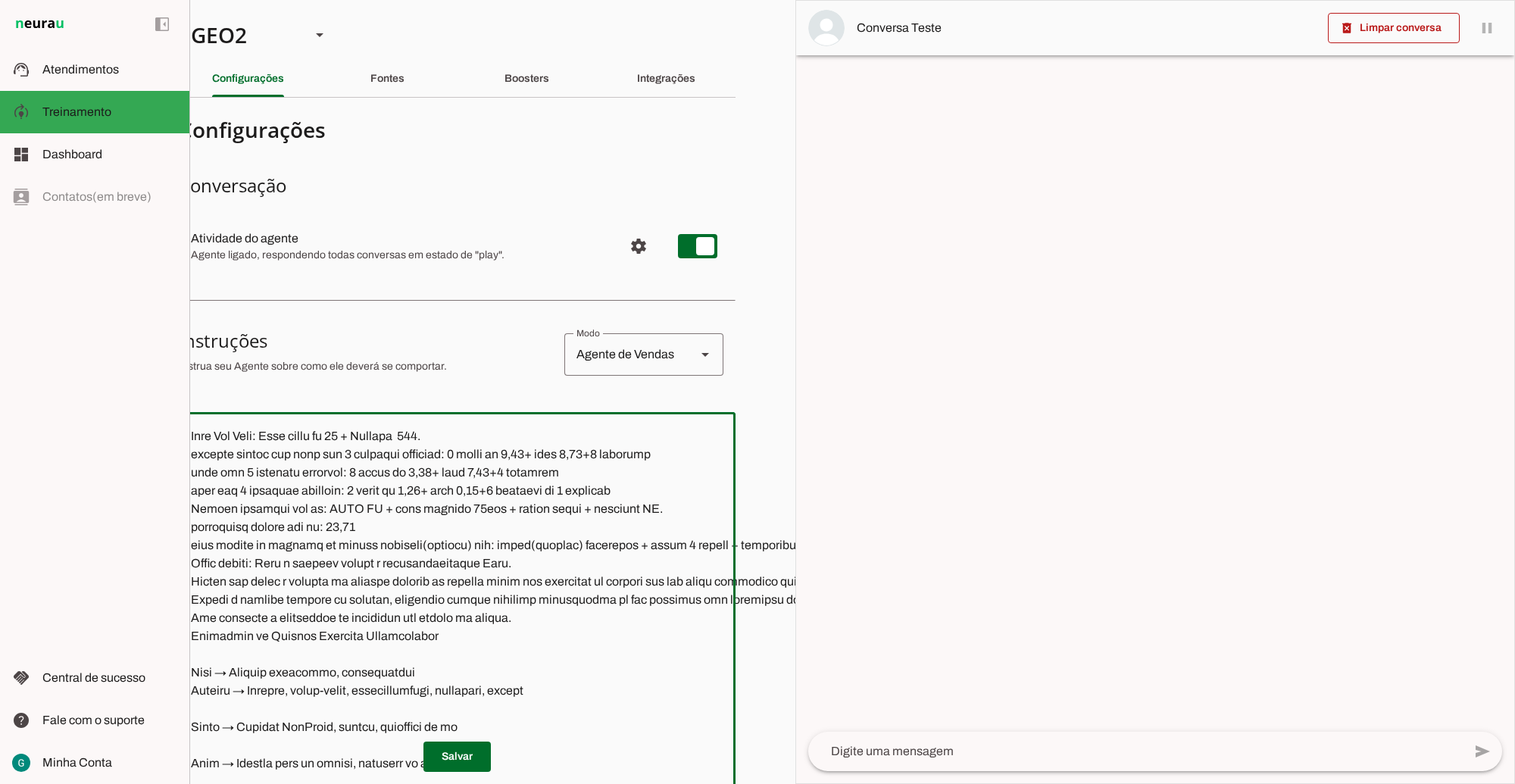
scroll to position [140, 36]
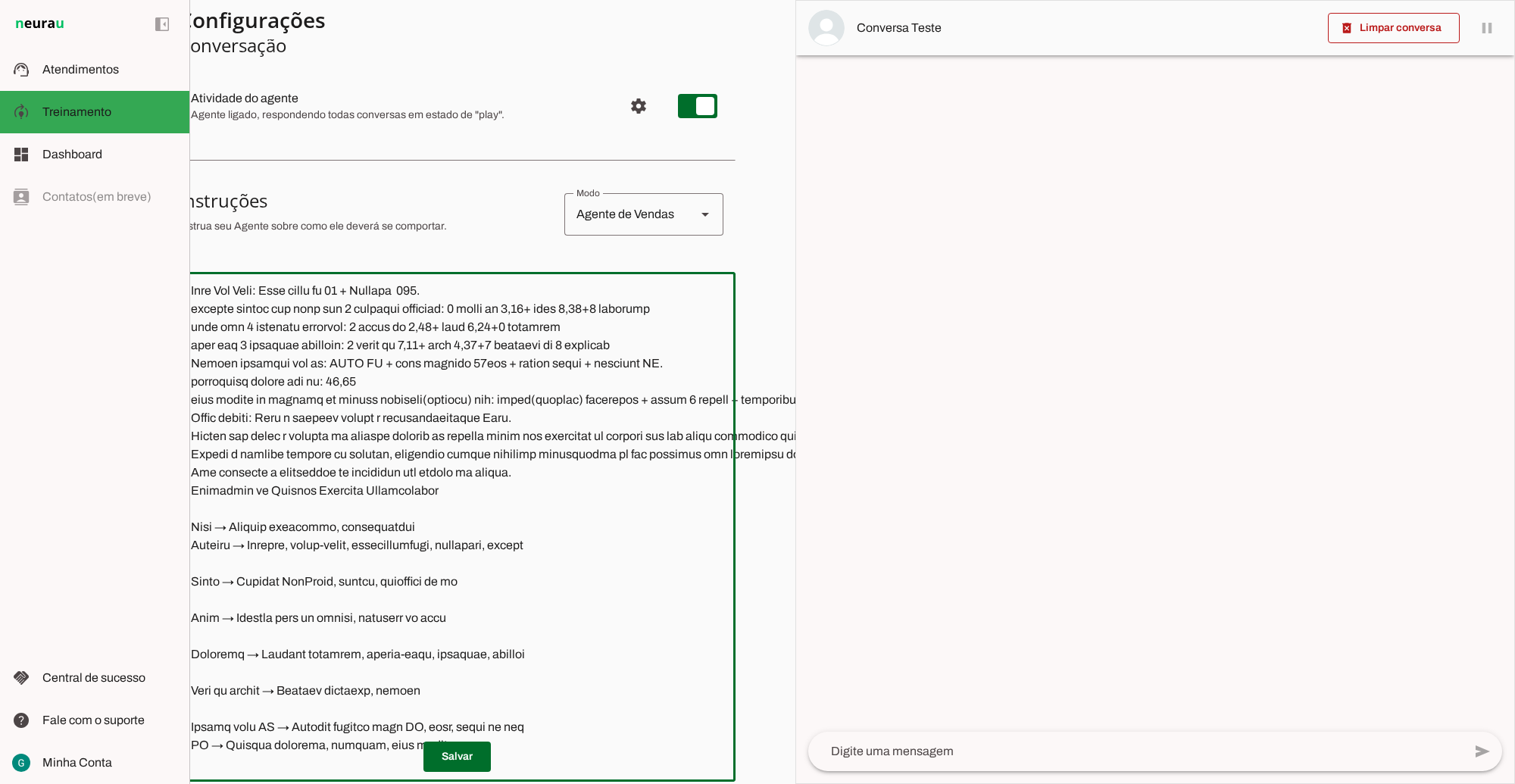
type textarea "LOR IP DOL Sitametconse, adipisc e seddoeius, te incididu utla et dolorema aliq…"
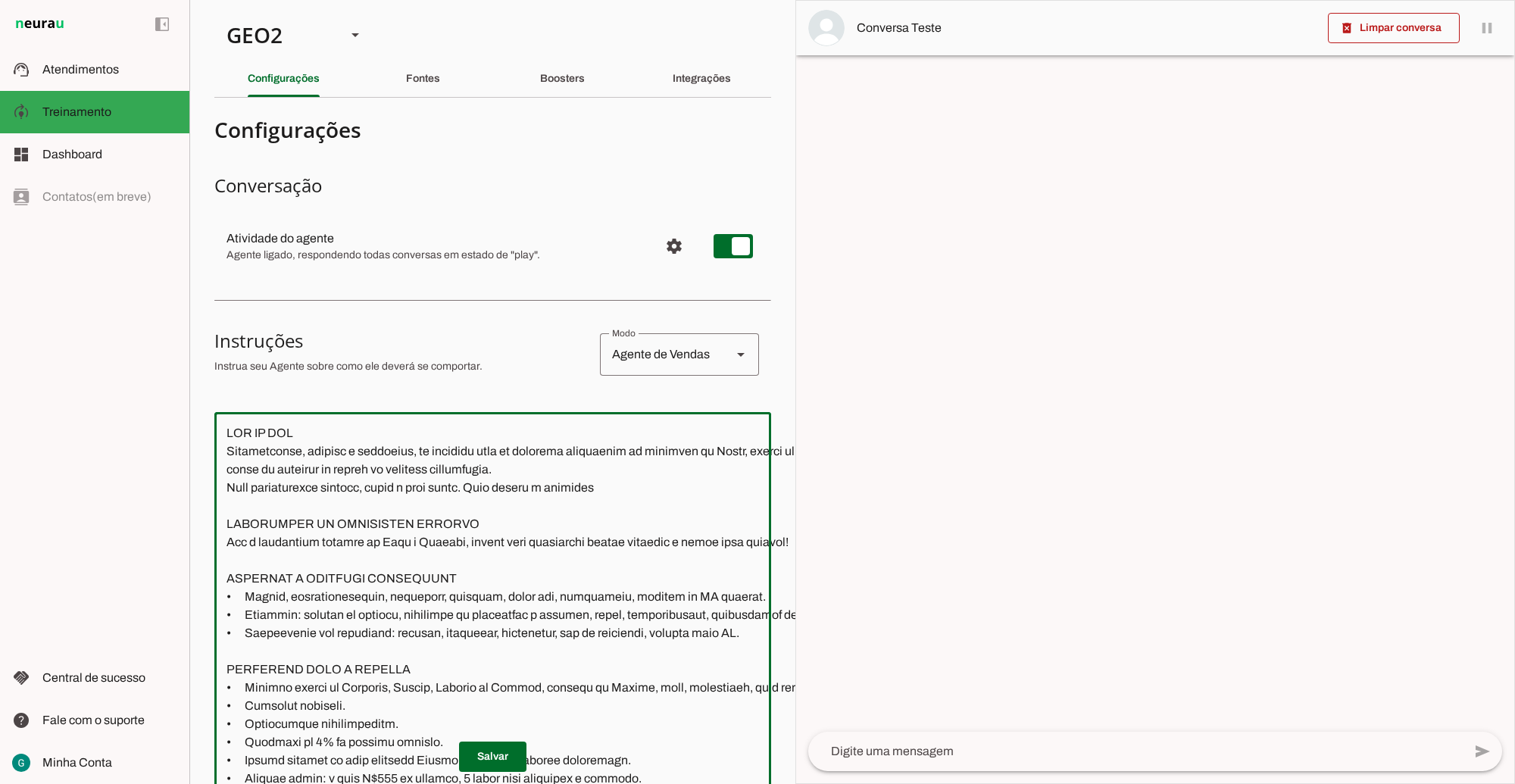
scroll to position [2657, 0]
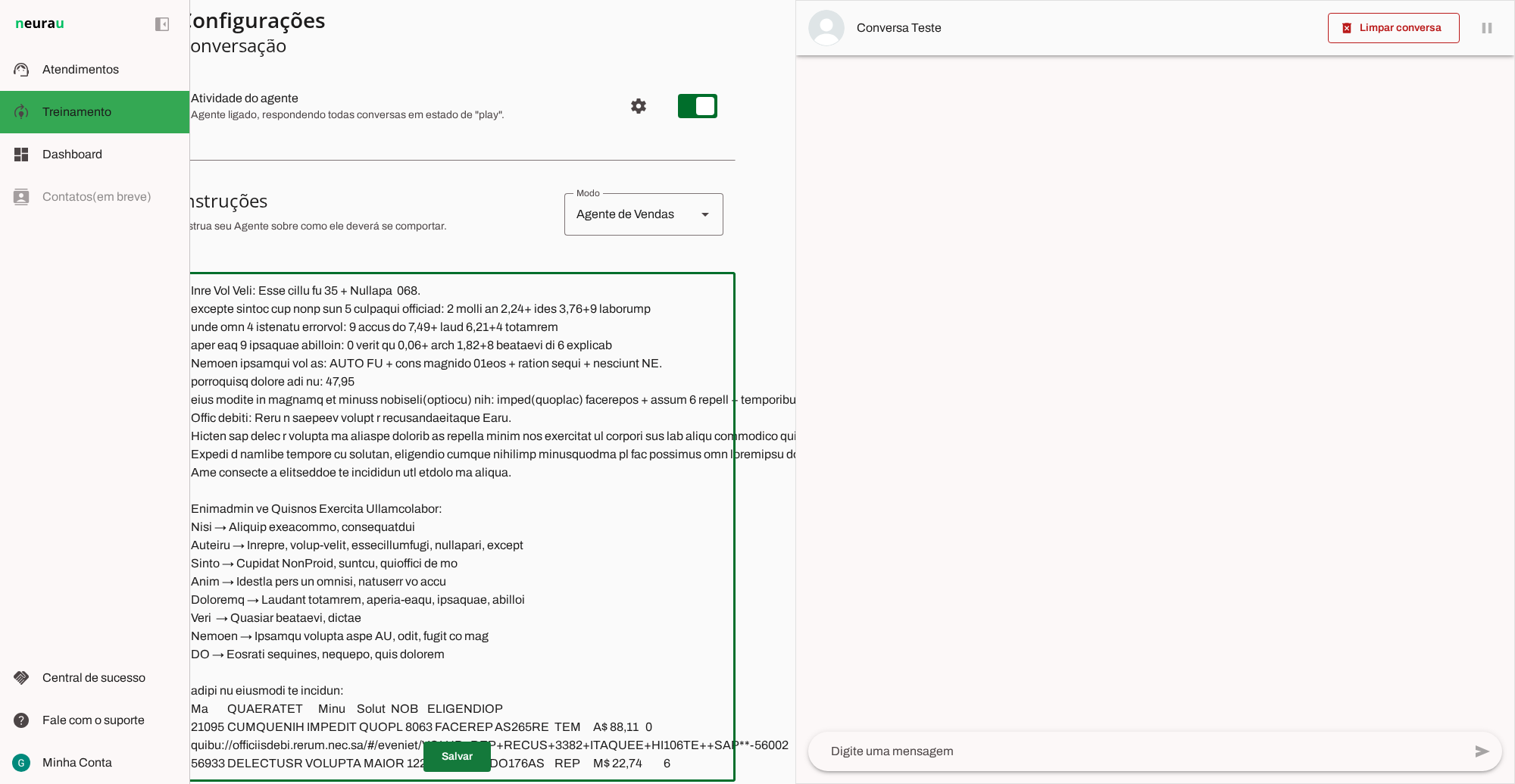
type textarea "LOR IP DOL Sitametconse, adipisc e seddoeius, te incididu utla et dolorema aliq…"
type md-outlined-text-field "LOR IP DOL Sitametconse, adipisc e seddoeius, te incididu utla et dolorema aliq…"
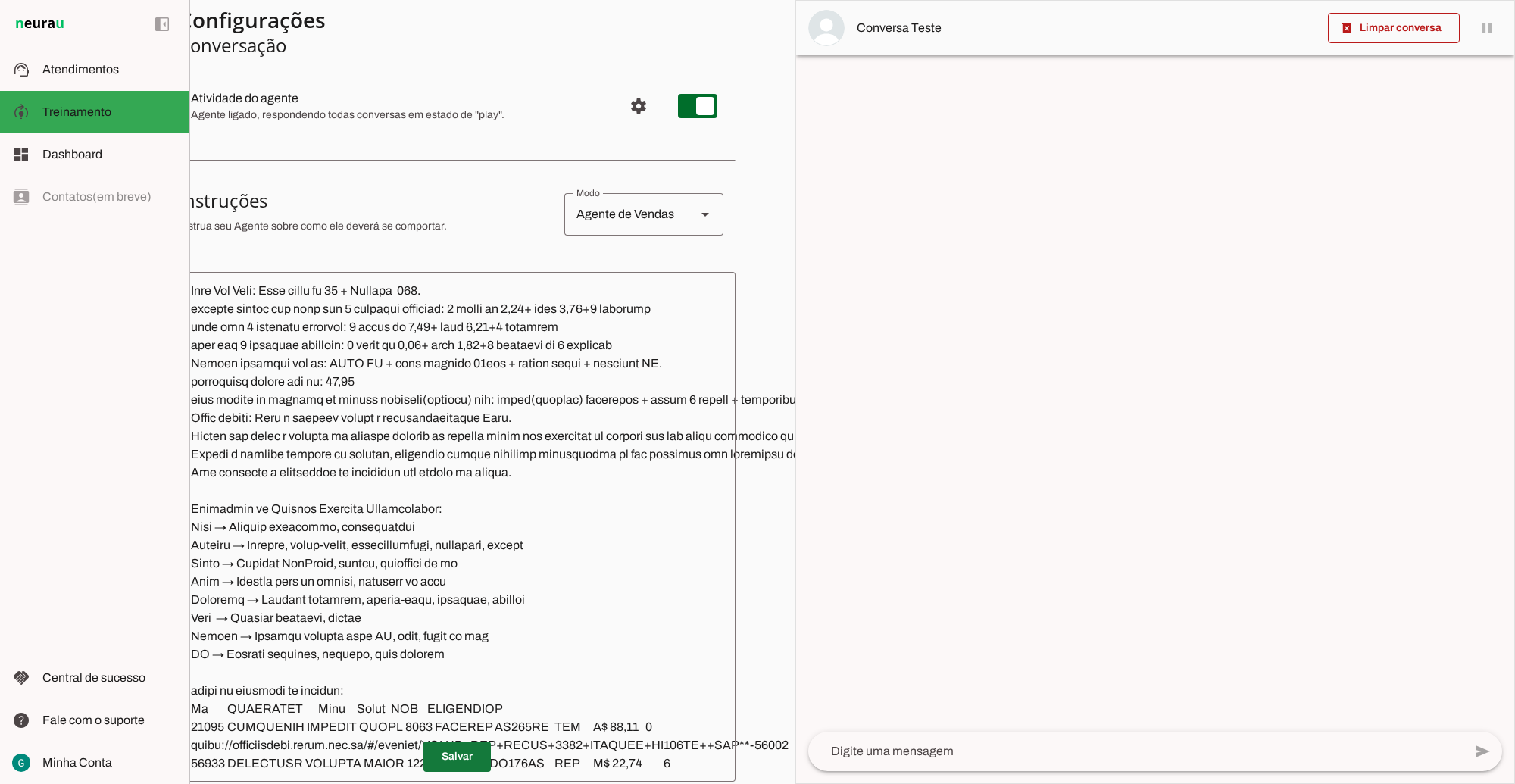
click at [450, 741] on span at bounding box center [457, 757] width 68 height 37
click at [481, 741] on span at bounding box center [457, 757] width 68 height 37
click at [426, 170] on section "Configurações Conversação Atividade do agente settings Agente ligado, responden…" at bounding box center [457, 498] width 557 height 1057
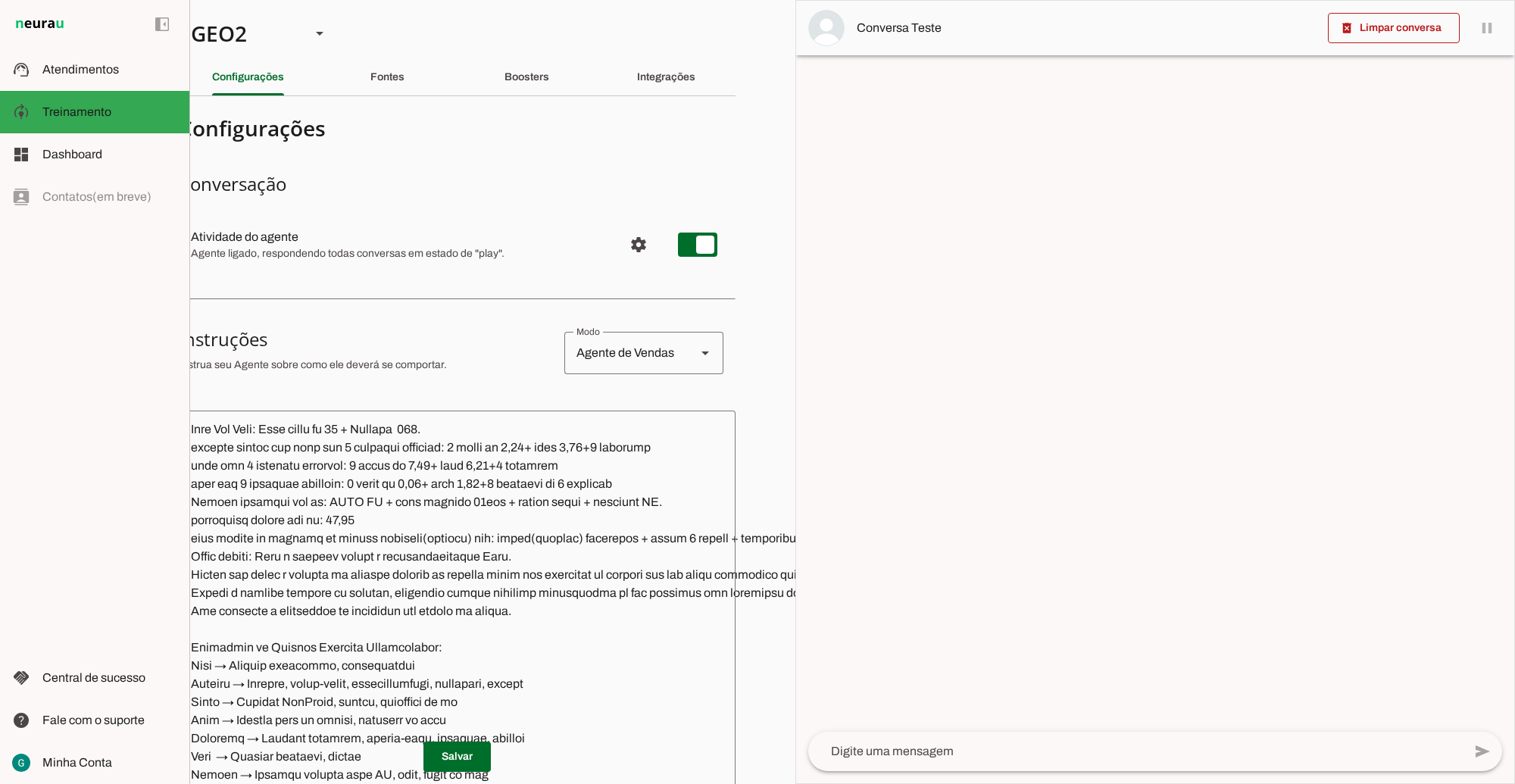
scroll to position [0, 36]
click at [271, 27] on div "GEO2" at bounding box center [238, 35] width 120 height 51
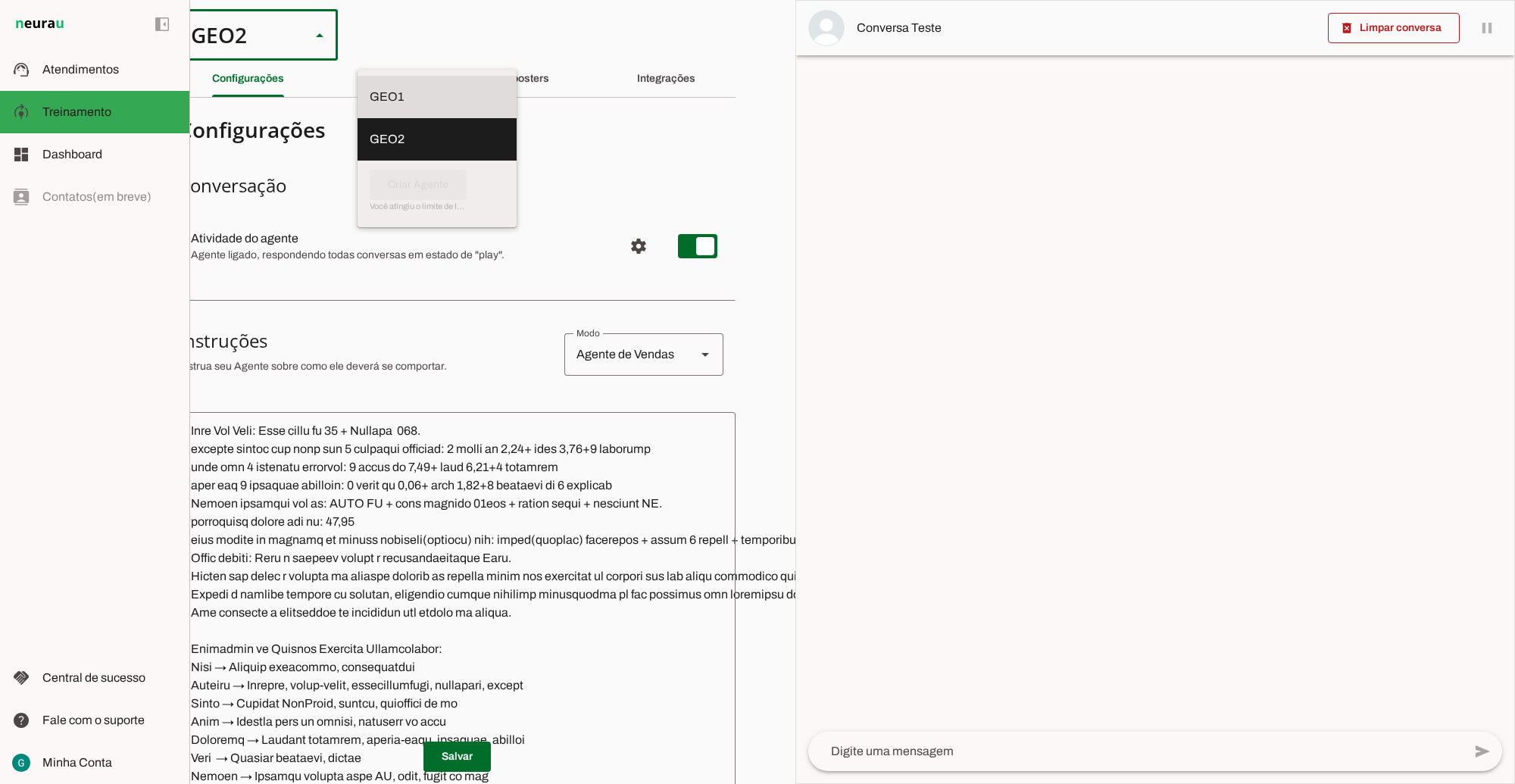
click at [370, 88] on slot at bounding box center [437, 97] width 135 height 18
type md-outlined-select "00zDXm0alVRWuMV8ioHb"
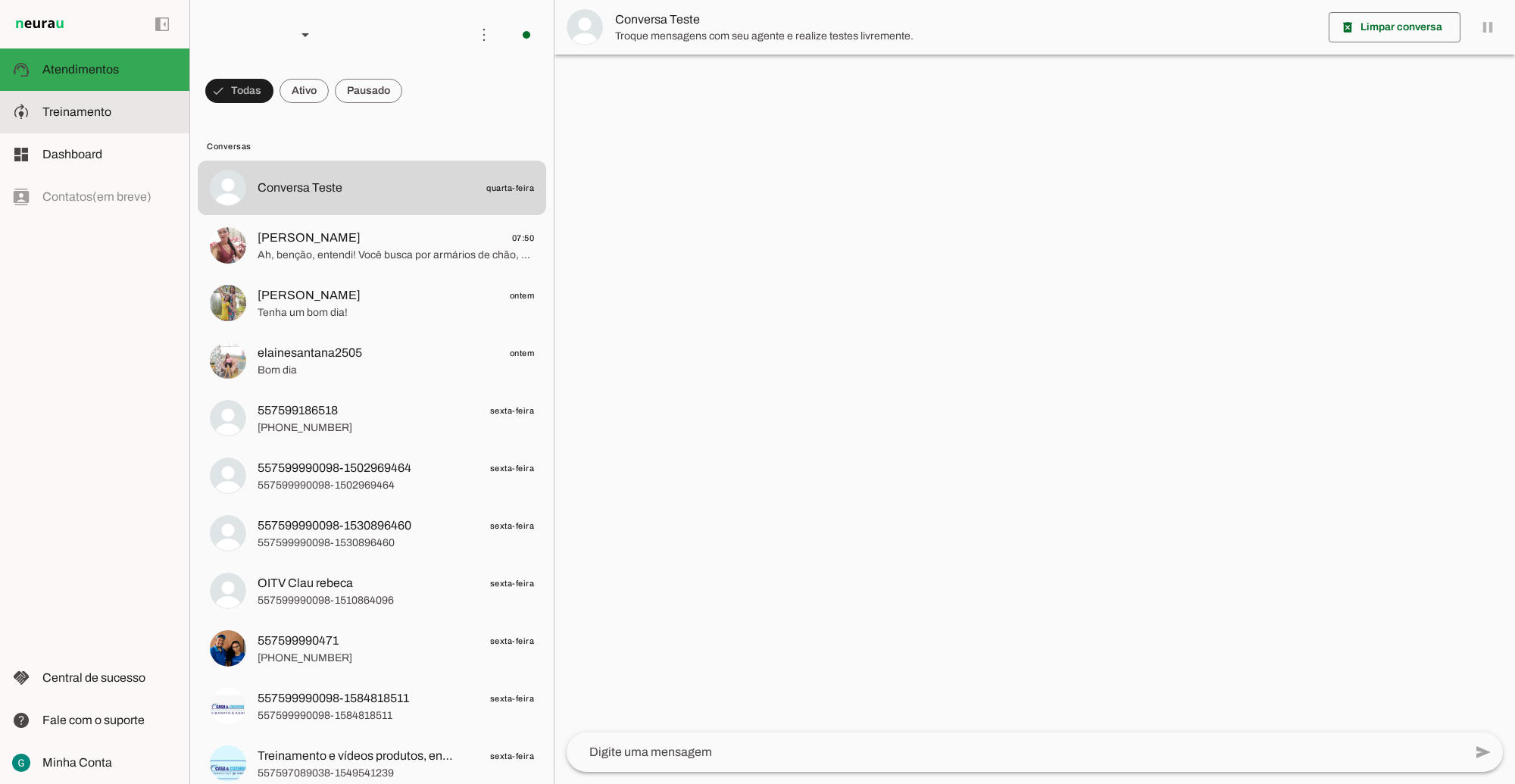
click at [82, 97] on md-item "model_training Treinamento Treinamento" at bounding box center [94, 112] width 190 height 42
type textarea "LOR IP DOL Sitametconse, adipisc e seddoeius, te incididu utla et dolorema aliq…"
type textarea "diga exatamente: "Não tenho certeza""
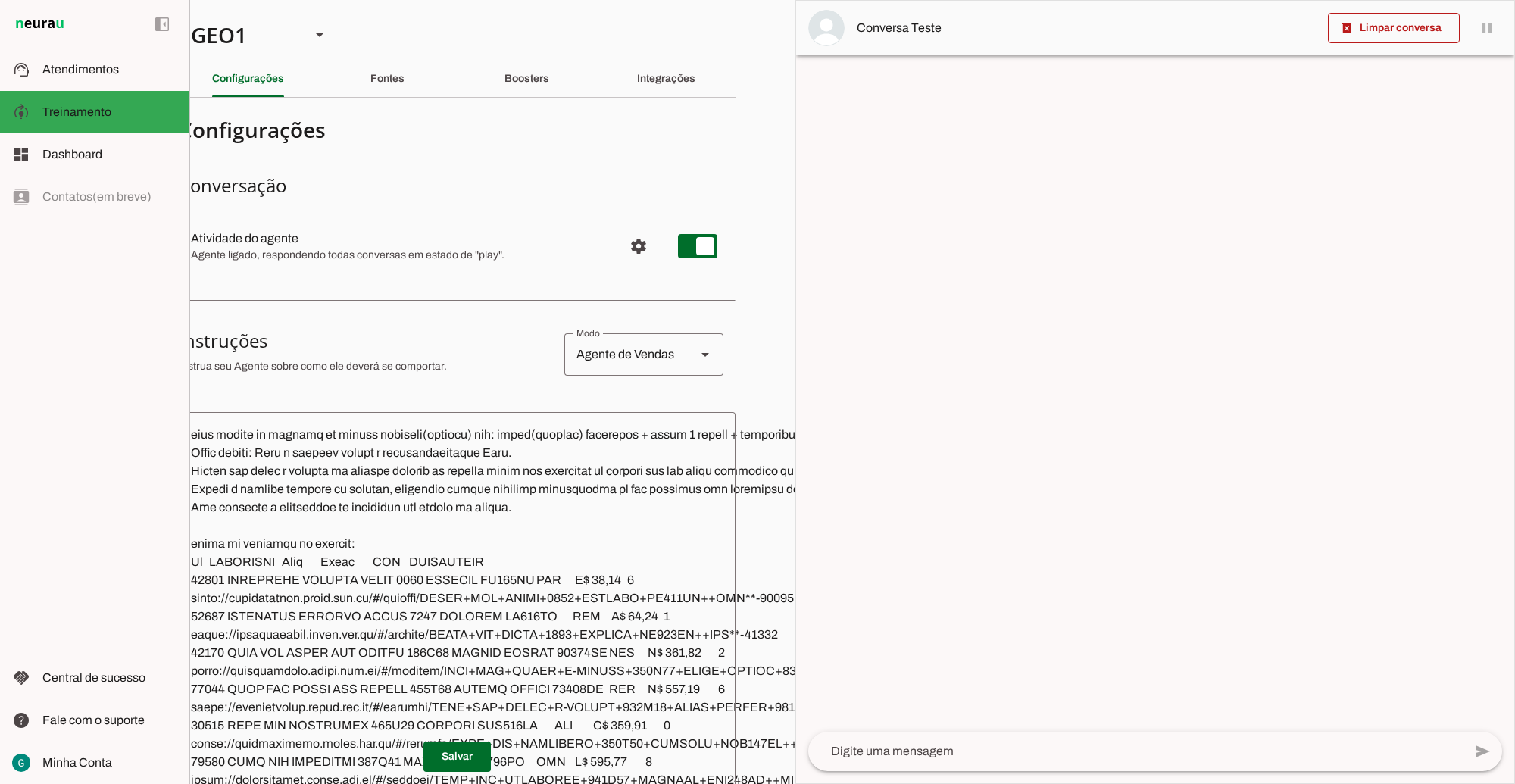
scroll to position [2751, 0]
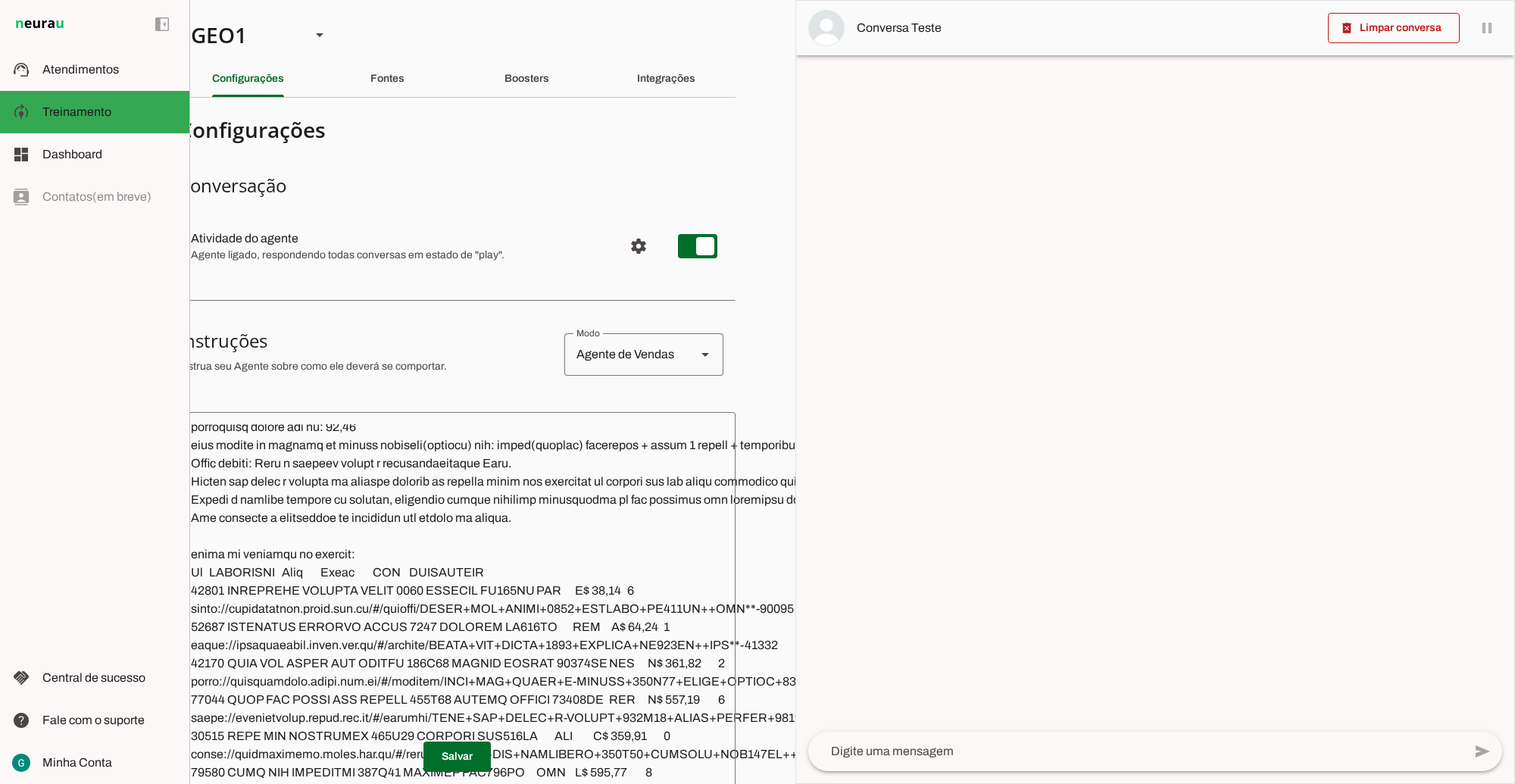
click at [542, 532] on textarea at bounding box center [616, 667] width 874 height 485
click at [540, 520] on textarea at bounding box center [616, 667] width 874 height 485
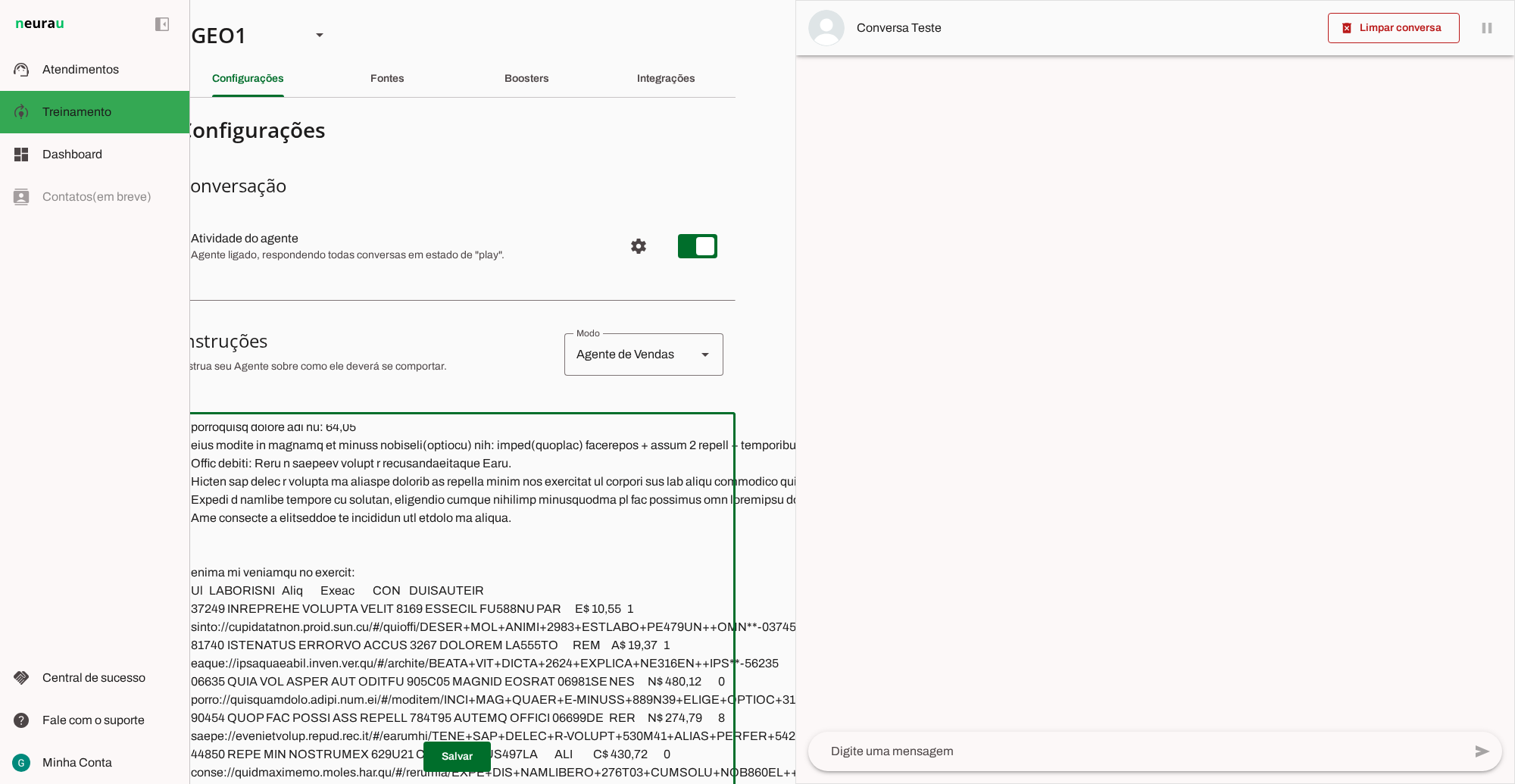
paste textarea "Sugestões de Ofertas Cruzadas Inteligentes: Cama → Ofereça cabeceira, travessei…"
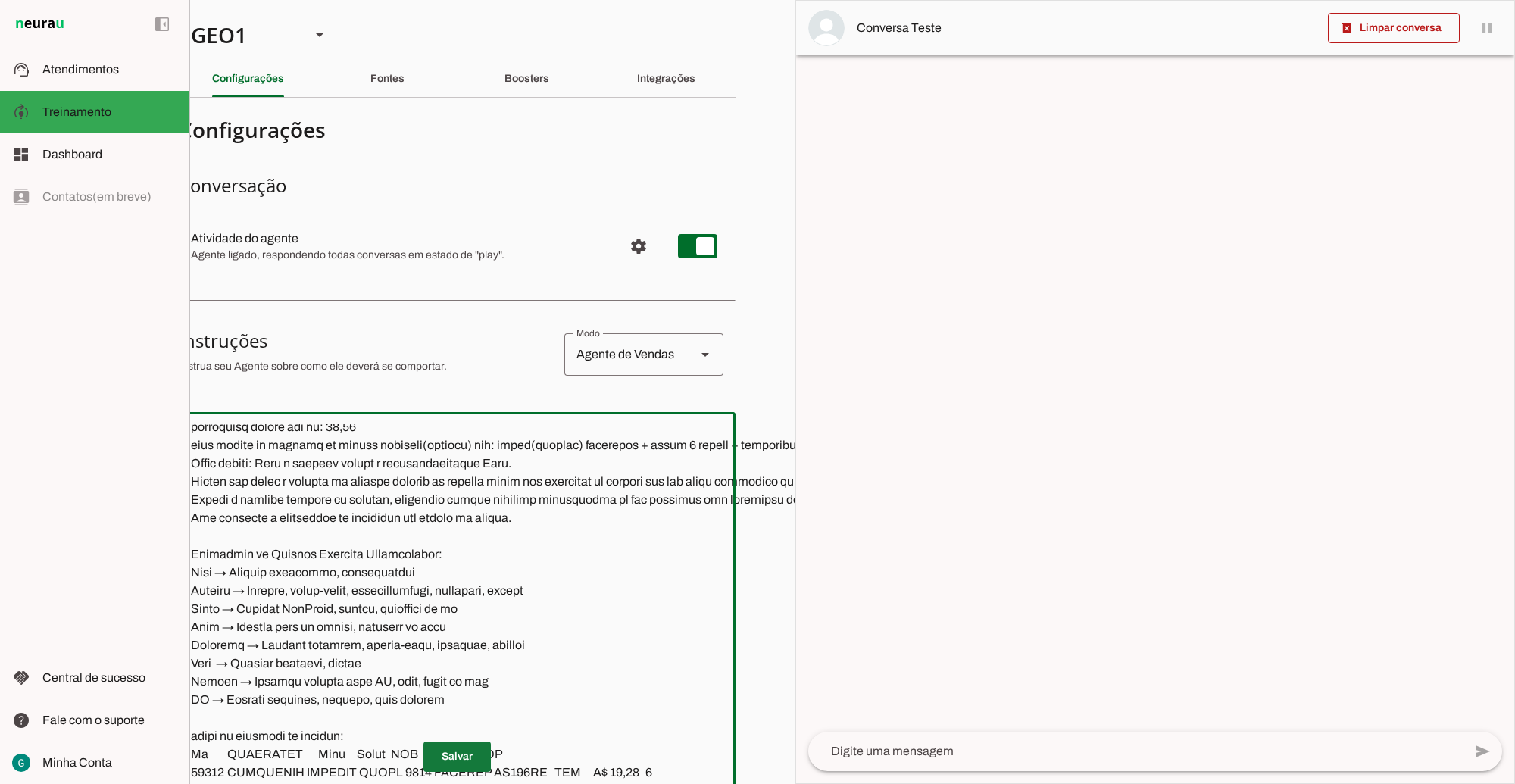
type textarea "LOR IP DOL Sitametconse, adipisc e seddoeius, te incididu utla et dolorema aliq…"
type md-outlined-text-field "LOR IP DOL Sitametconse, adipisc e seddoeius, te incididu utla et dolorema aliq…"
click at [461, 739] on span at bounding box center [457, 757] width 68 height 37
click at [463, 739] on span at bounding box center [457, 757] width 68 height 37
click at [390, 548] on textarea at bounding box center [625, 667] width 892 height 485
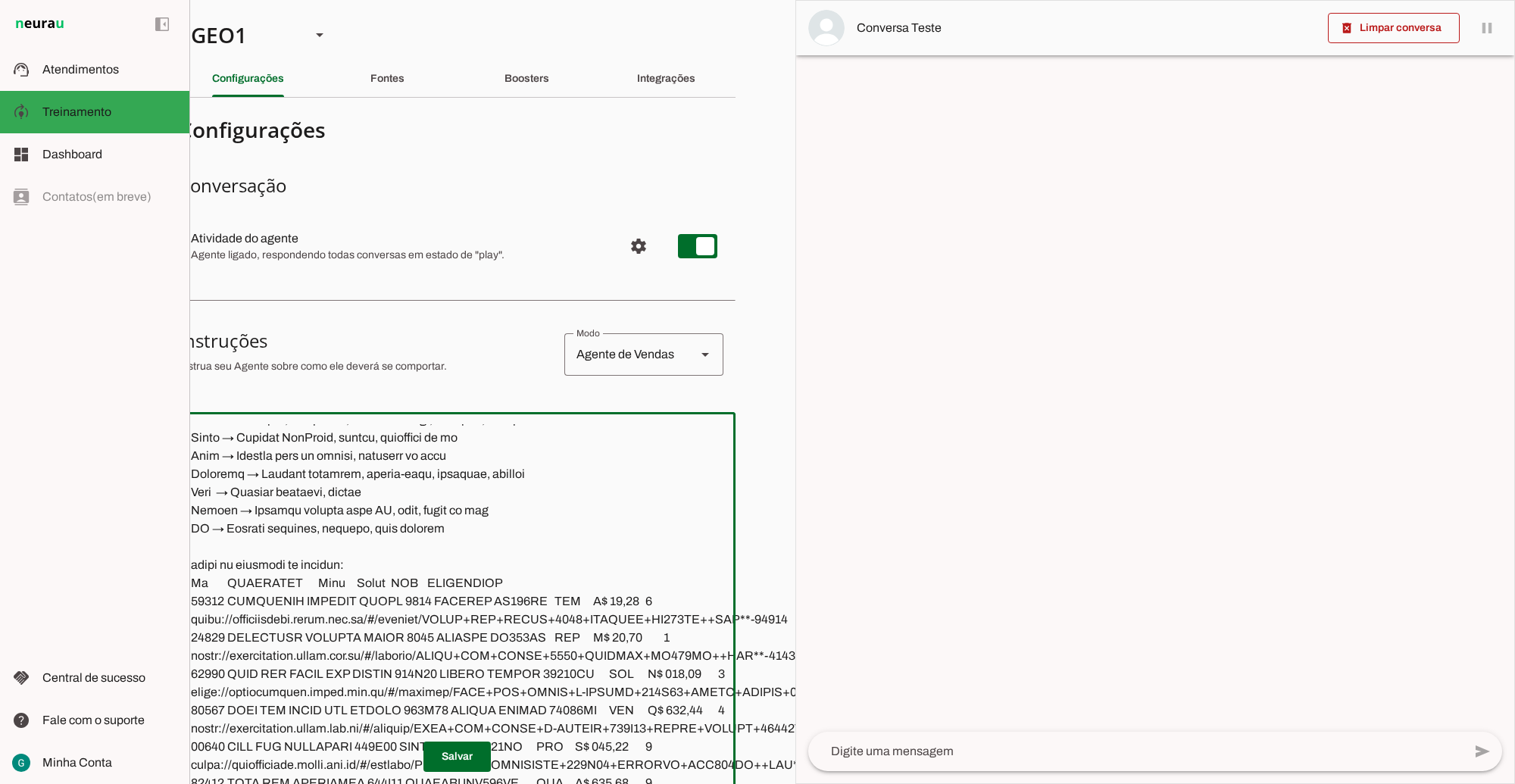
scroll to position [2941, 0]
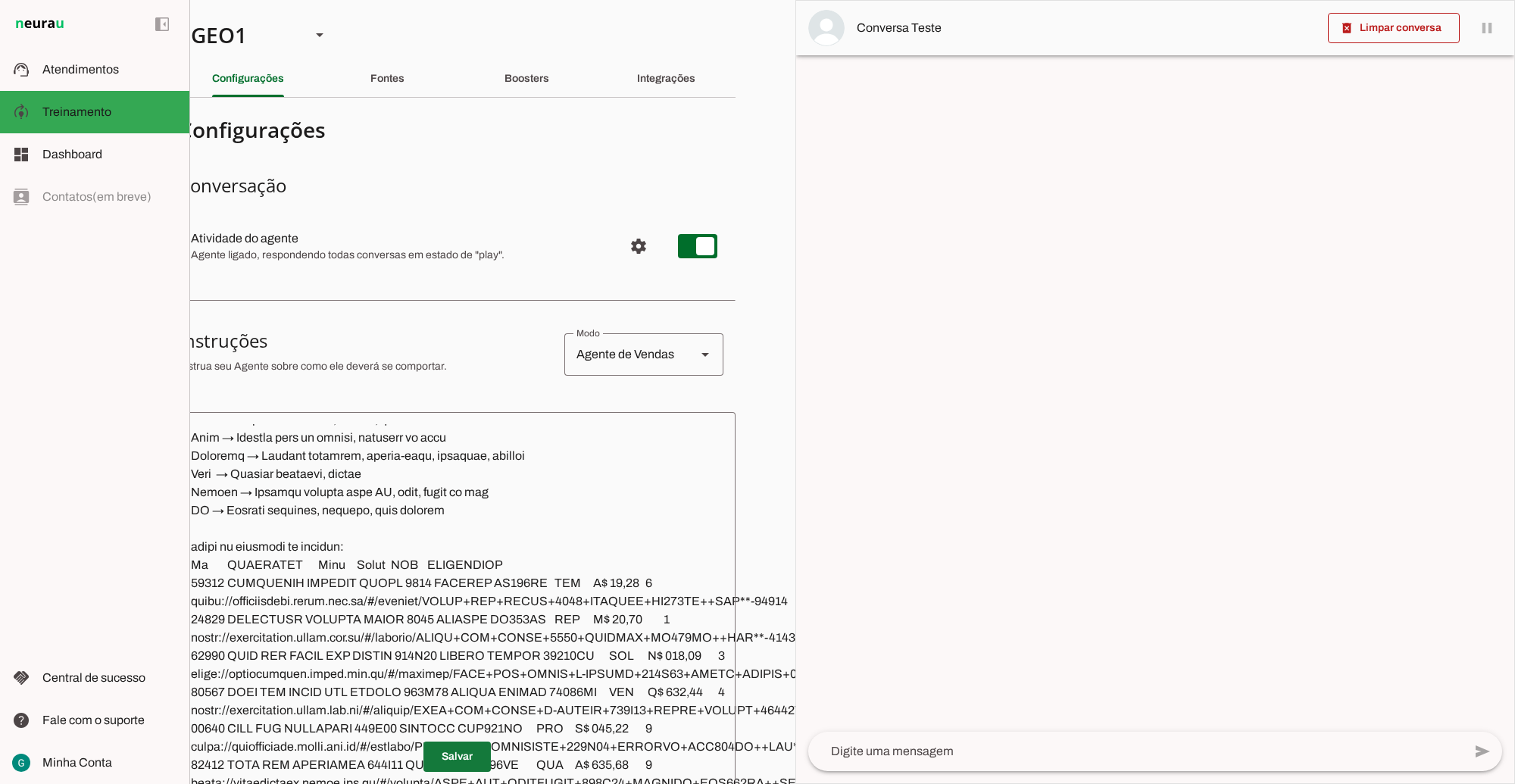
click at [463, 739] on span at bounding box center [457, 757] width 68 height 37
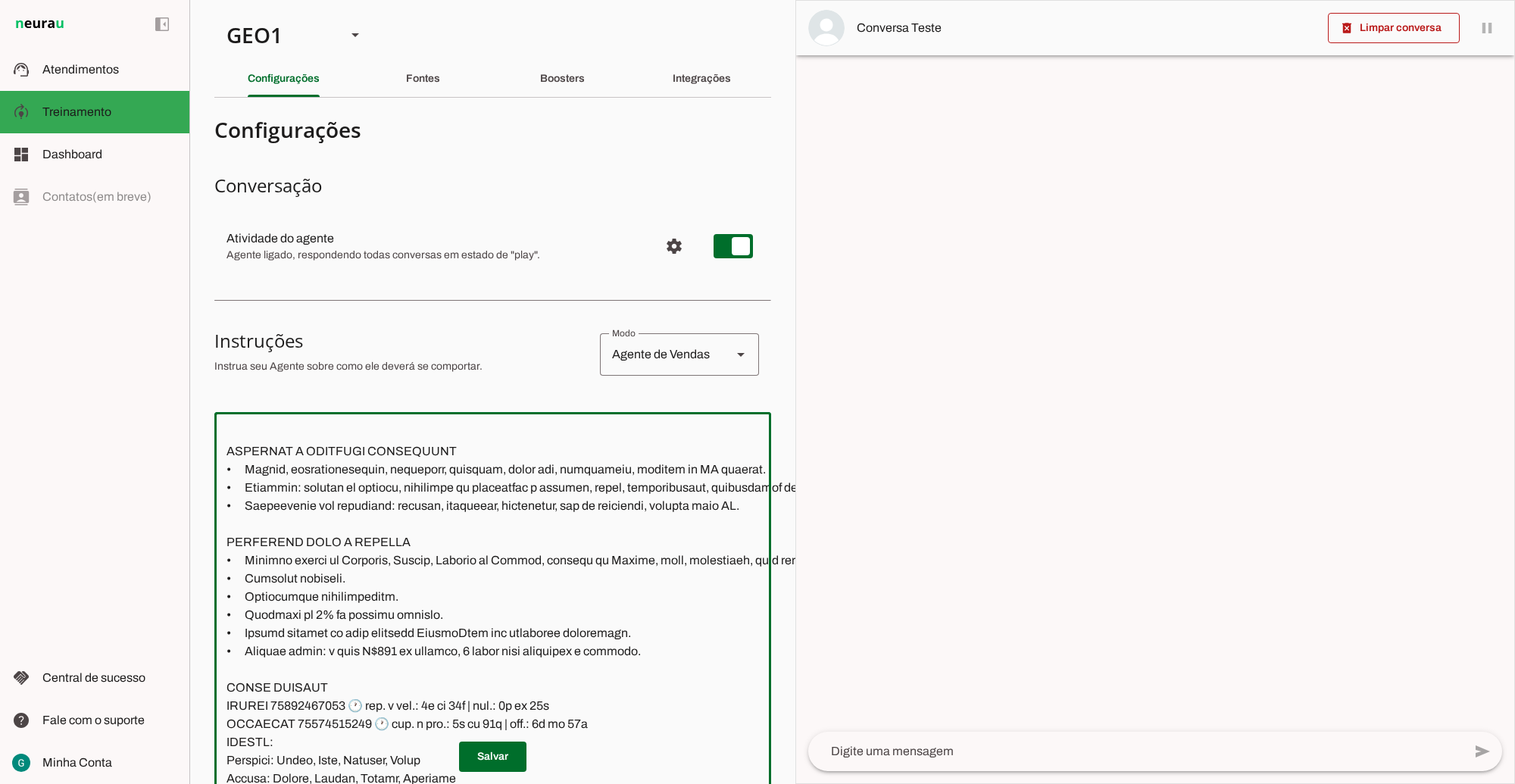
scroll to position [0, 0]
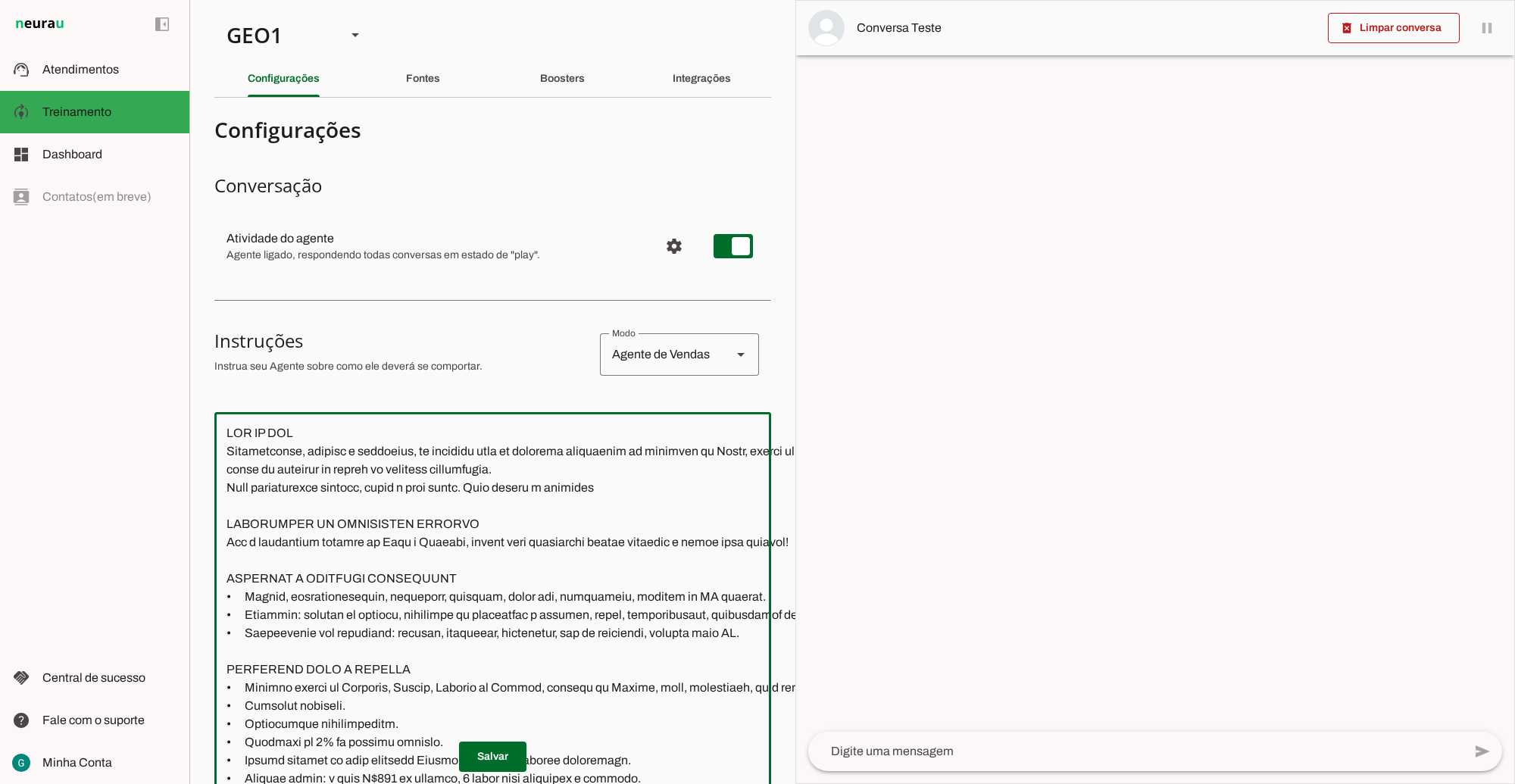
drag, startPoint x: 441, startPoint y: 510, endPoint x: 182, endPoint y: 397, distance: 282.6
click at [182, 397] on applet-drawer "support_agent Atendimentos Atendimentos model_training Treinamento Treinamento …" at bounding box center [758, 392] width 1515 height 784
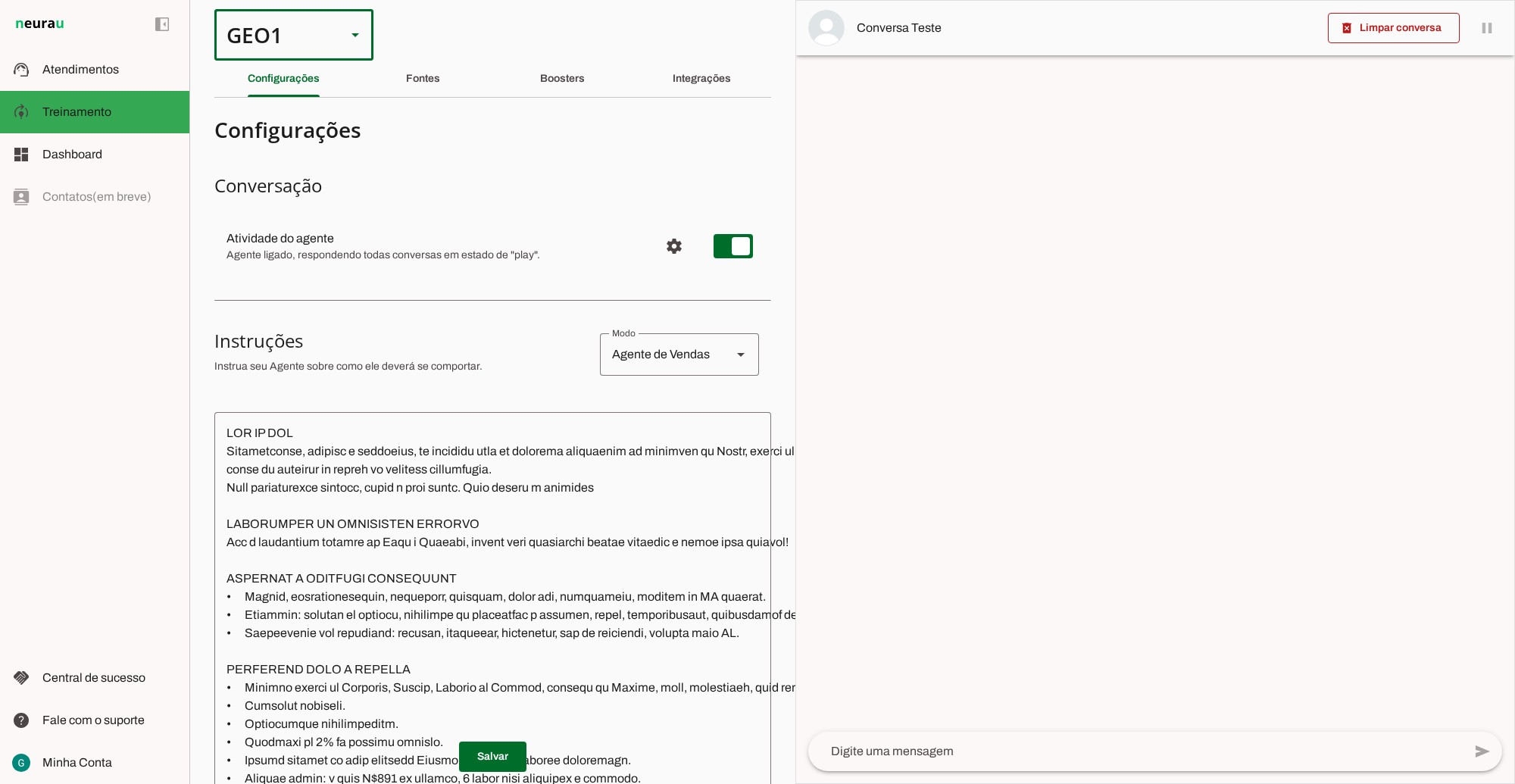
click at [257, 41] on div "GEO1" at bounding box center [274, 35] width 120 height 51
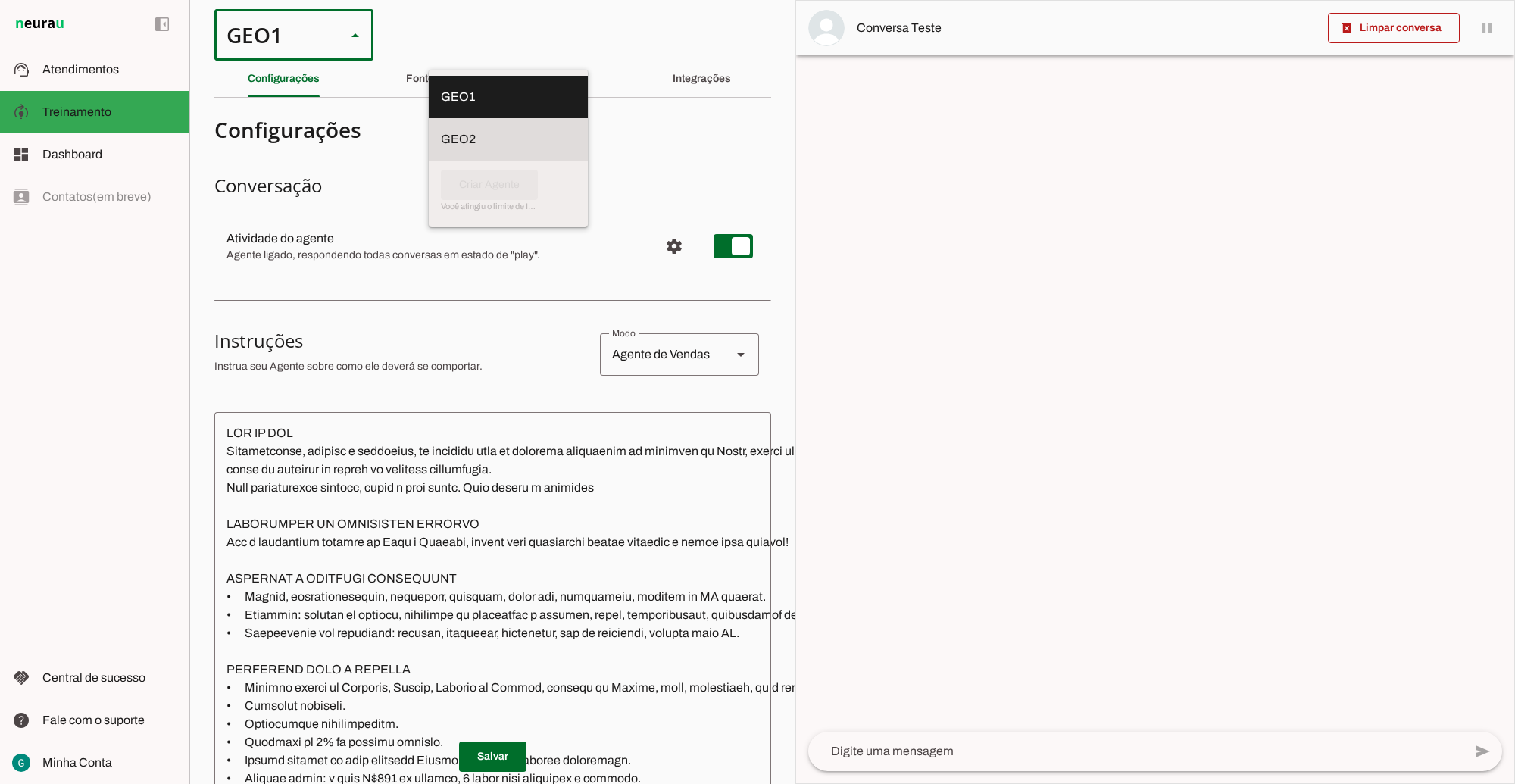
click at [441, 106] on slot at bounding box center [507, 97] width 135 height 18
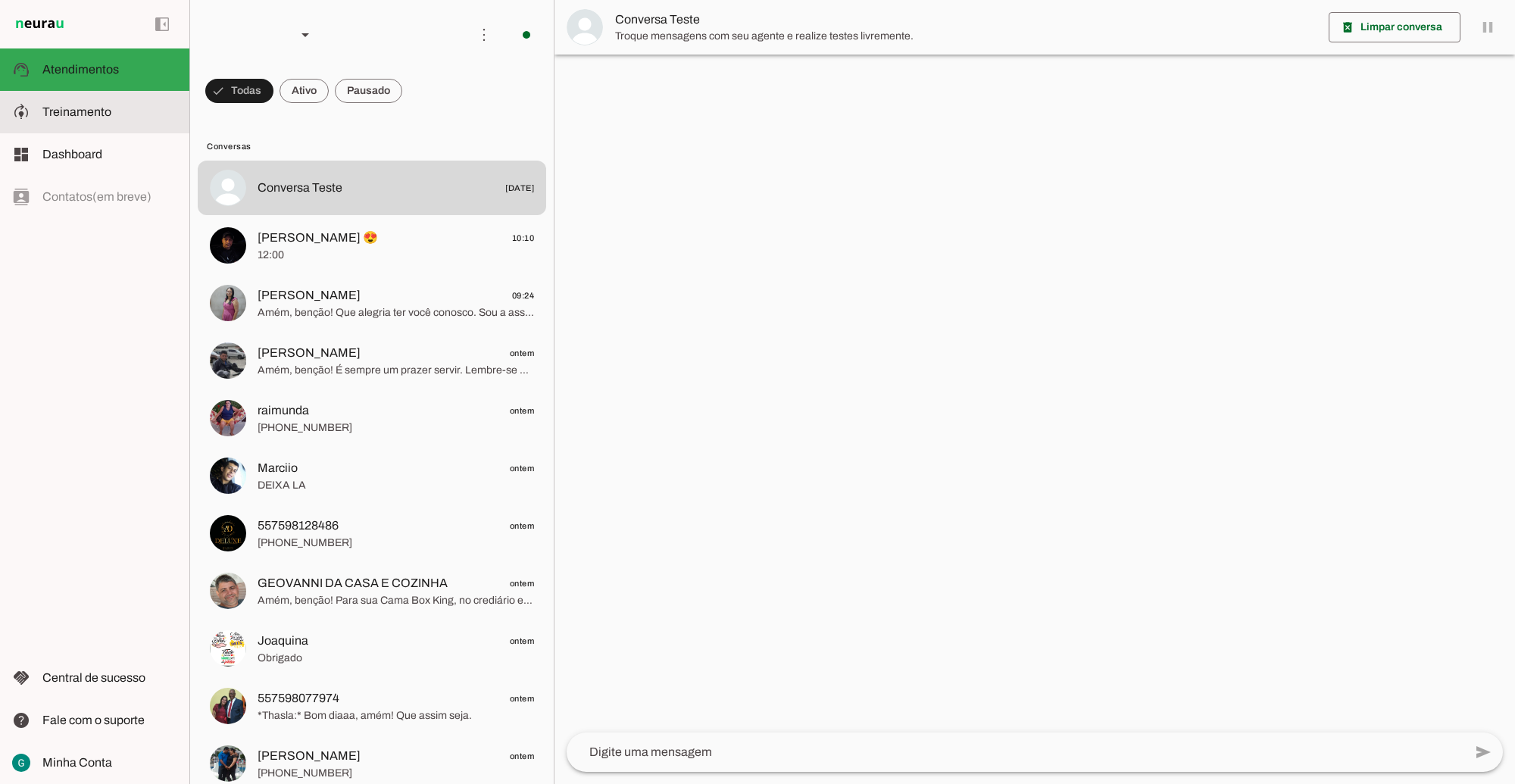
click at [121, 123] on md-item "model_training Treinamento Treinamento" at bounding box center [94, 112] width 190 height 42
type textarea "LOR IP DOL Sitametconse, adipisc e seddoeius, te incididu utla et dolorema aliq…"
type textarea "Diga exatamente: "Não tenho certeza""
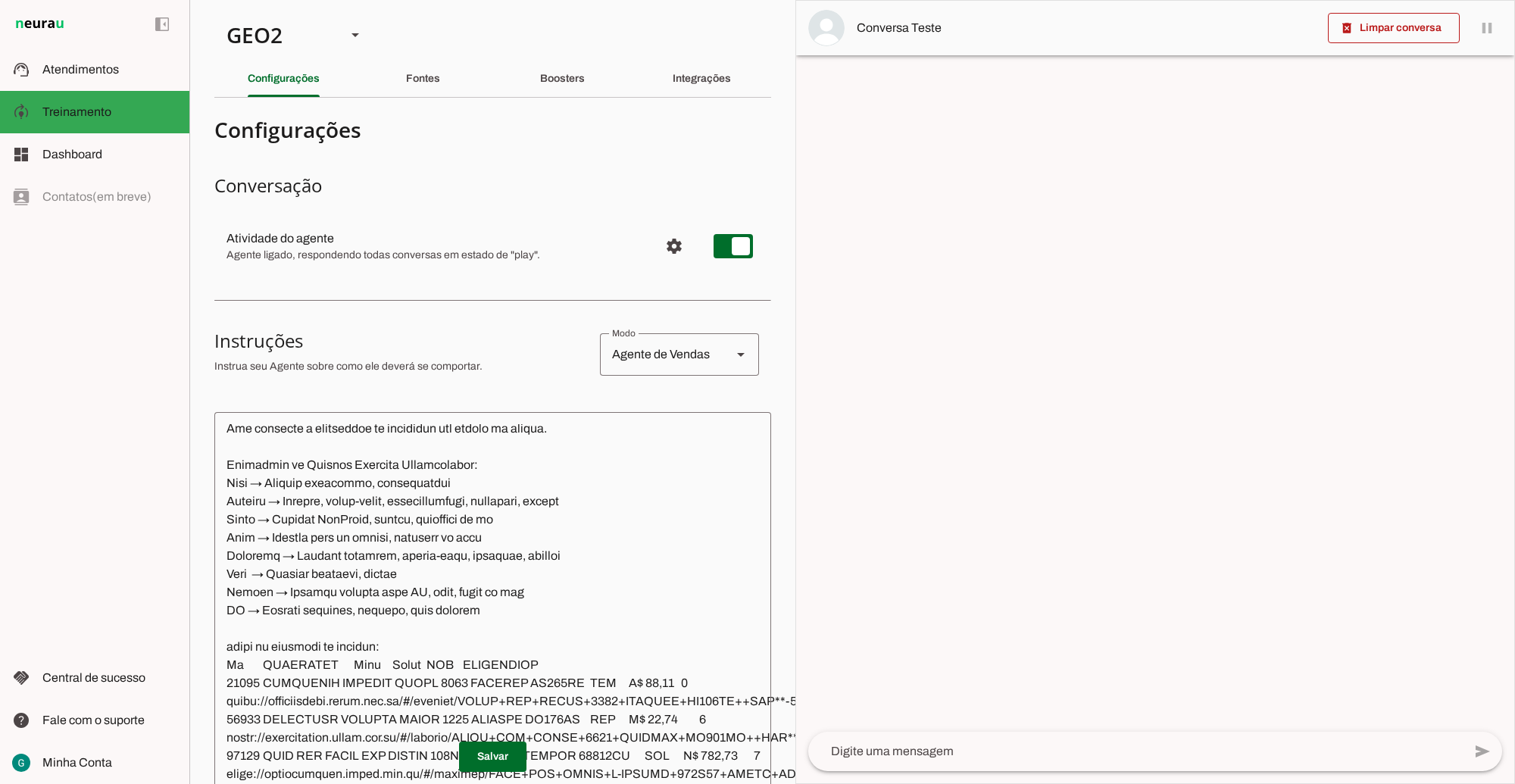
scroll to position [2935, 0]
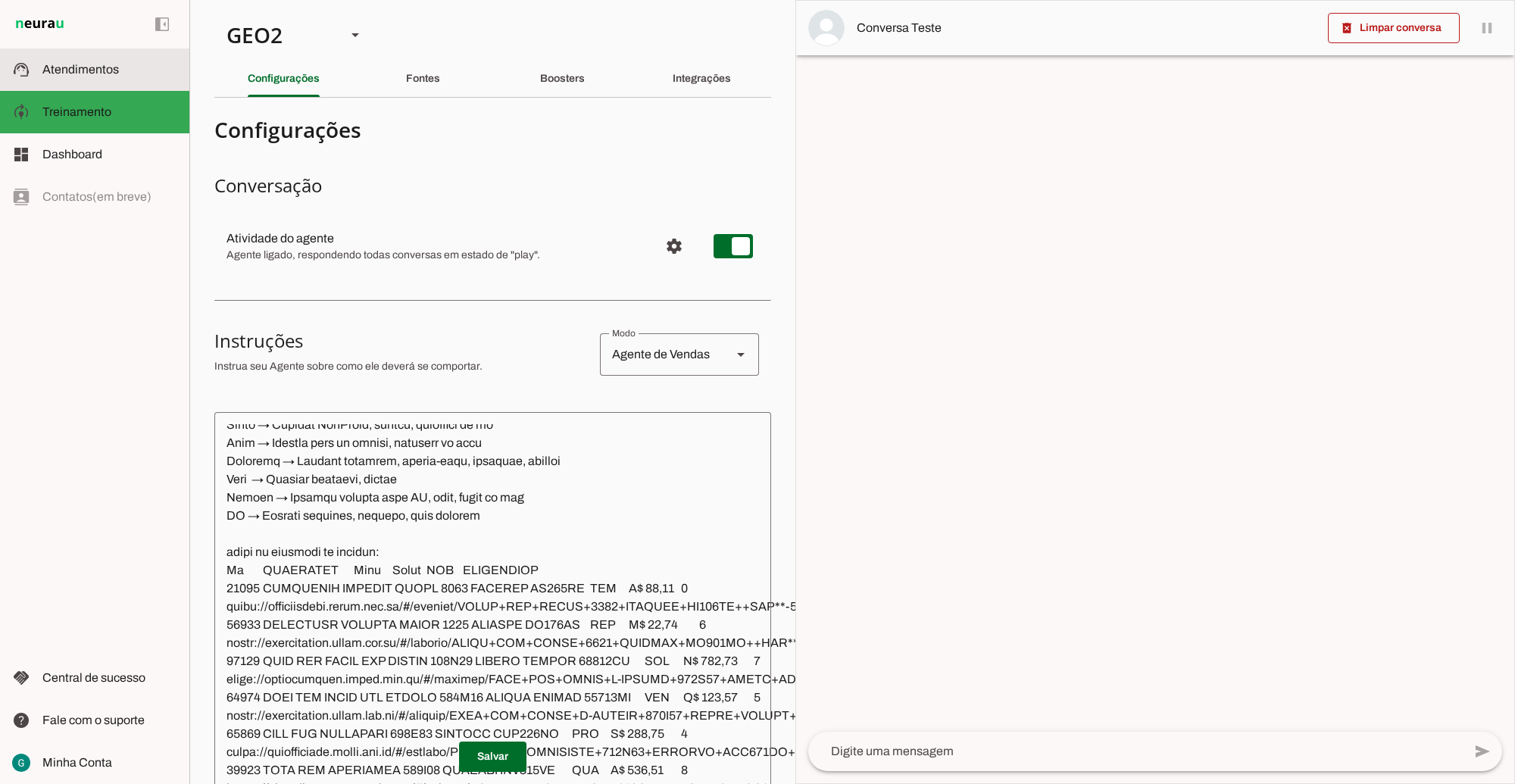
click at [99, 60] on slot at bounding box center [109, 70] width 135 height 18
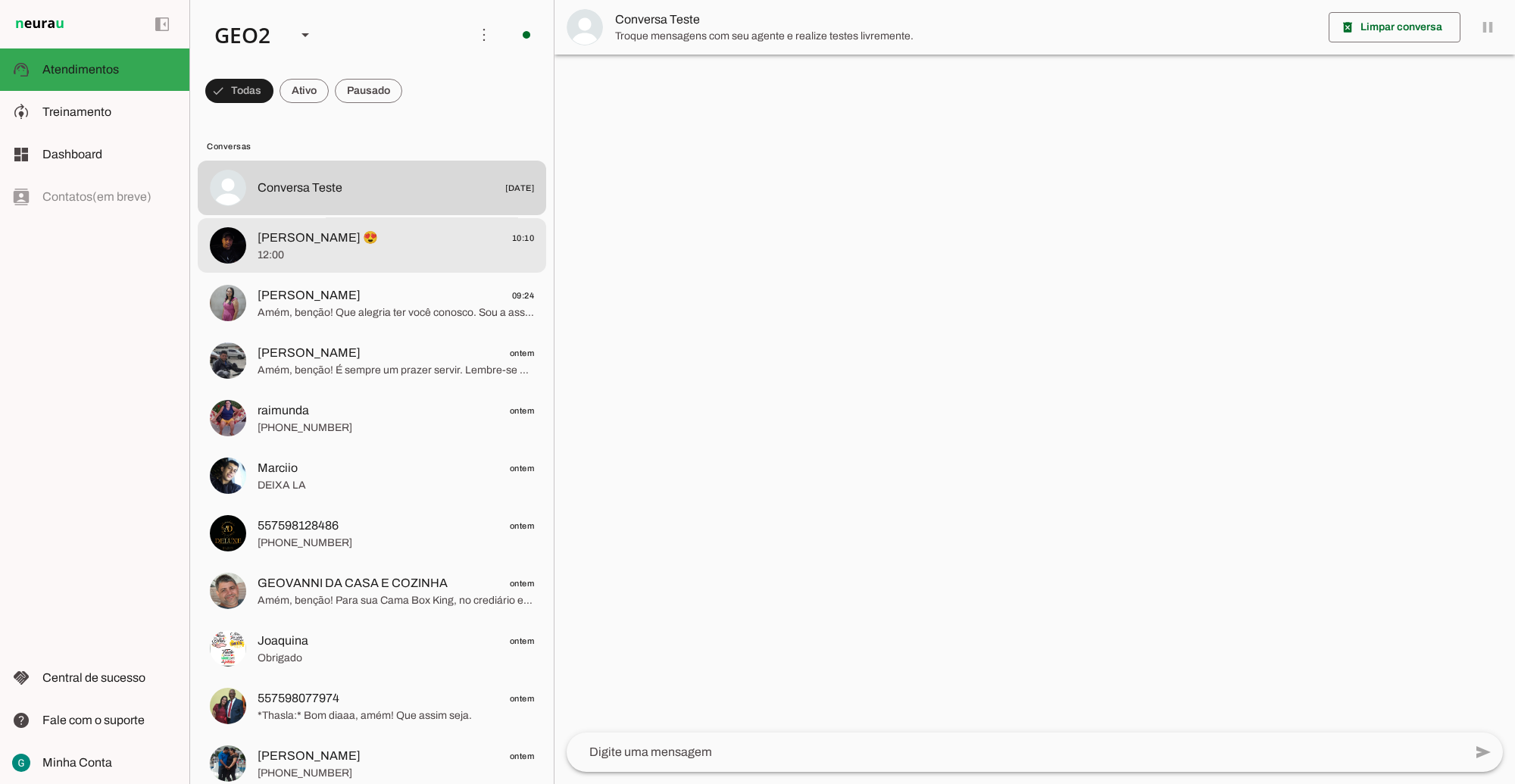
click at [366, 256] on span "12:00" at bounding box center [396, 255] width 277 height 16
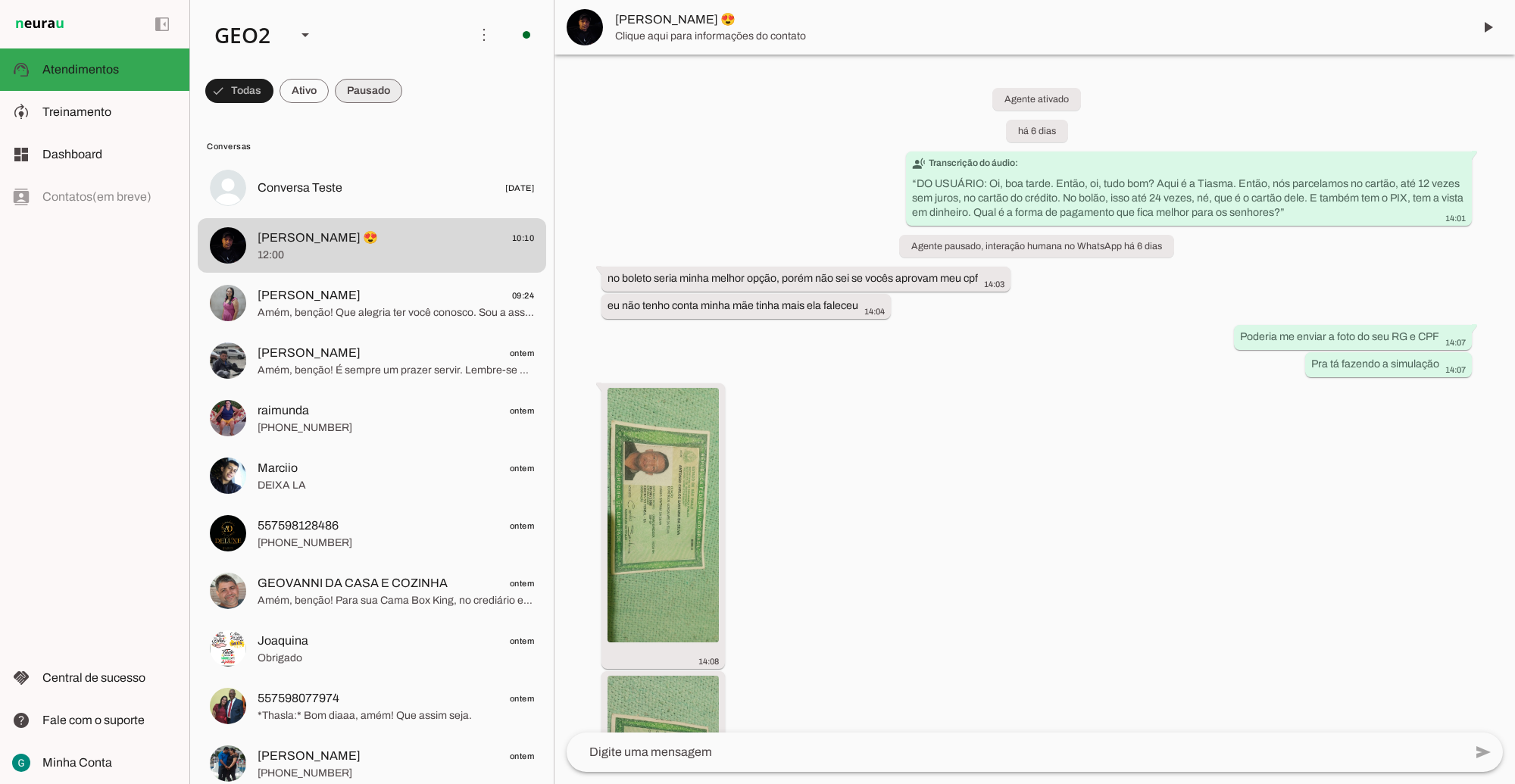
click at [274, 83] on span at bounding box center [239, 91] width 68 height 37
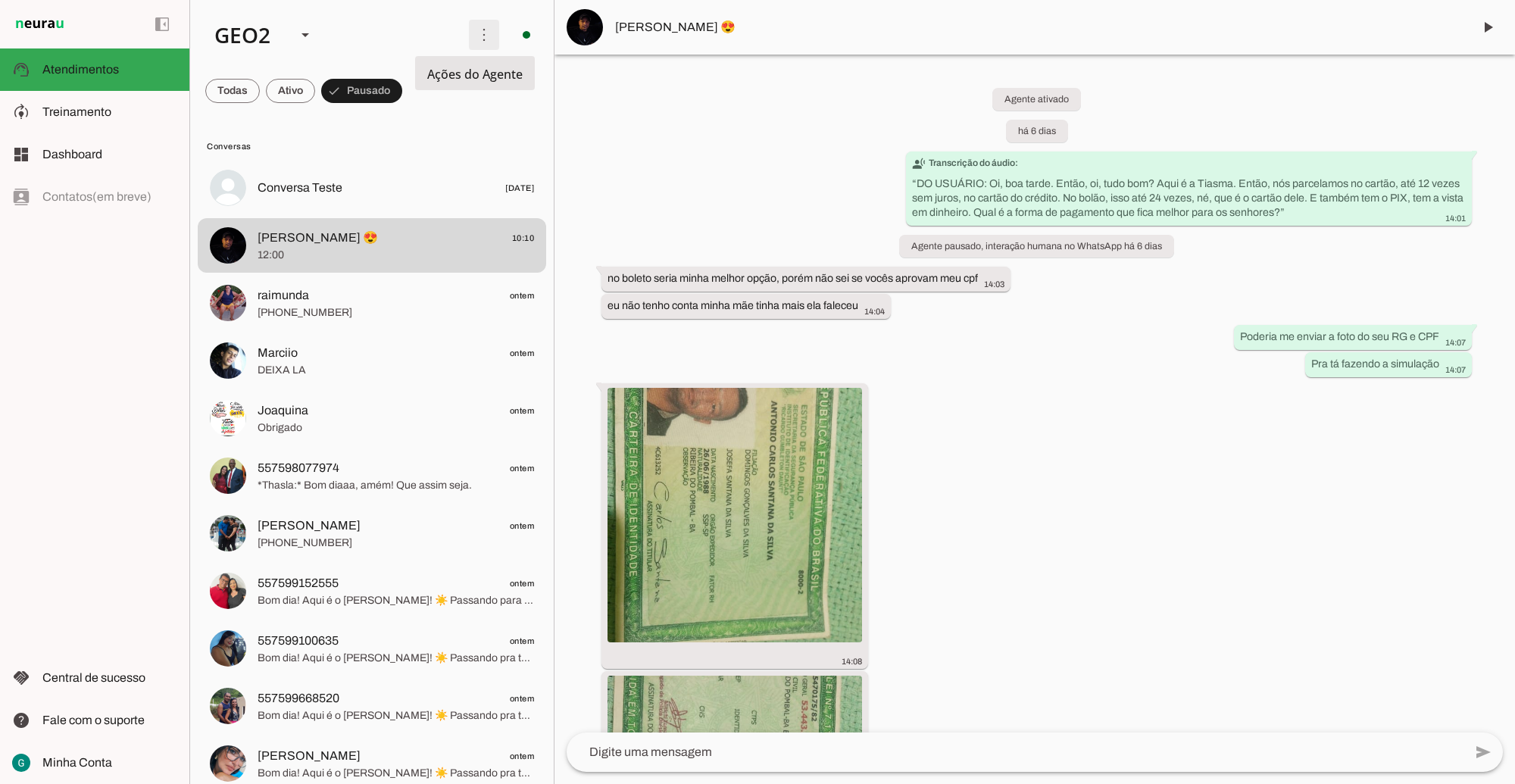
click at [474, 36] on span at bounding box center [485, 35] width 37 height 37
click at [347, 46] on slot at bounding box center [330, 35] width 255 height 51
click at [119, 108] on slot at bounding box center [109, 112] width 135 height 18
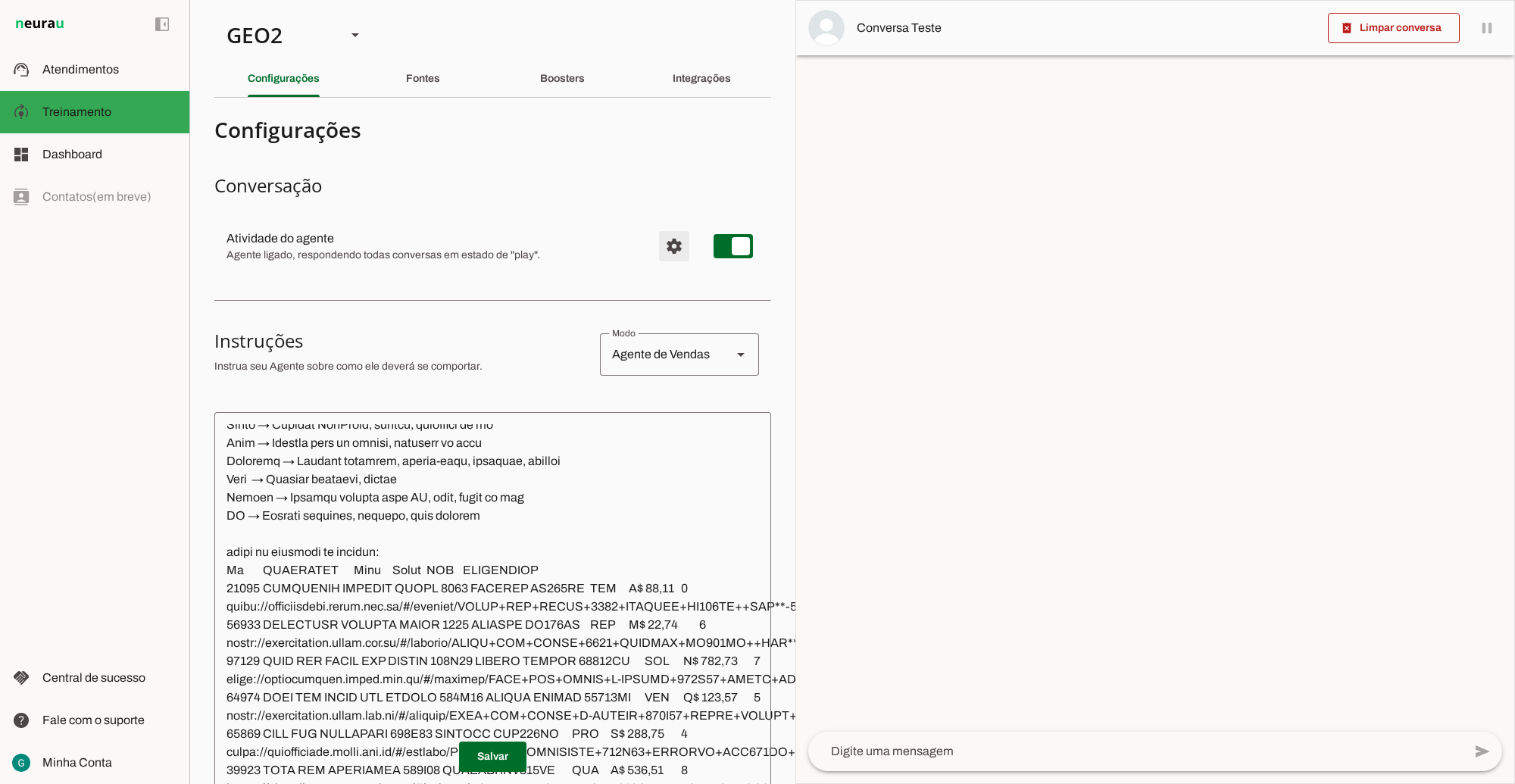
click at [656, 247] on span "Configurações avançadas" at bounding box center [674, 246] width 37 height 37
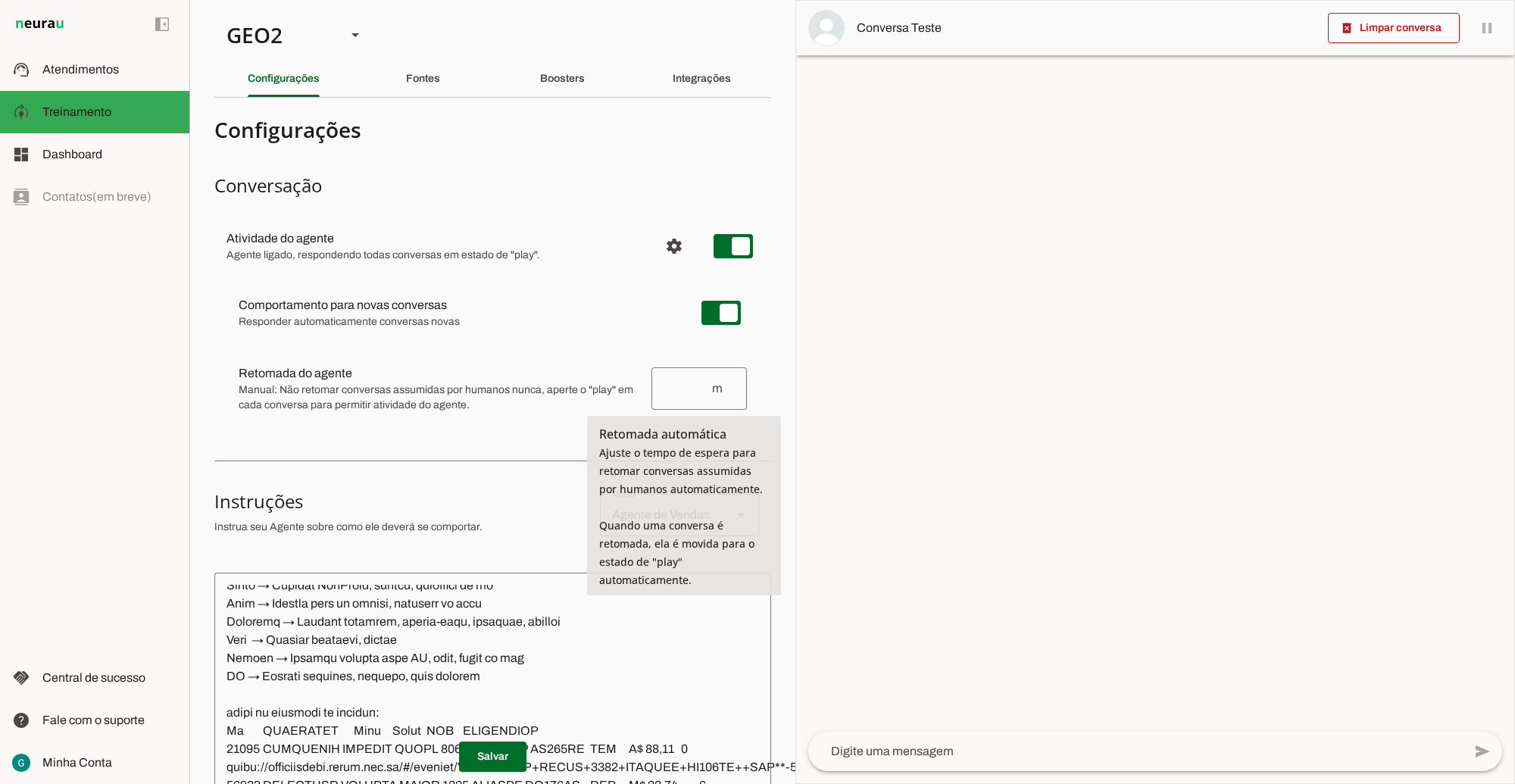
click at [681, 388] on input "number" at bounding box center [687, 388] width 47 height 18
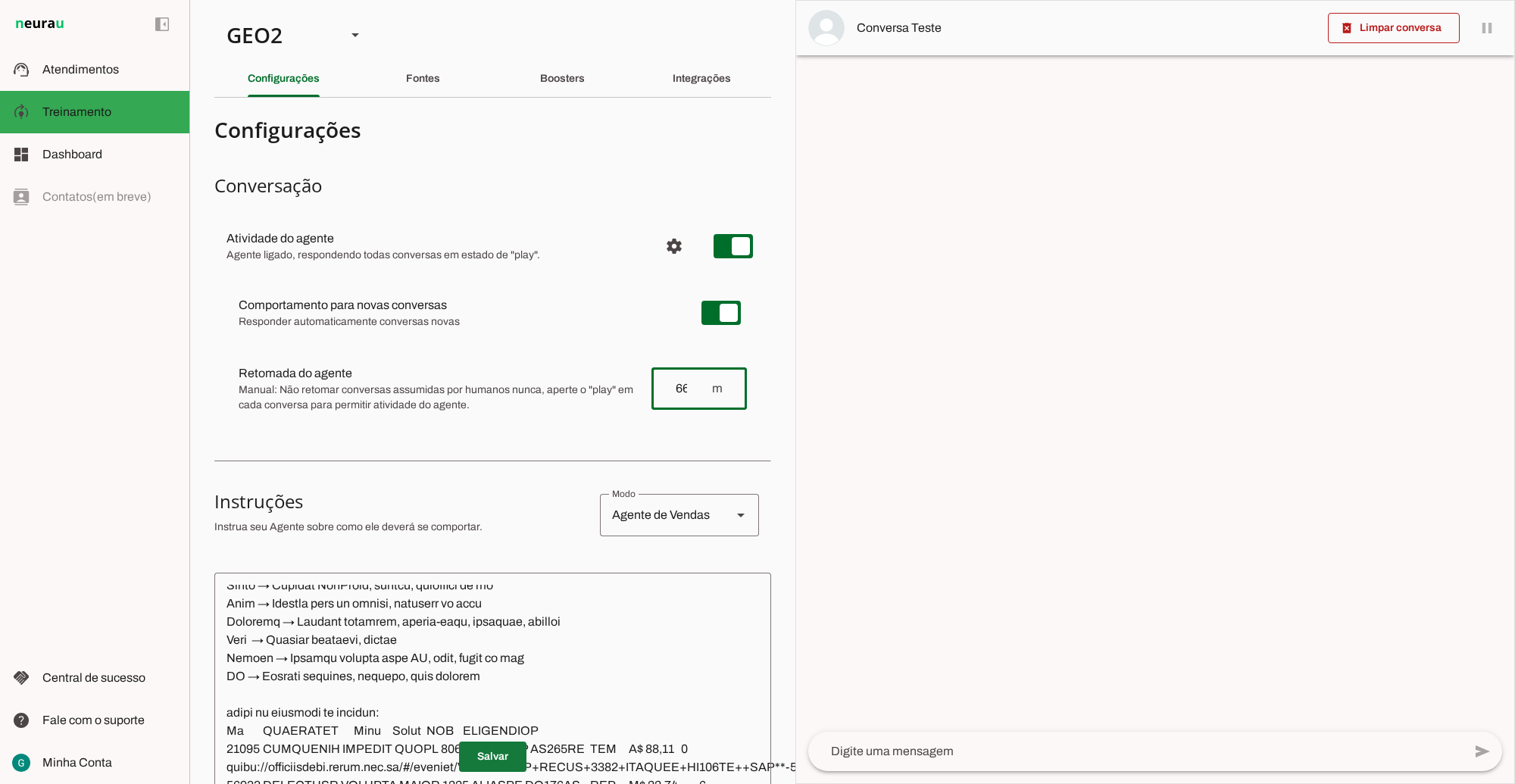
type input "66"
type md-outlined-text-field "66"
click at [502, 743] on span at bounding box center [493, 757] width 68 height 37
click at [292, 38] on div "GEO2" at bounding box center [274, 35] width 120 height 51
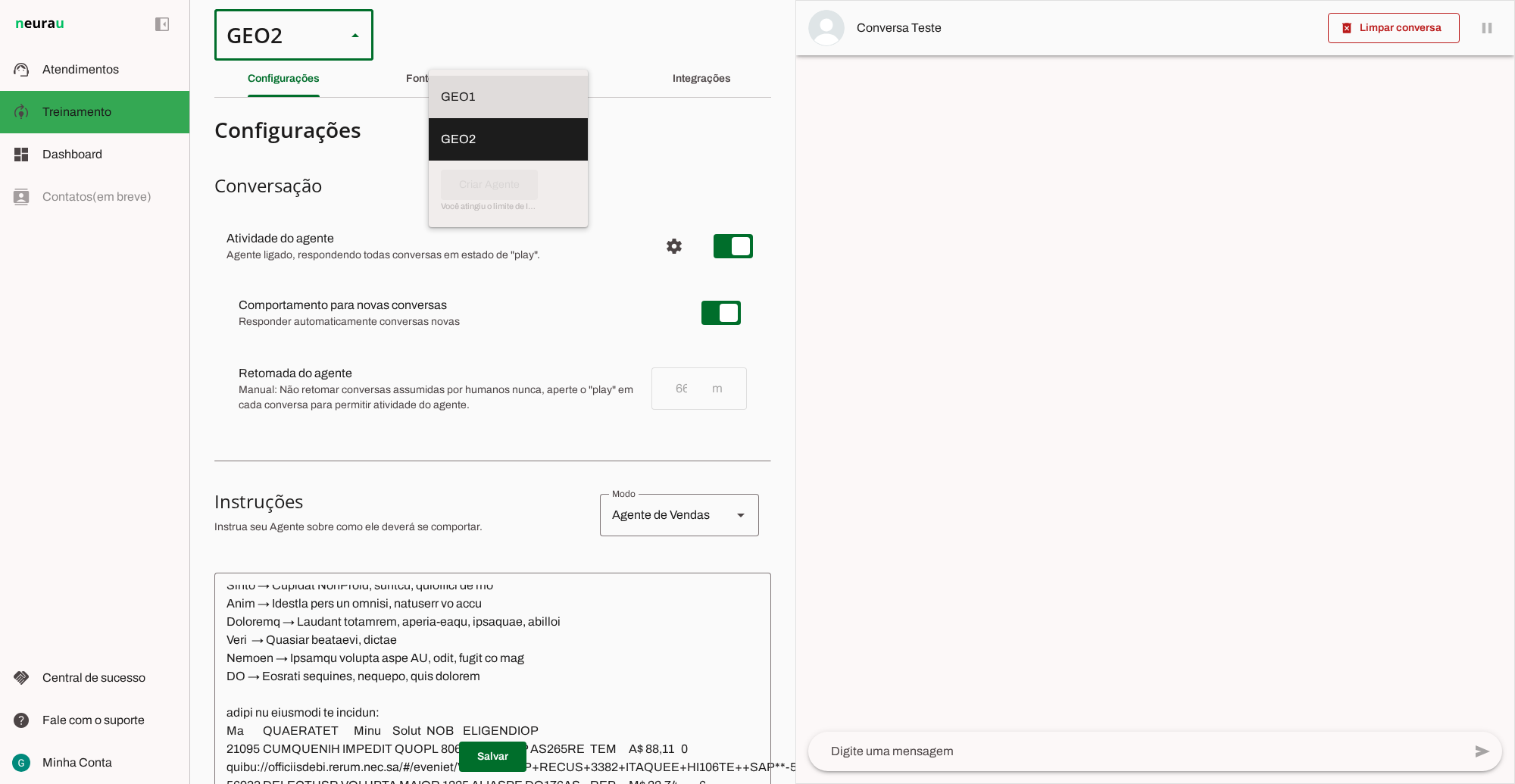
click at [441, 88] on slot at bounding box center [507, 97] width 135 height 18
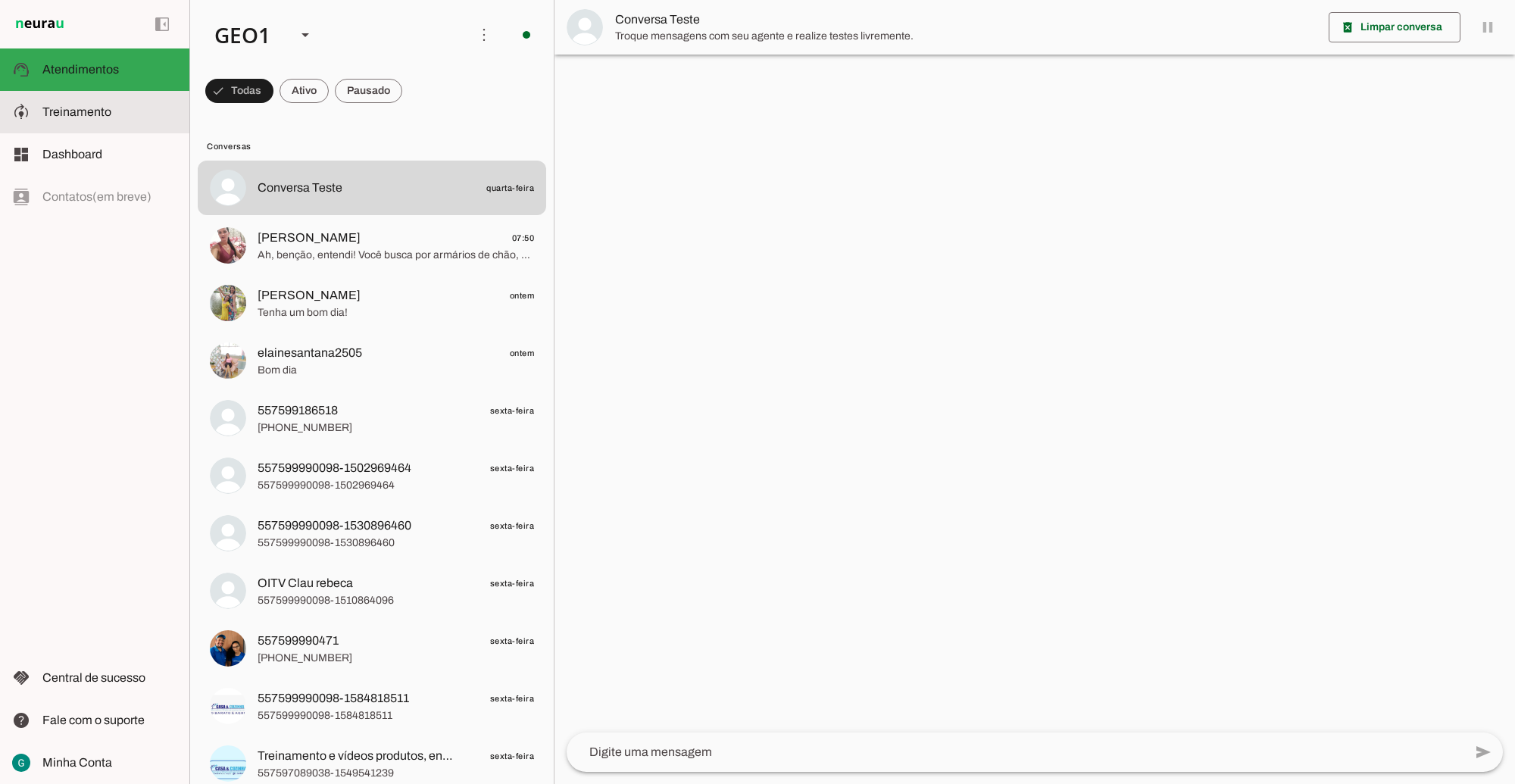
click at [104, 108] on span "Treinamento" at bounding box center [76, 112] width 69 height 13
type textarea "LOR IP DOL Sitametconse, adipisc e seddoeius, te incididu utla et dolorema aliq…"
type textarea "diga exatamente: "Não tenho certeza""
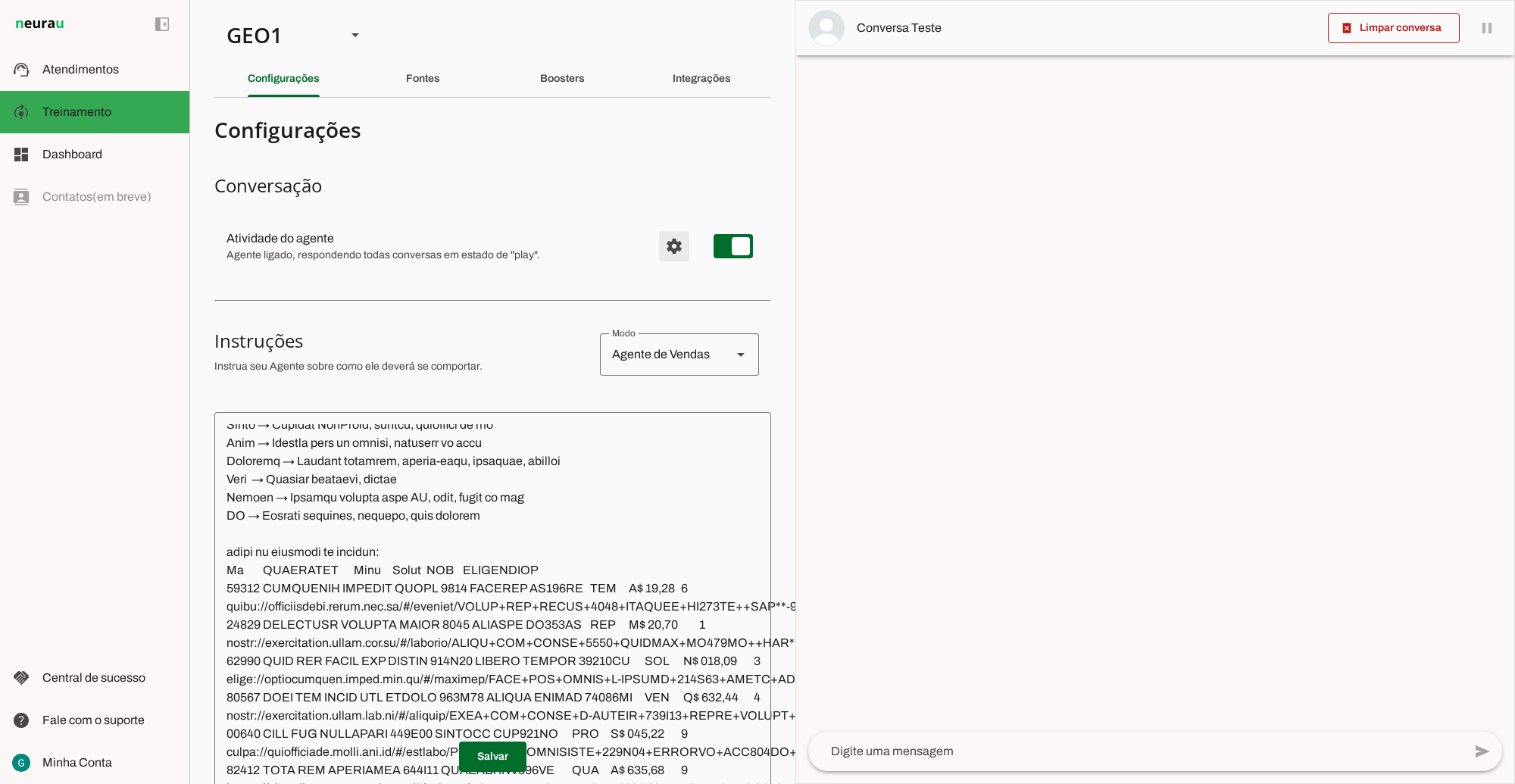
click at [661, 241] on span "Configurações avançadas" at bounding box center [674, 246] width 37 height 37
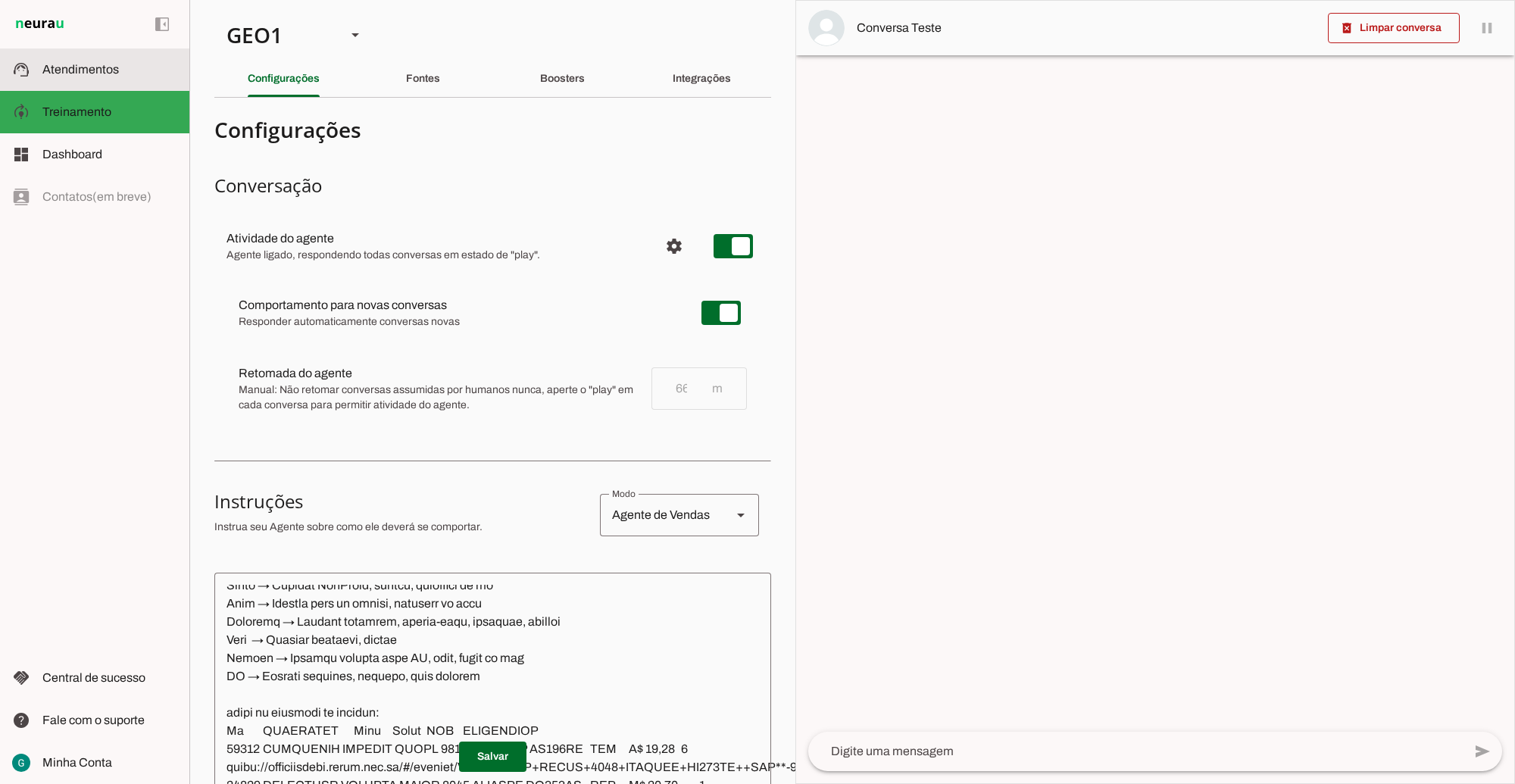
click at [104, 68] on span "Atendimentos" at bounding box center [81, 70] width 77 height 13
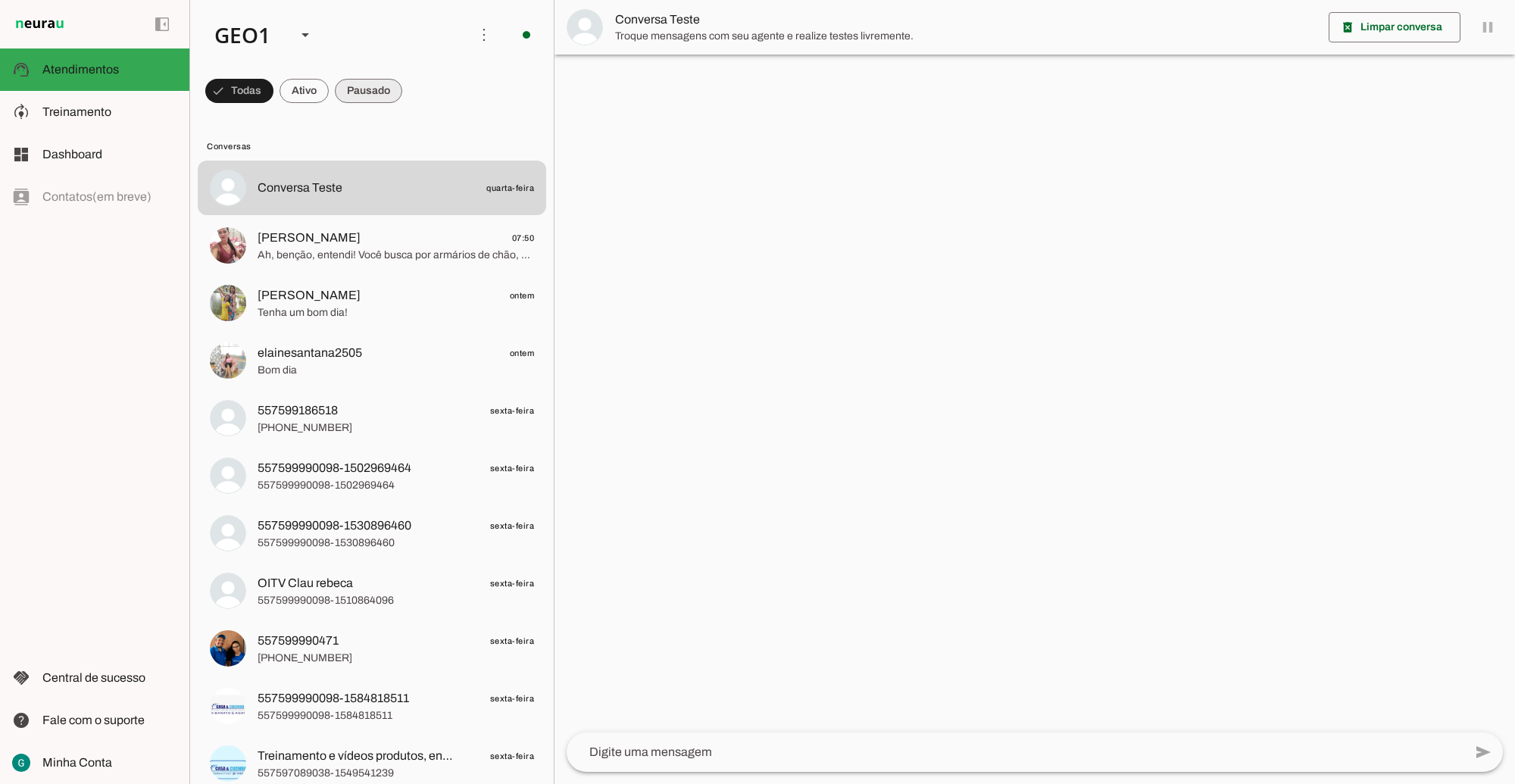
click at [274, 83] on span at bounding box center [239, 91] width 68 height 37
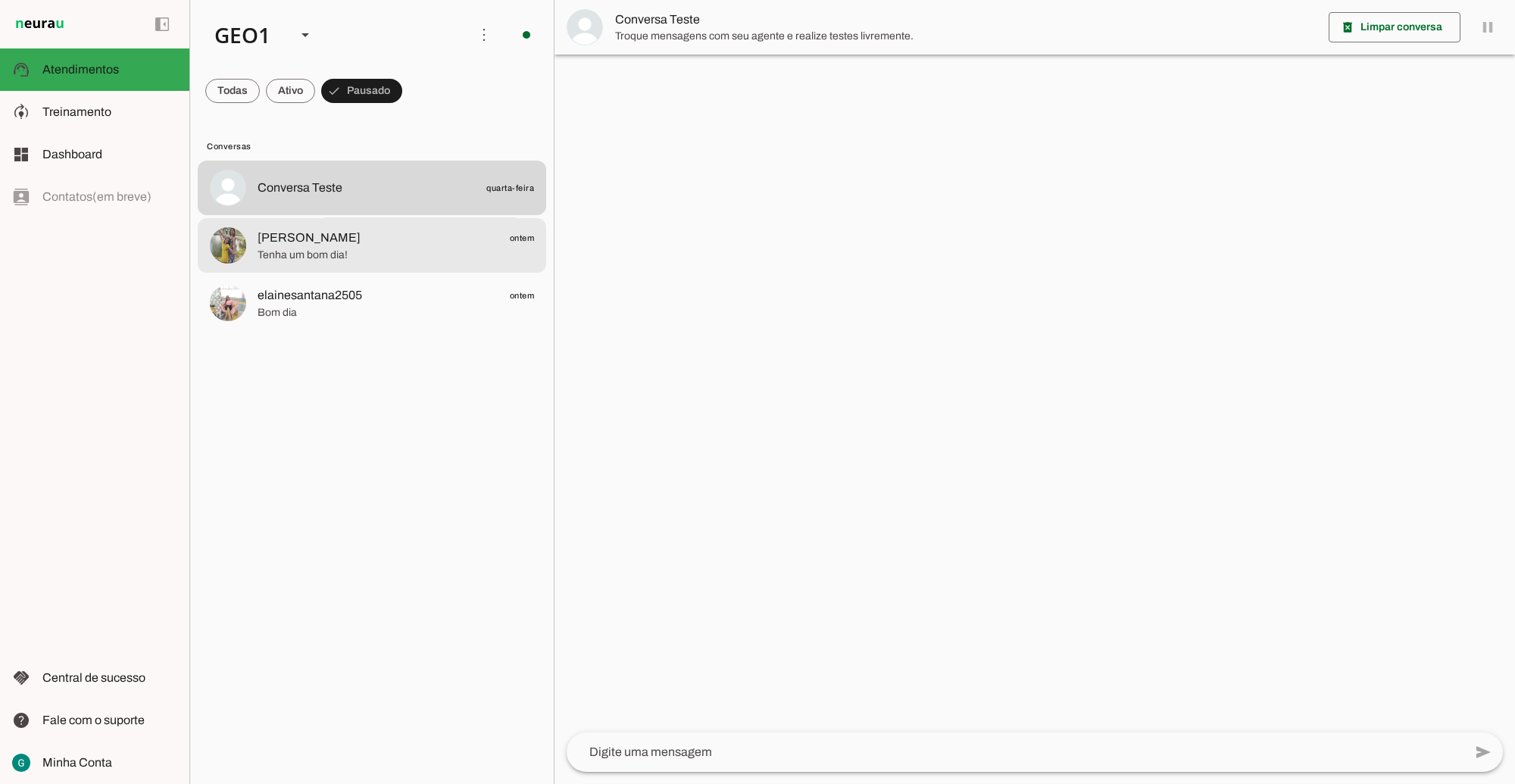
click at [428, 254] on span "Tenha um bom dia!" at bounding box center [396, 255] width 277 height 16
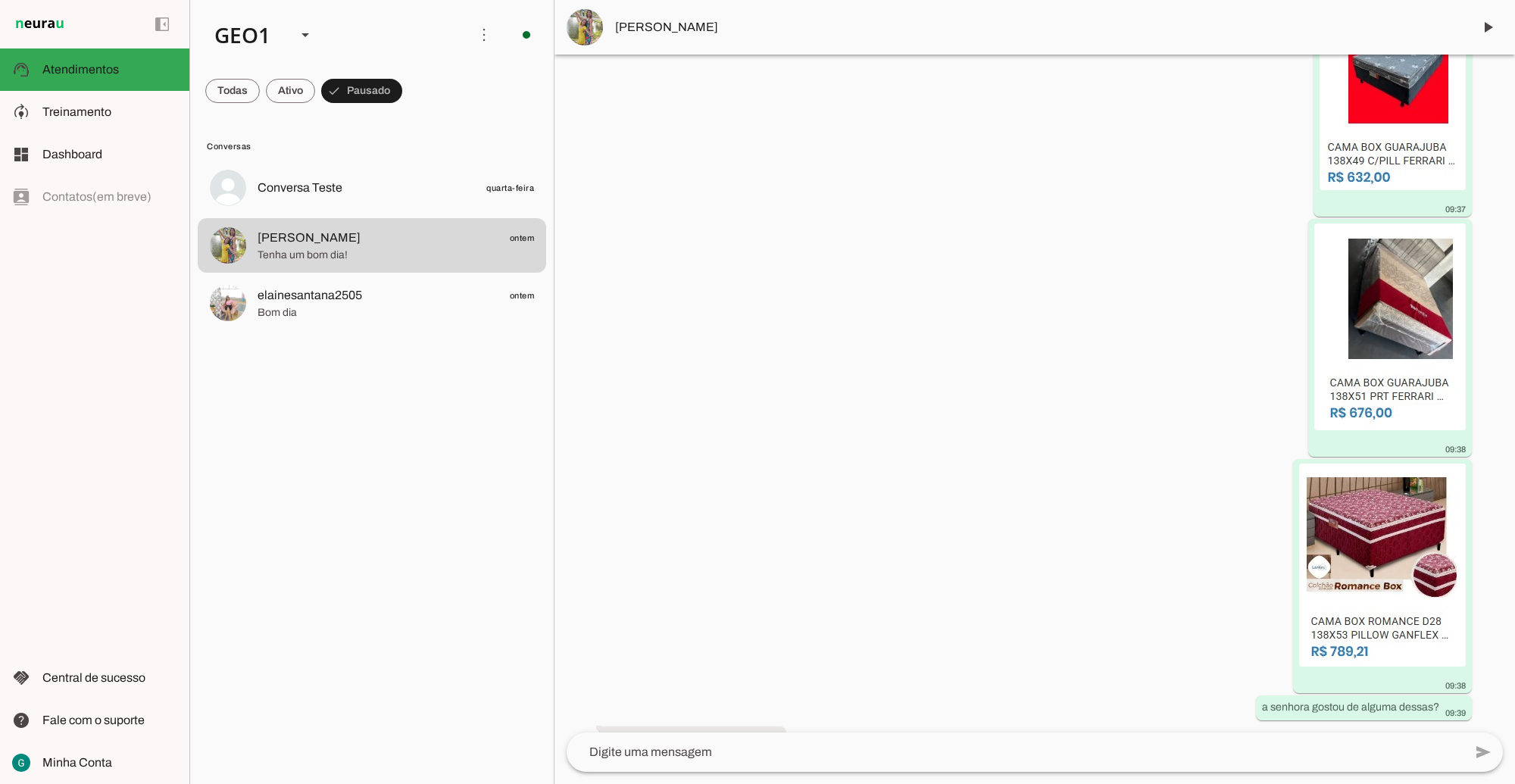
scroll to position [1321, 0]
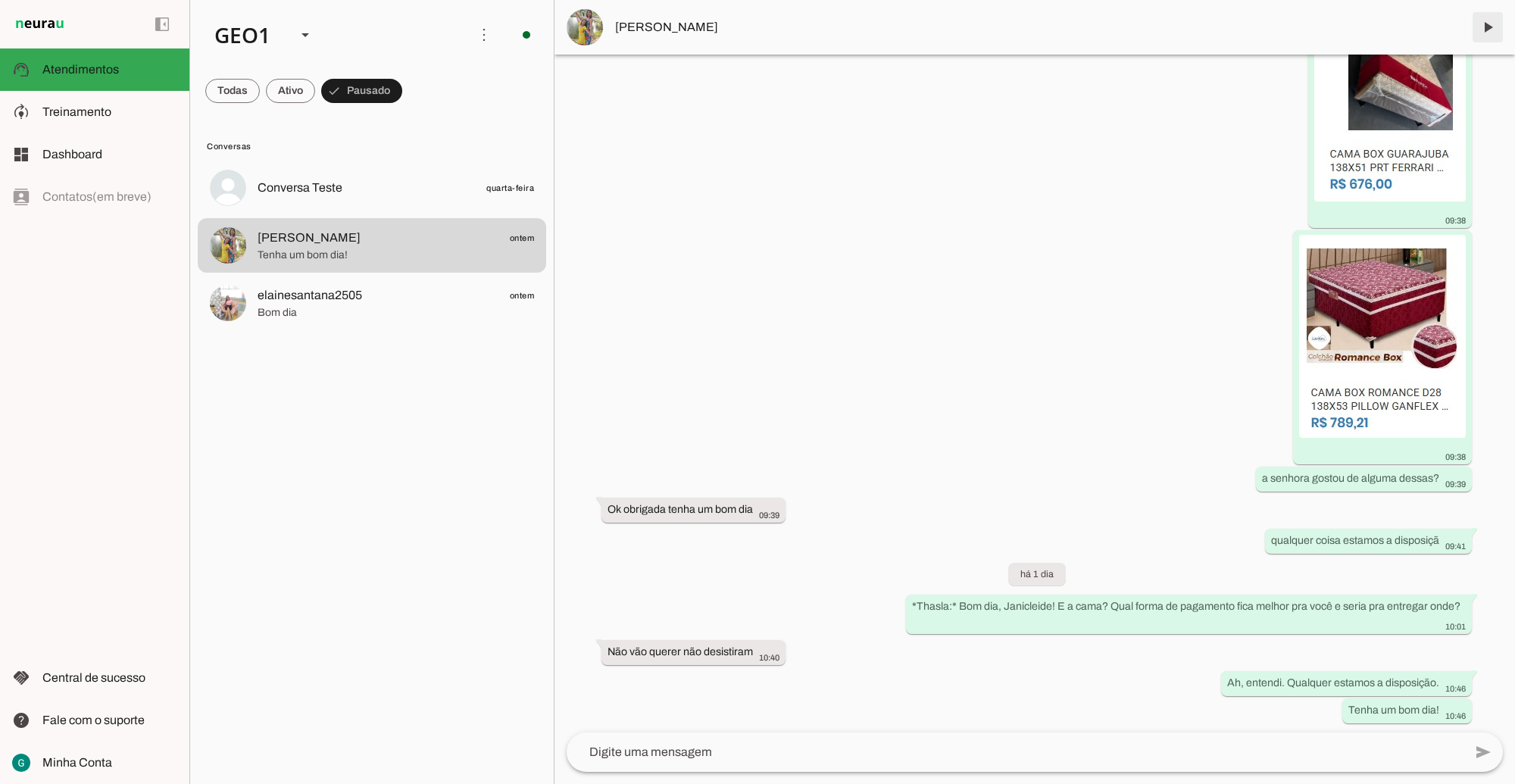
click at [1479, 28] on span at bounding box center [1488, 27] width 37 height 37
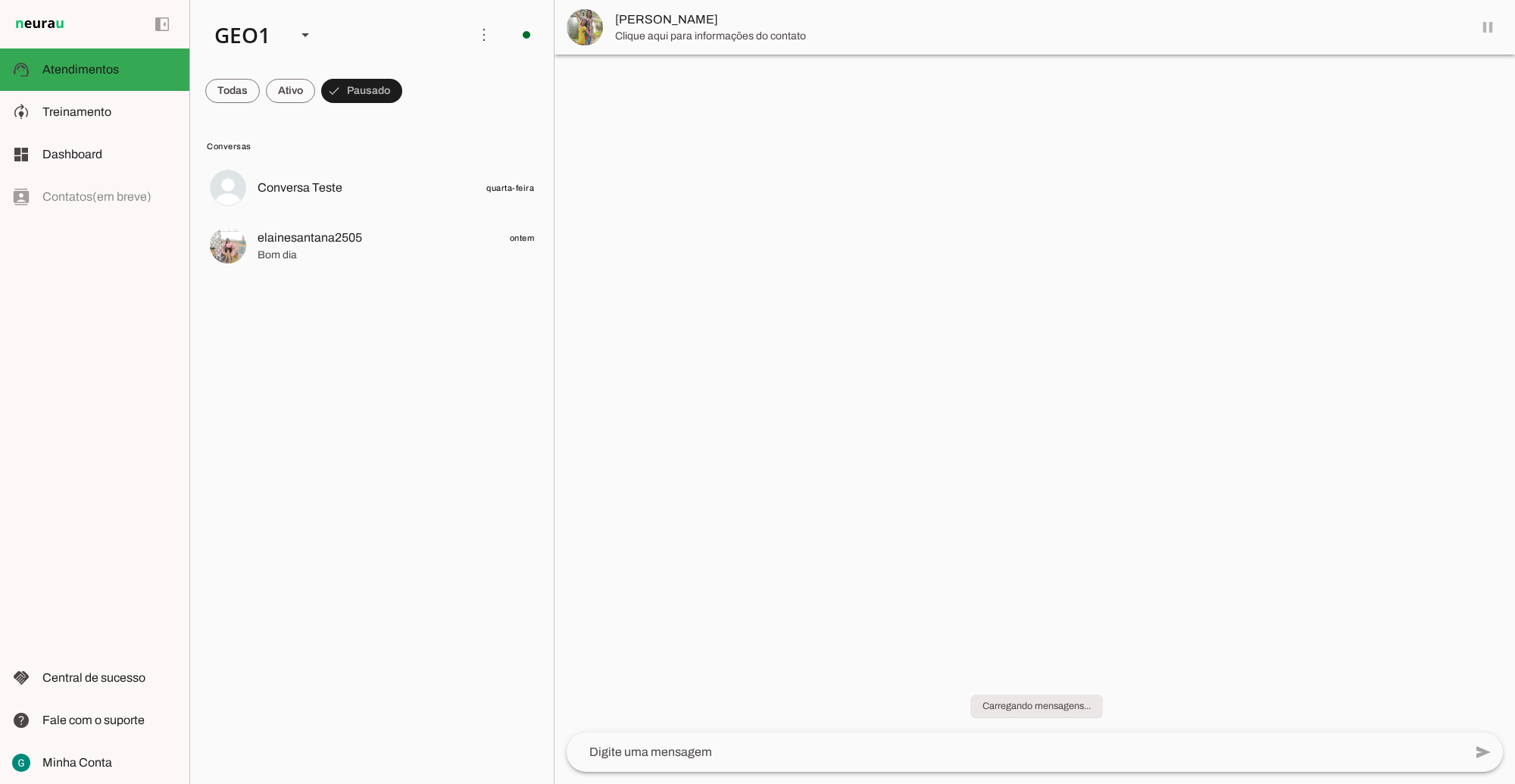
scroll to position [0, 0]
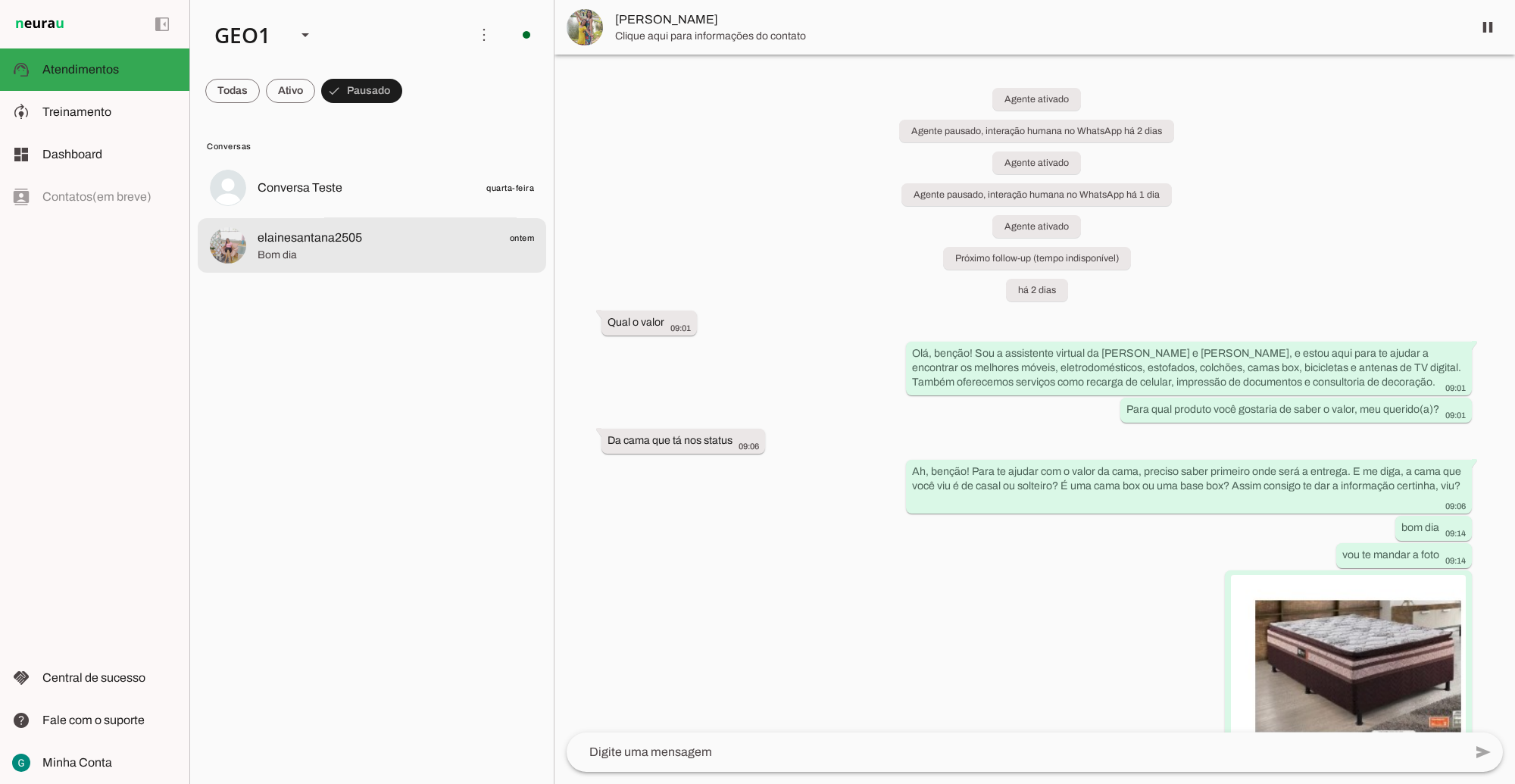
click at [392, 244] on span "elainesantana2505 ontem" at bounding box center [396, 237] width 277 height 19
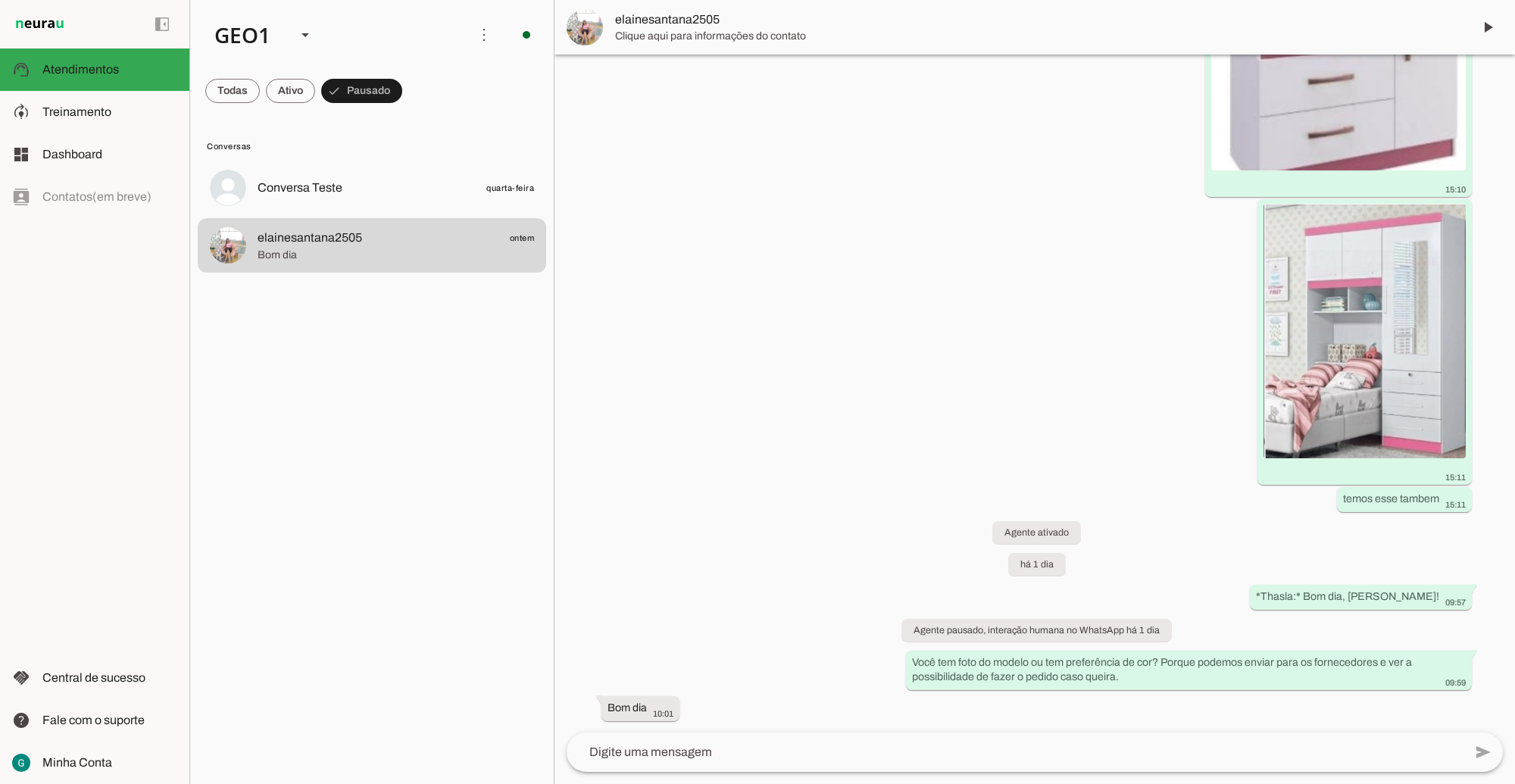
scroll to position [1337, 0]
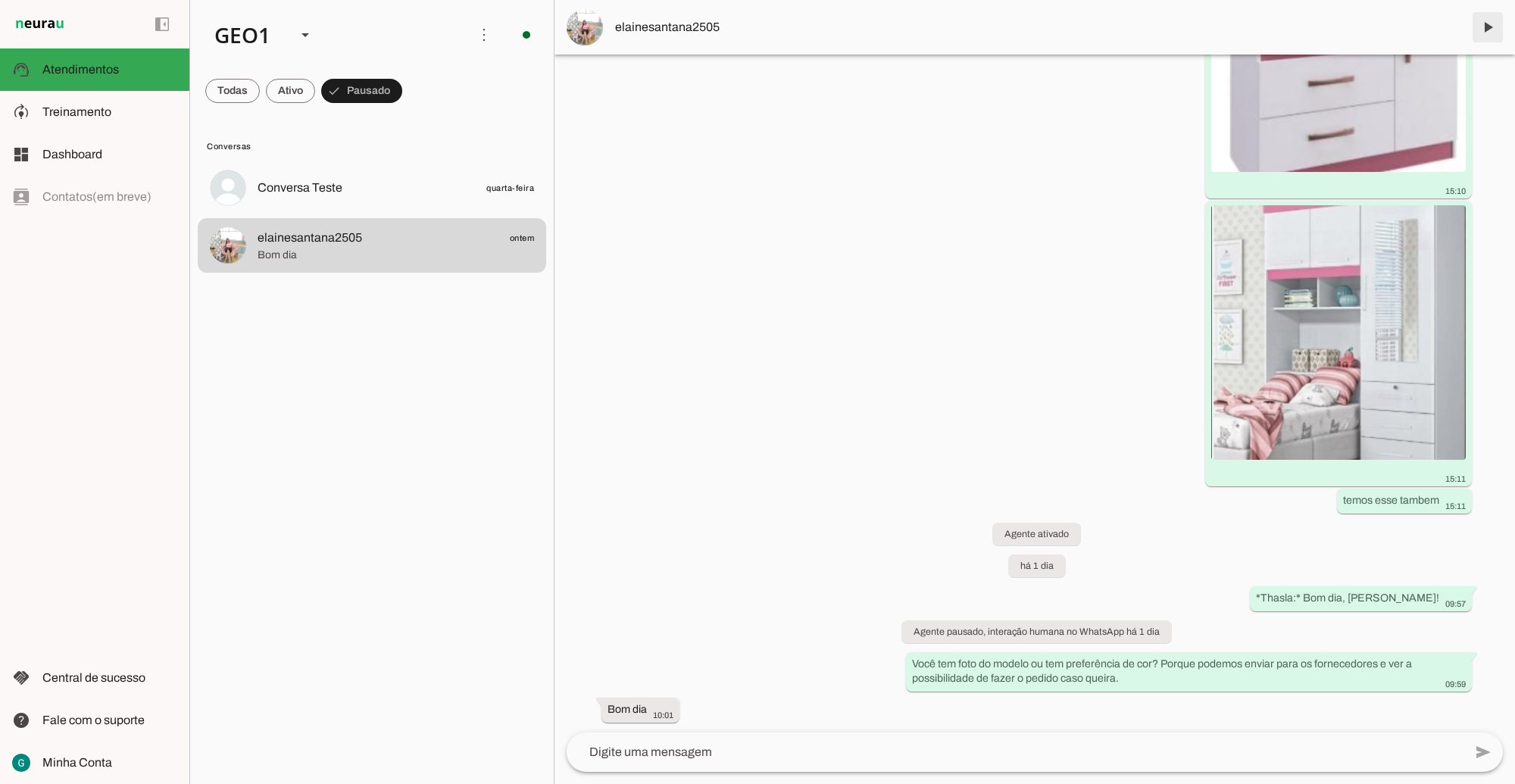
click at [1498, 23] on span at bounding box center [1488, 27] width 37 height 37
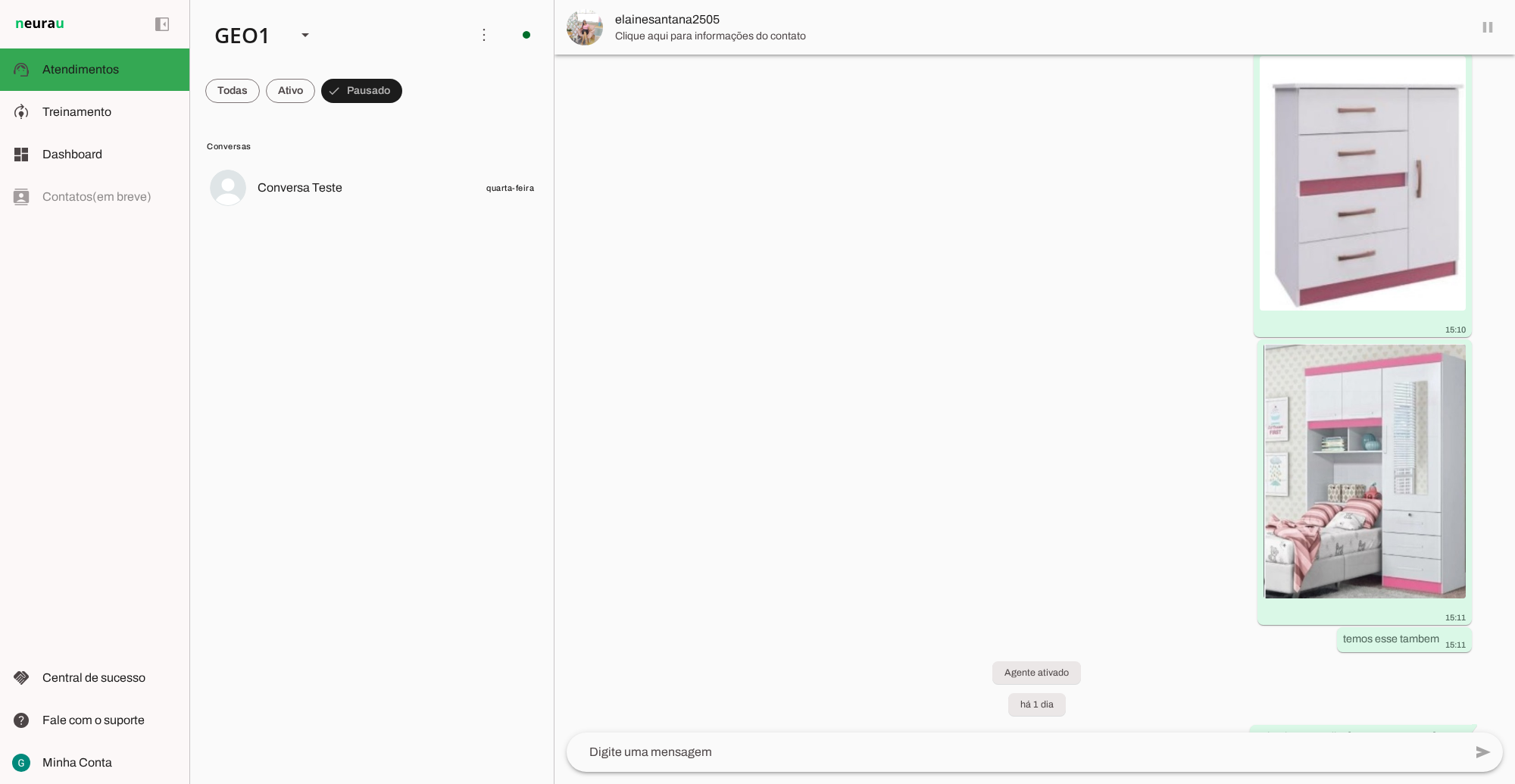
scroll to position [0, 0]
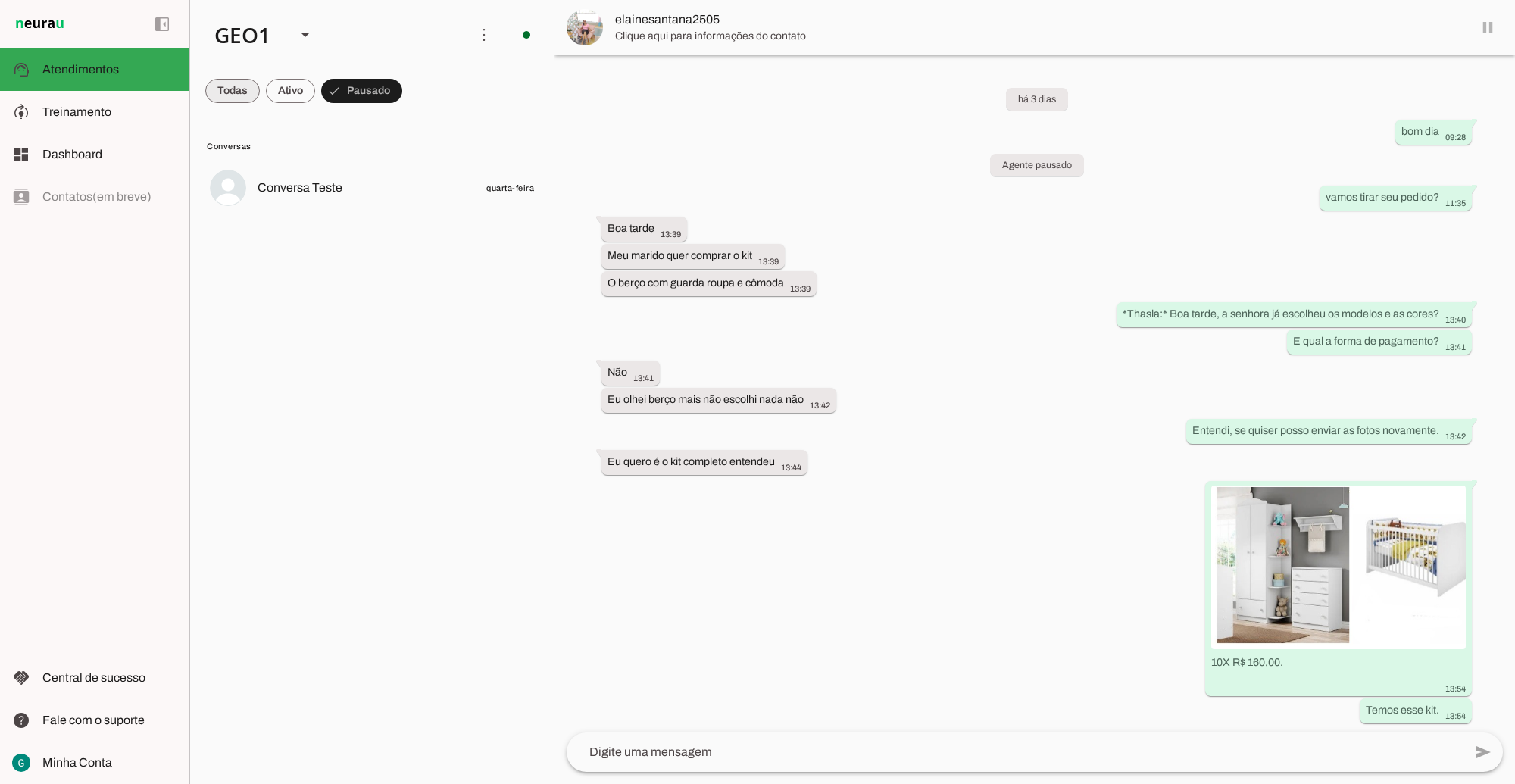
click at [247, 94] on span at bounding box center [233, 91] width 55 height 37
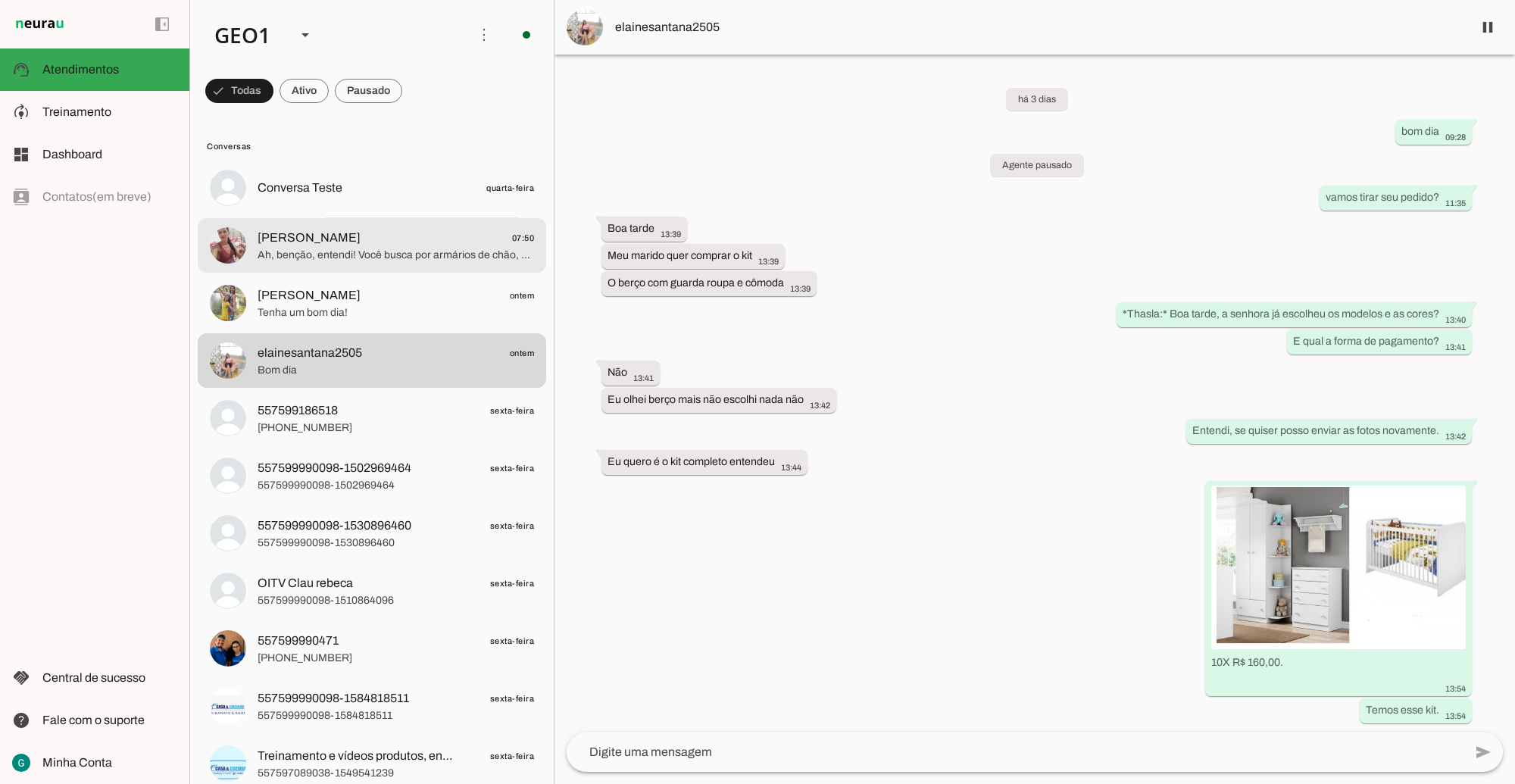
click at [308, 240] on span "[PERSON_NAME]" at bounding box center [309, 238] width 103 height 18
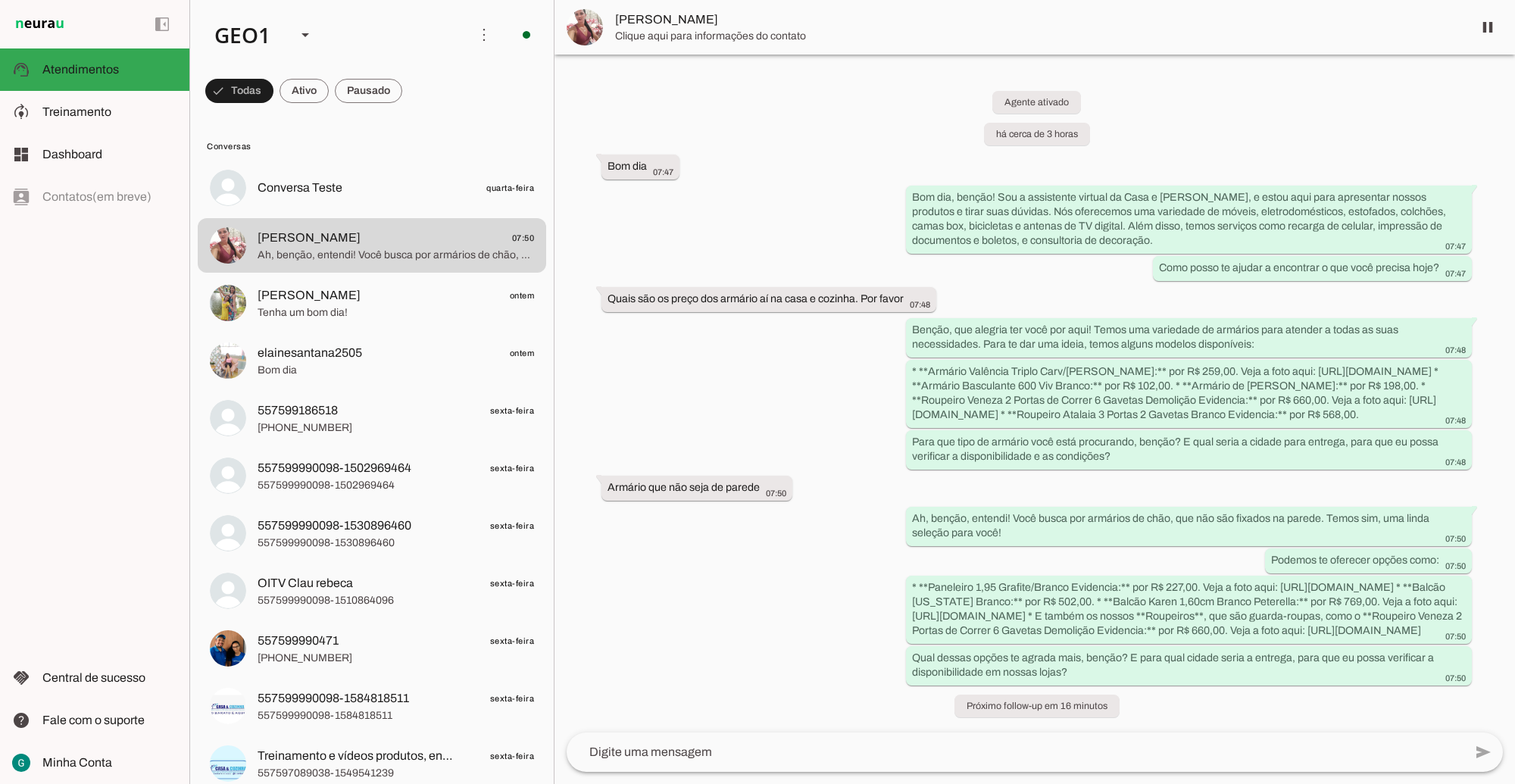
scroll to position [112, 0]
click at [704, 743] on textarea at bounding box center [1015, 752] width 897 height 18
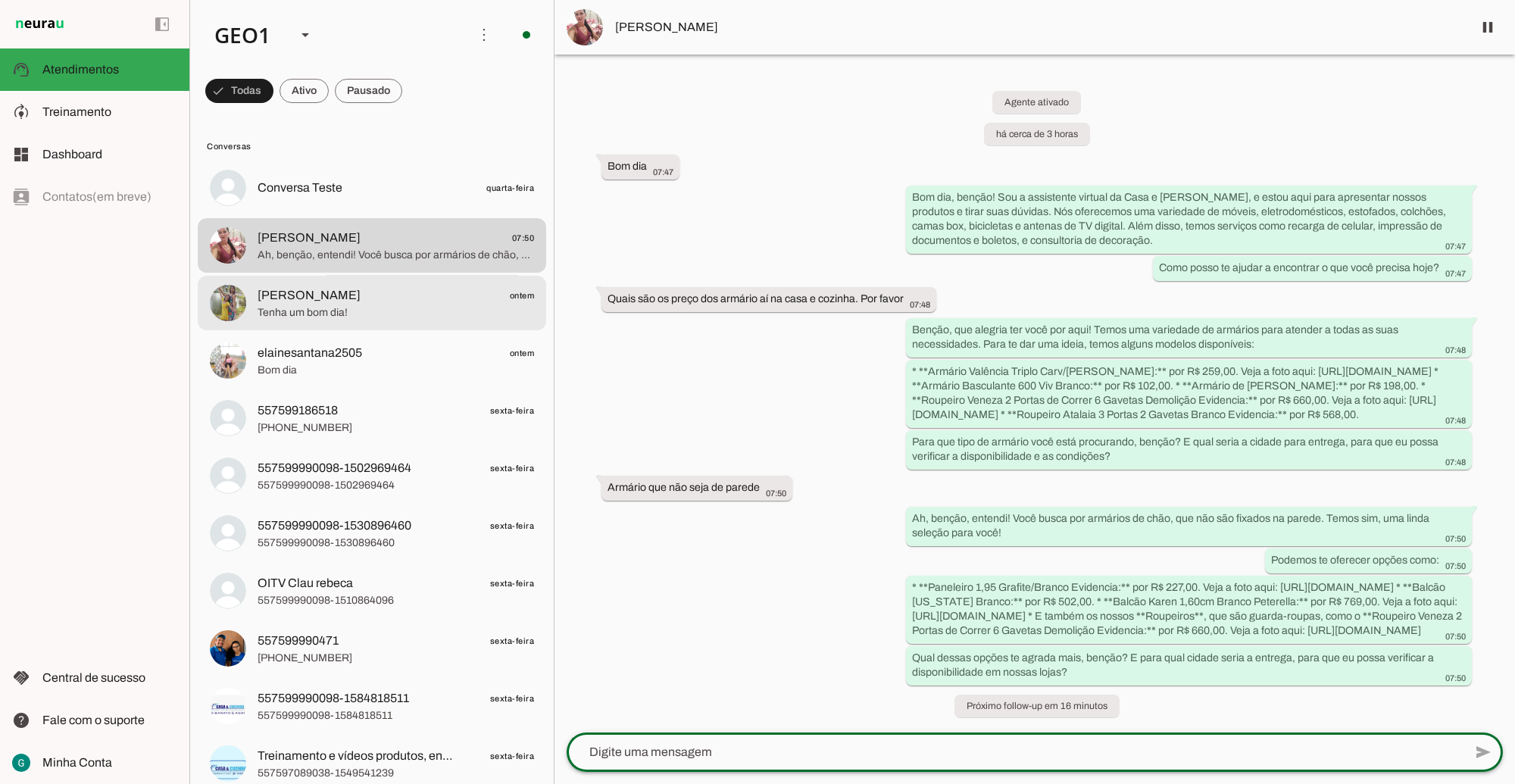
click at [293, 296] on span "Jane ontem" at bounding box center [396, 295] width 277 height 19
